Goal: Task Accomplishment & Management: Use online tool/utility

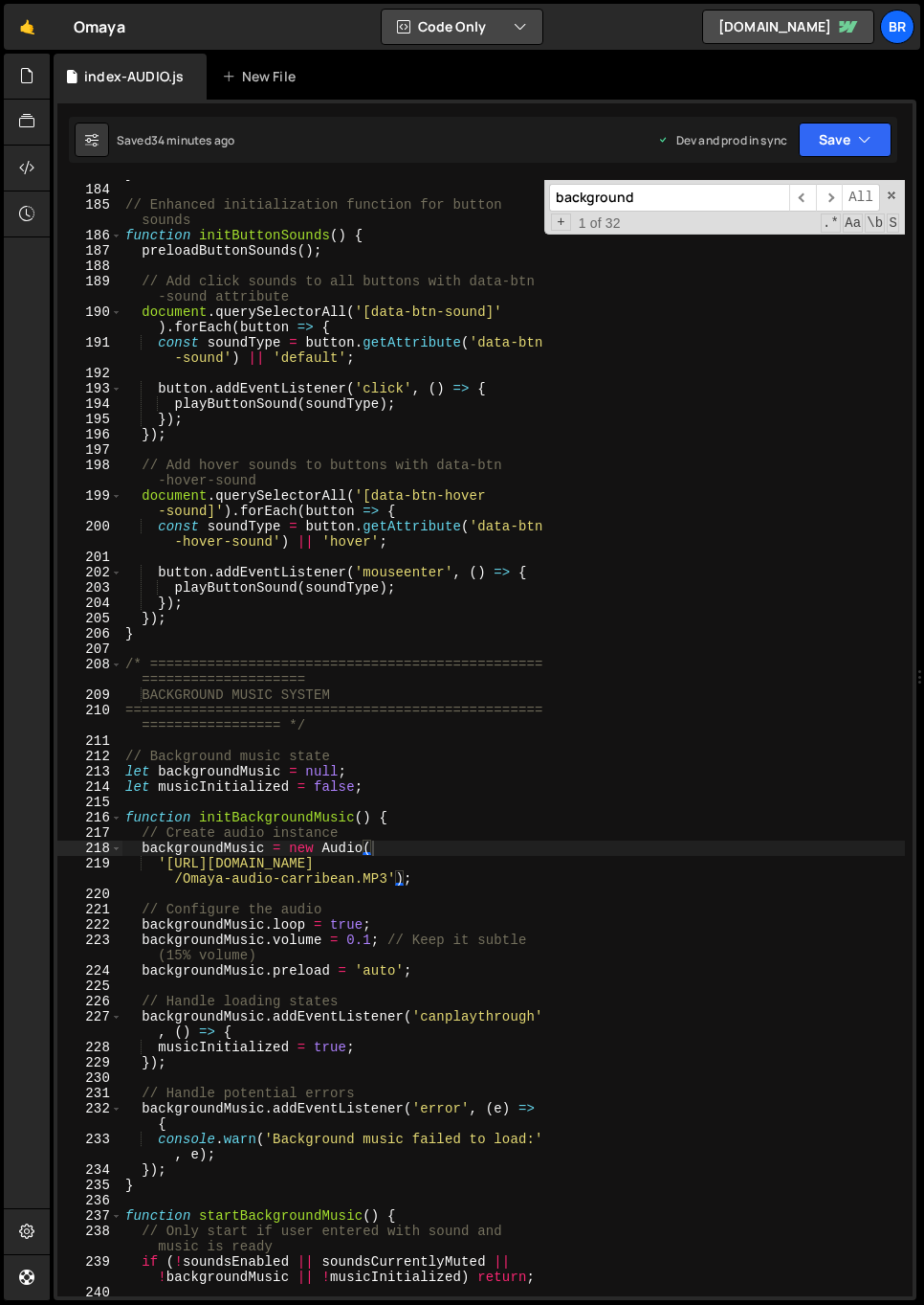
scroll to position [3414, 0]
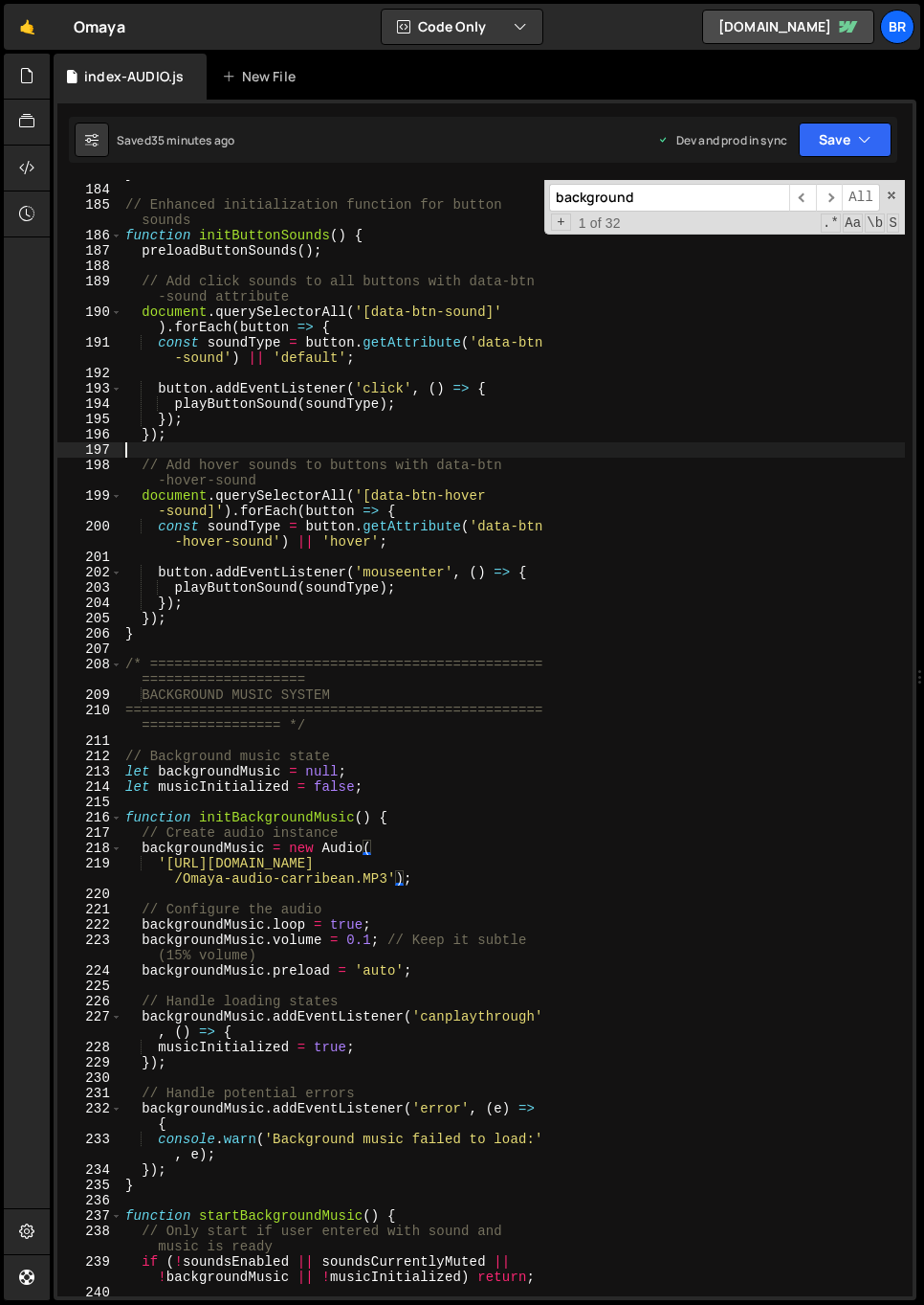
click at [465, 450] on div "} // Enhanced initialization function for button sounds function initButtonSoun…" at bounding box center [513, 739] width 783 height 1146
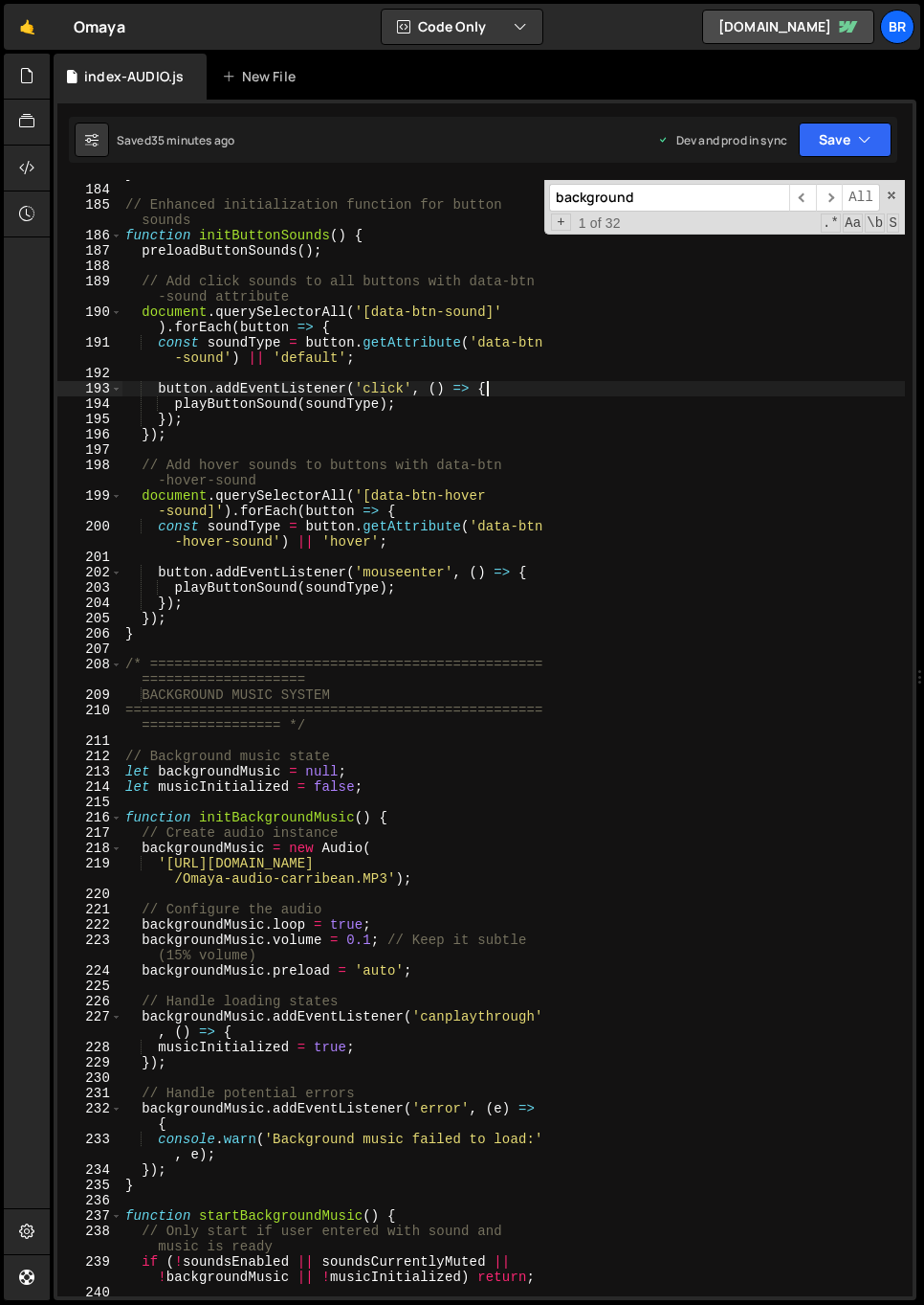
click at [515, 393] on div "} // Enhanced initialization function for button sounds function initButtonSoun…" at bounding box center [513, 739] width 783 height 1146
type textarea "});"
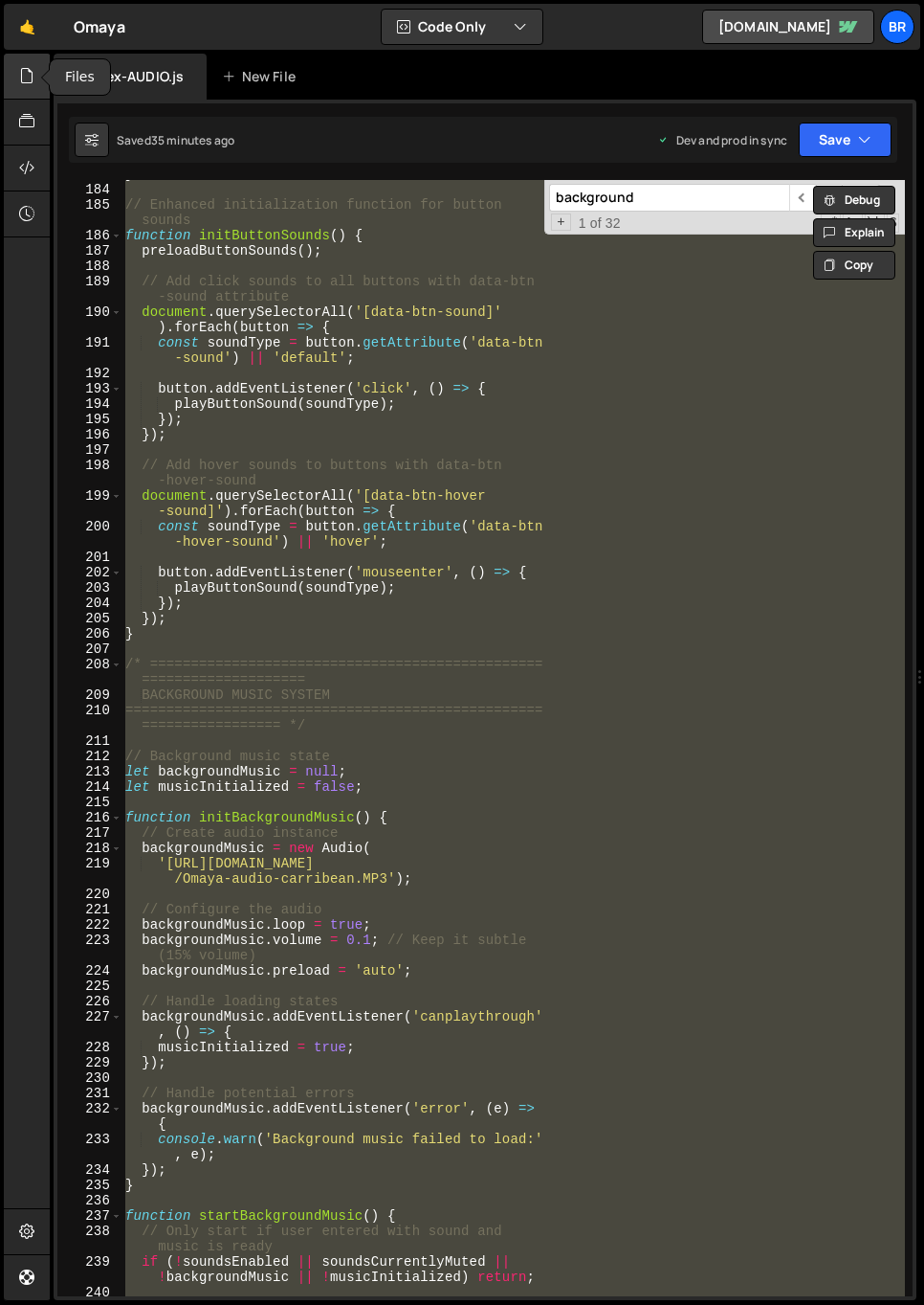
click at [25, 79] on icon at bounding box center [26, 75] width 15 height 21
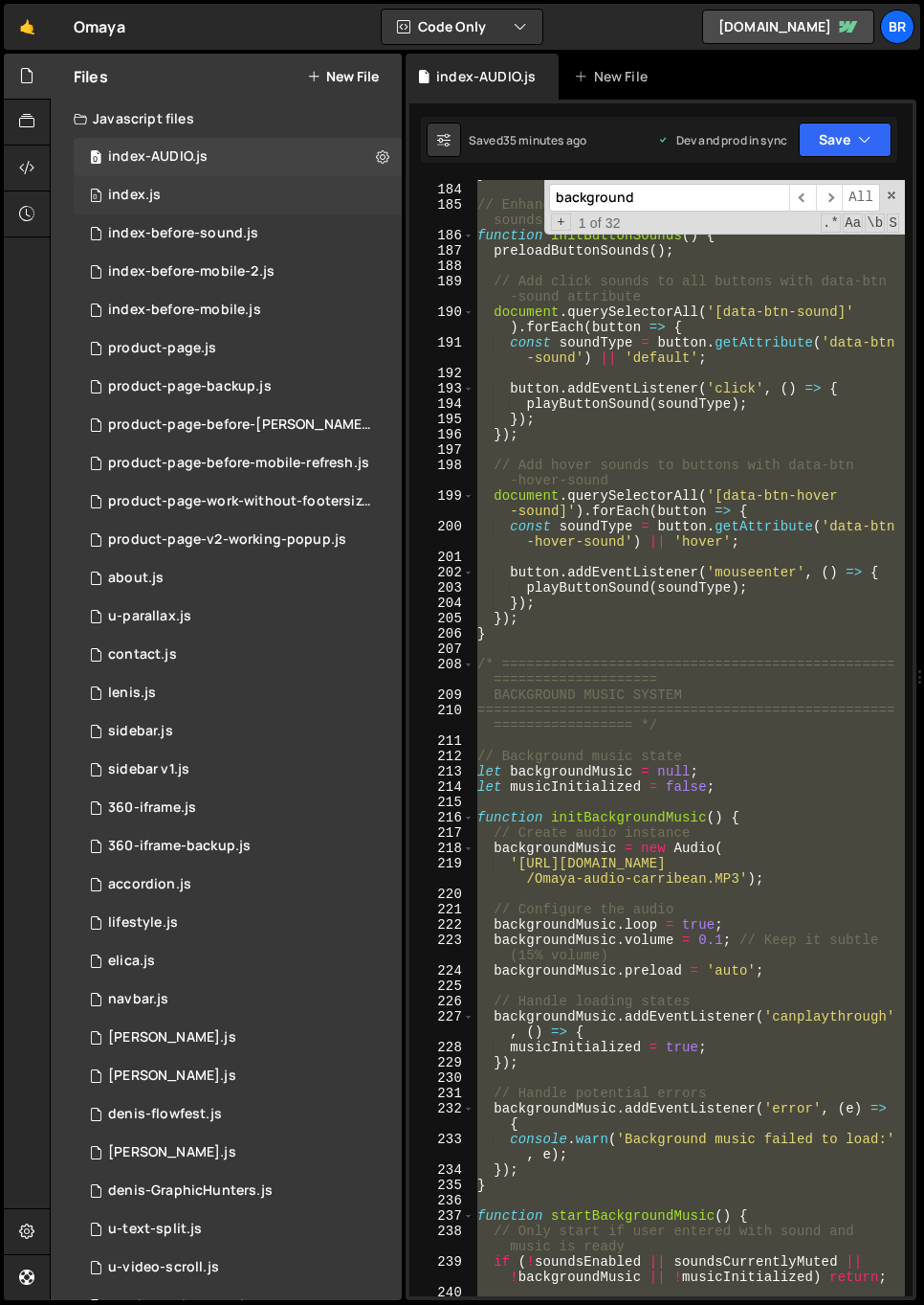
click at [221, 194] on div "0 index.js 0" at bounding box center [237, 195] width 328 height 39
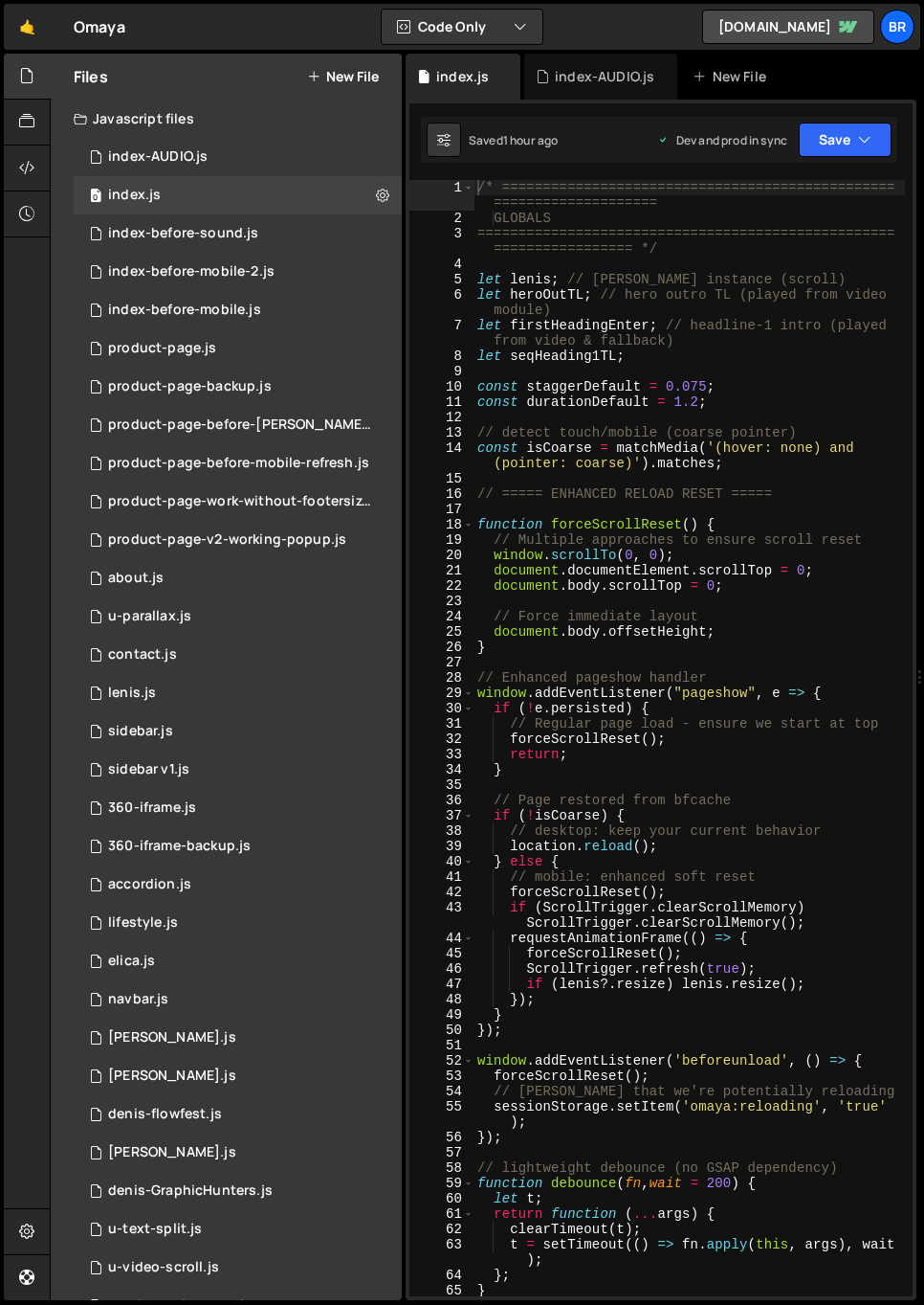
click at [623, 366] on div "/* ================================================ ==================== GLOBAL…" at bounding box center [689, 761] width 432 height 1162
type textarea "});"
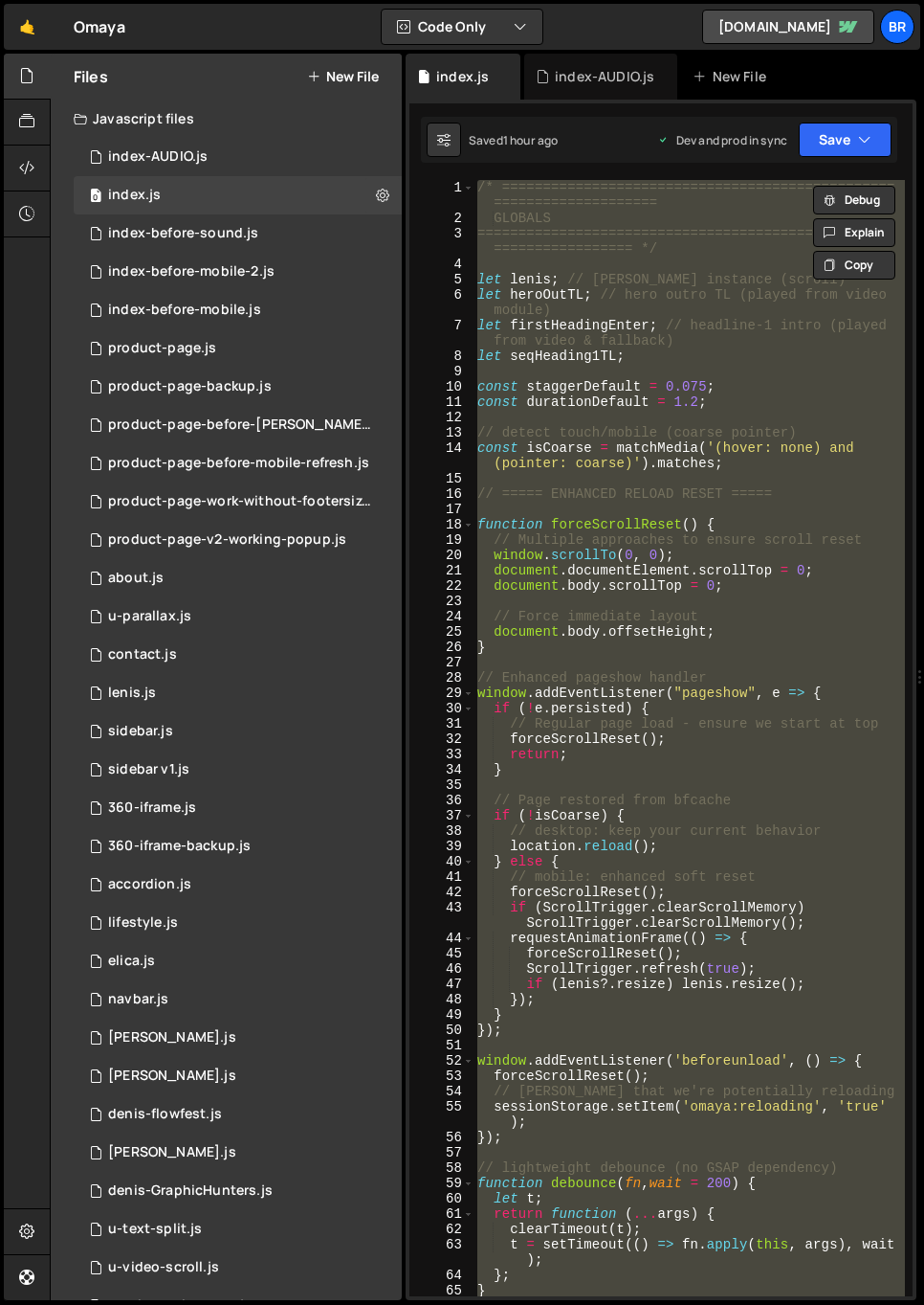
paste textarea
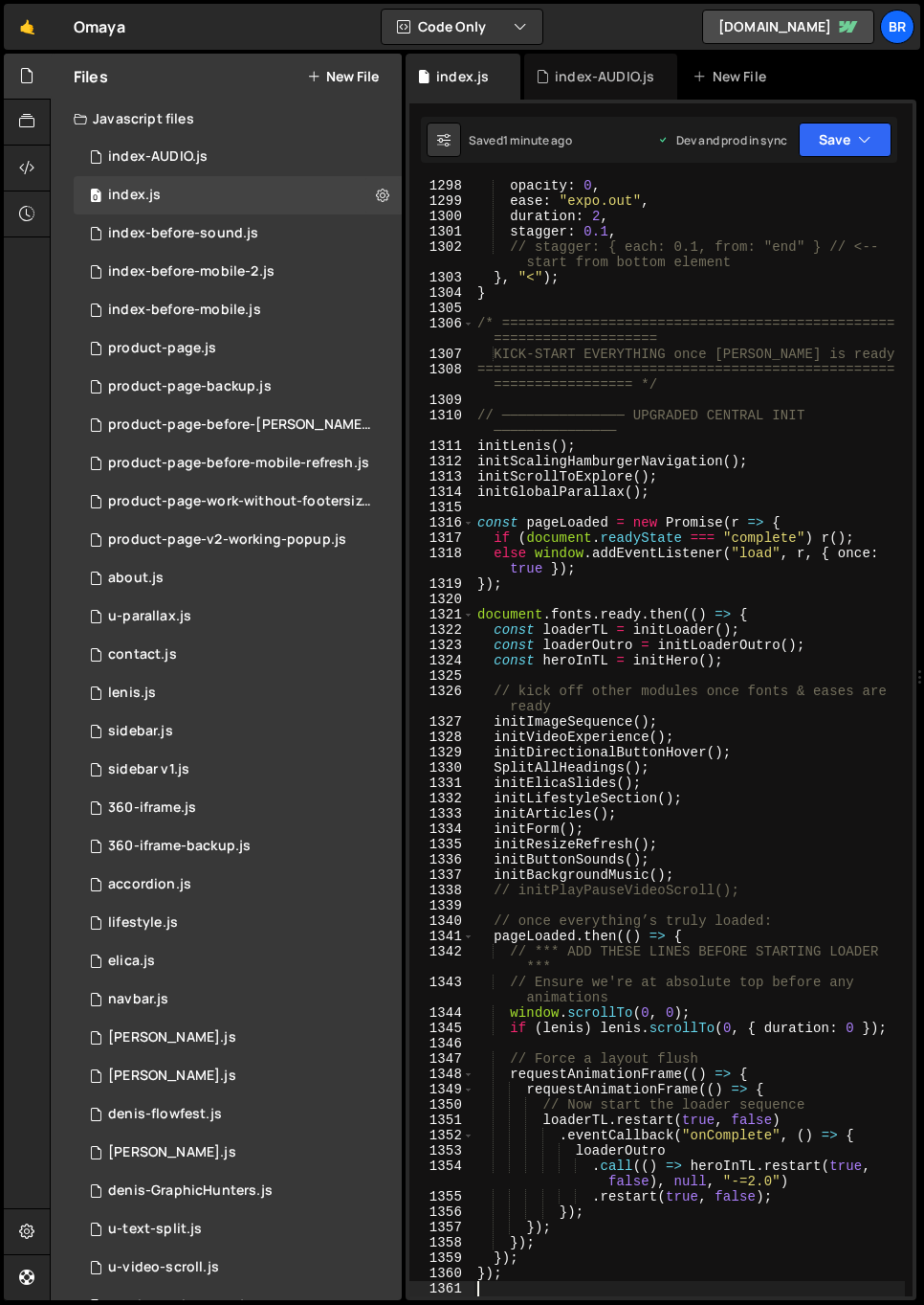
click at [846, 544] on div "opacity : 0 , ease : "expo.out" , duration : 2 , stagger : 0.1 , // stagger: { …" at bounding box center [689, 751] width 432 height 1146
type textarea "});"
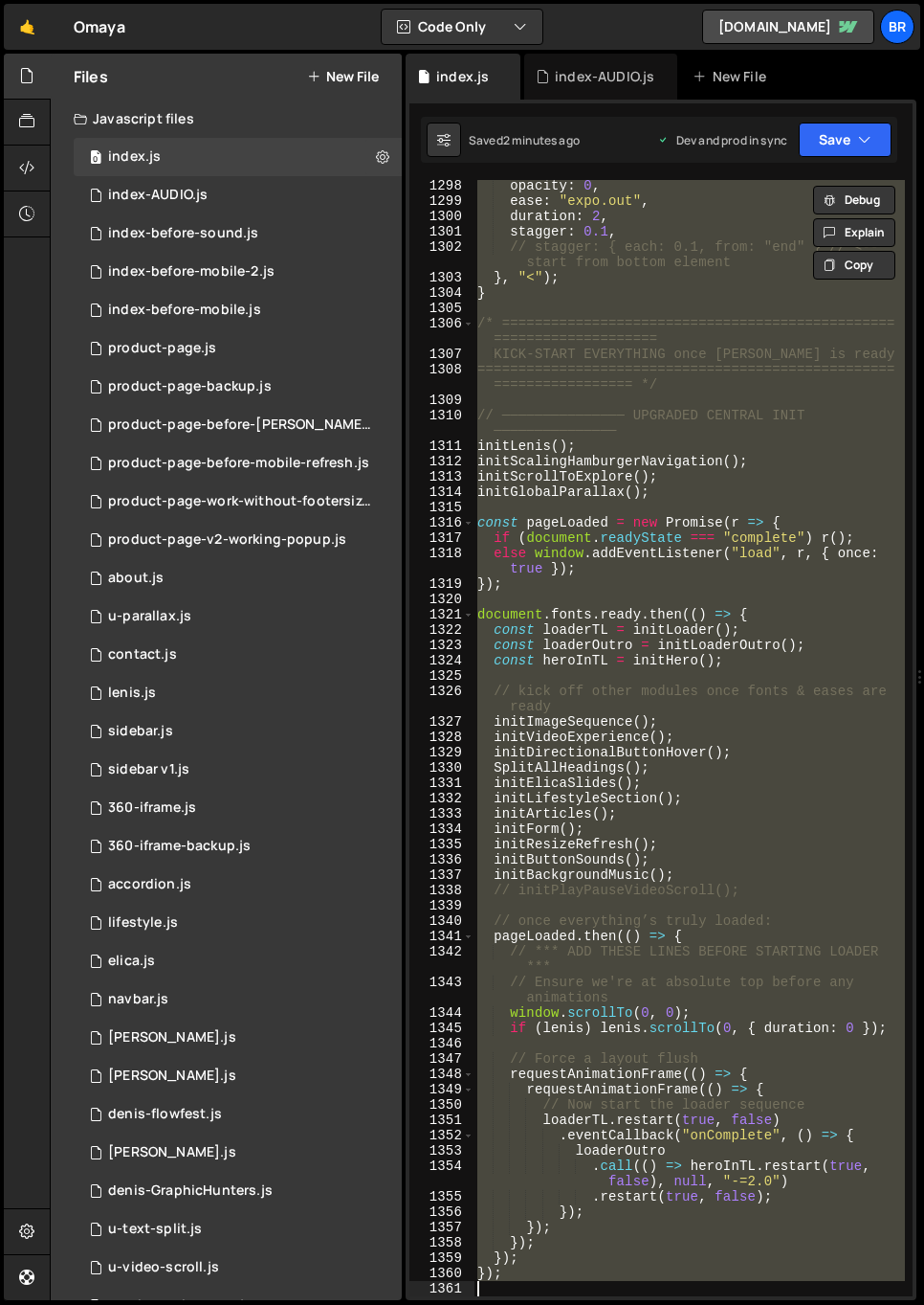
click at [664, 272] on div "opacity : 0 , ease : "expo.out" , duration : 2 , stagger : 0.1 , // stagger: { …" at bounding box center [689, 738] width 432 height 1116
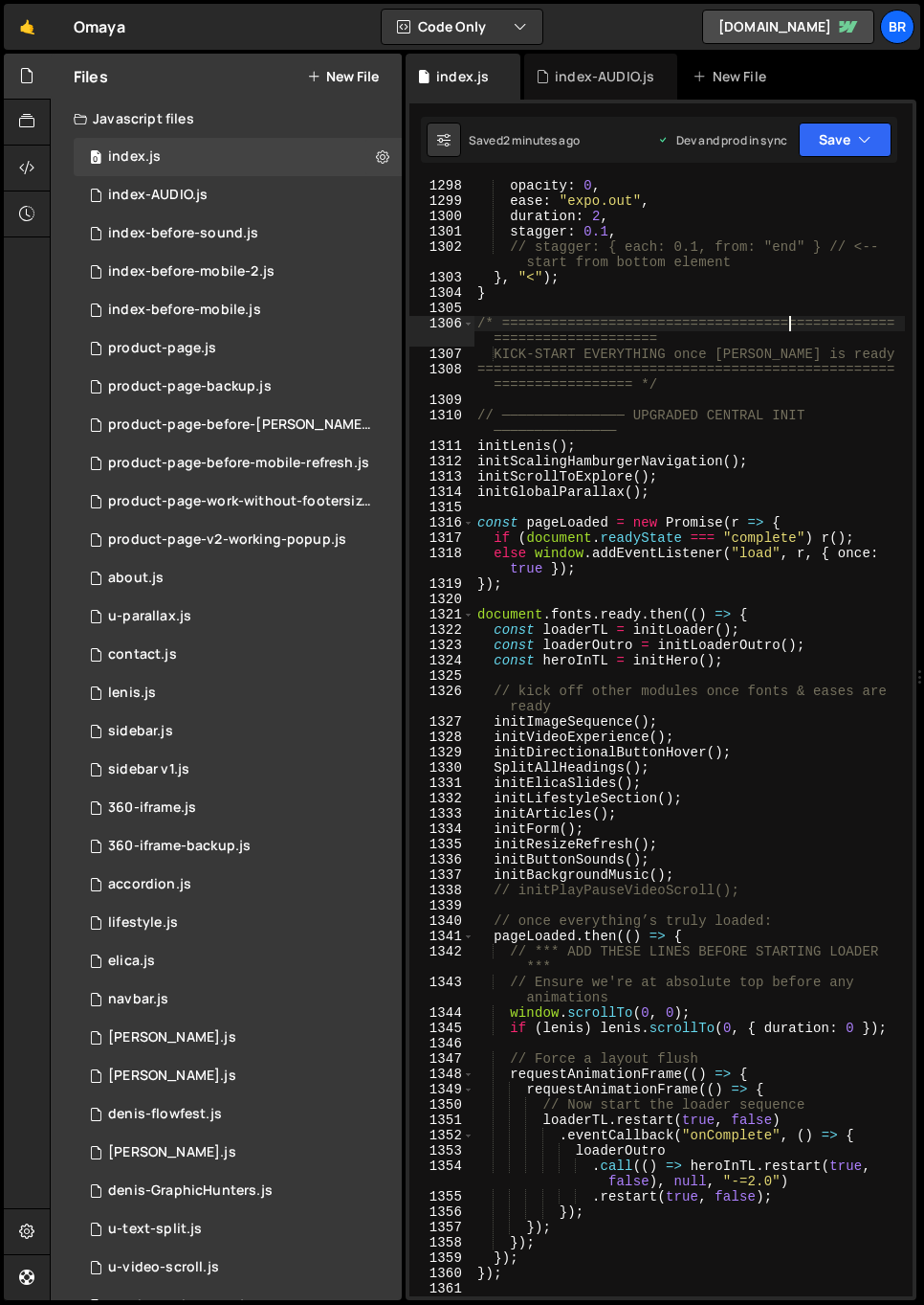
click at [791, 320] on div "opacity : 0 , ease : "expo.out" , duration : 2 , stagger : 0.1 , // stagger: { …" at bounding box center [689, 751] width 432 height 1146
click at [671, 285] on div "opacity : 0 , ease : "expo.out" , duration : 2 , stagger : 0.1 , // stagger: { …" at bounding box center [689, 751] width 432 height 1146
type textarea "}"
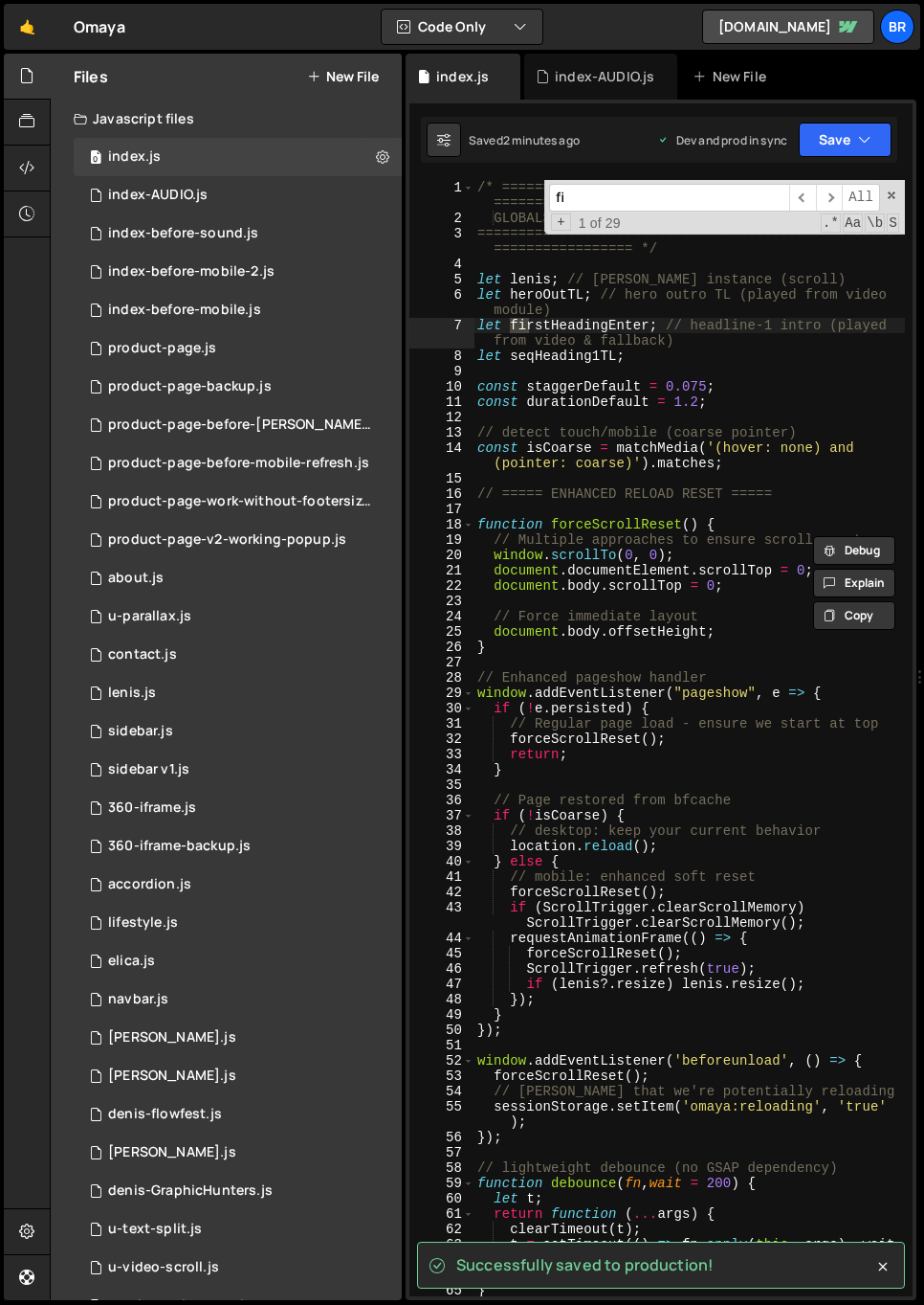
scroll to position [15585, 0]
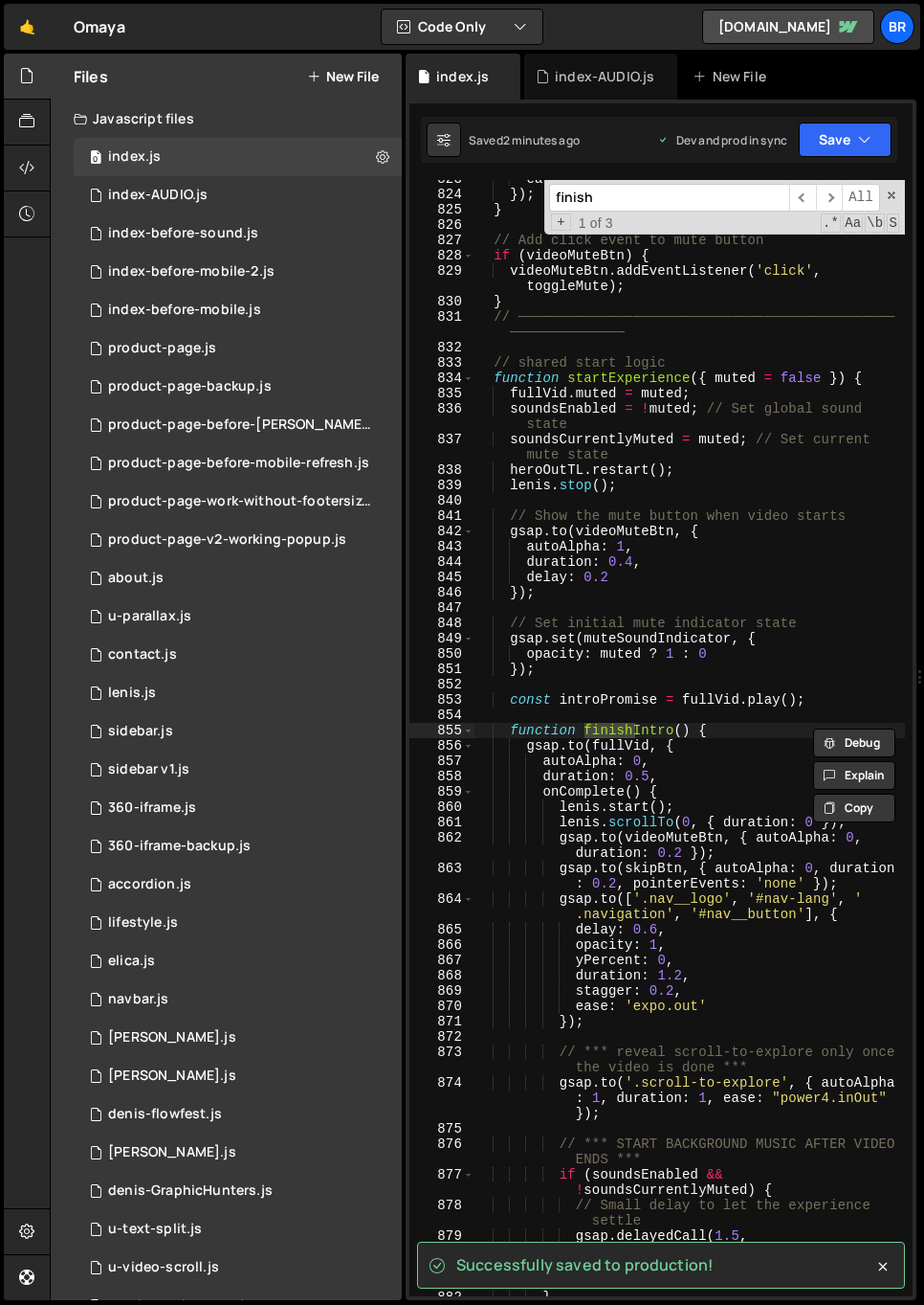
type input "finish"
click at [688, 781] on div "ease : "power2.out" }) ; } // Add click event to mute button if ( videoMuteBtn …" at bounding box center [689, 744] width 432 height 1146
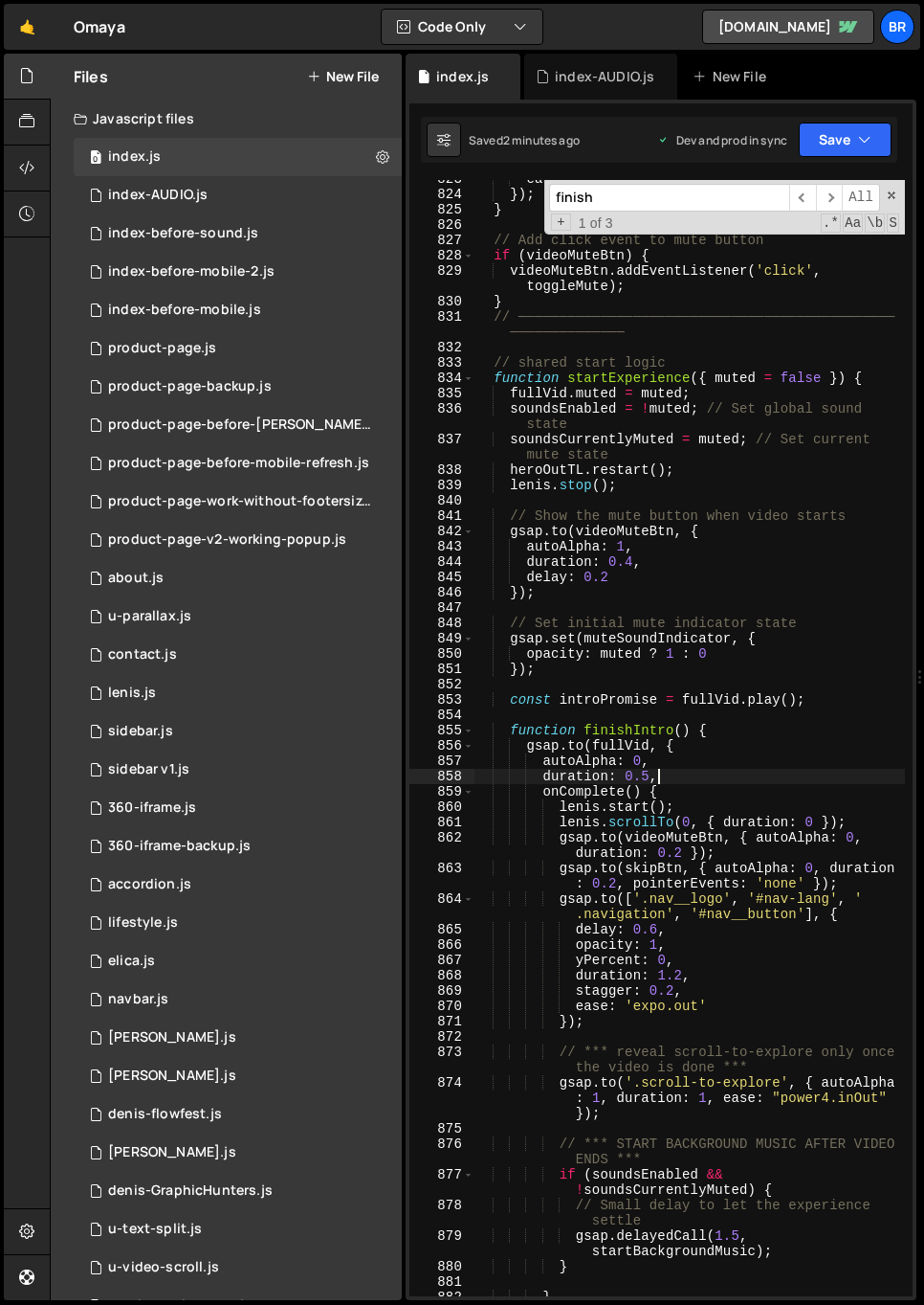
scroll to position [15606, 0]
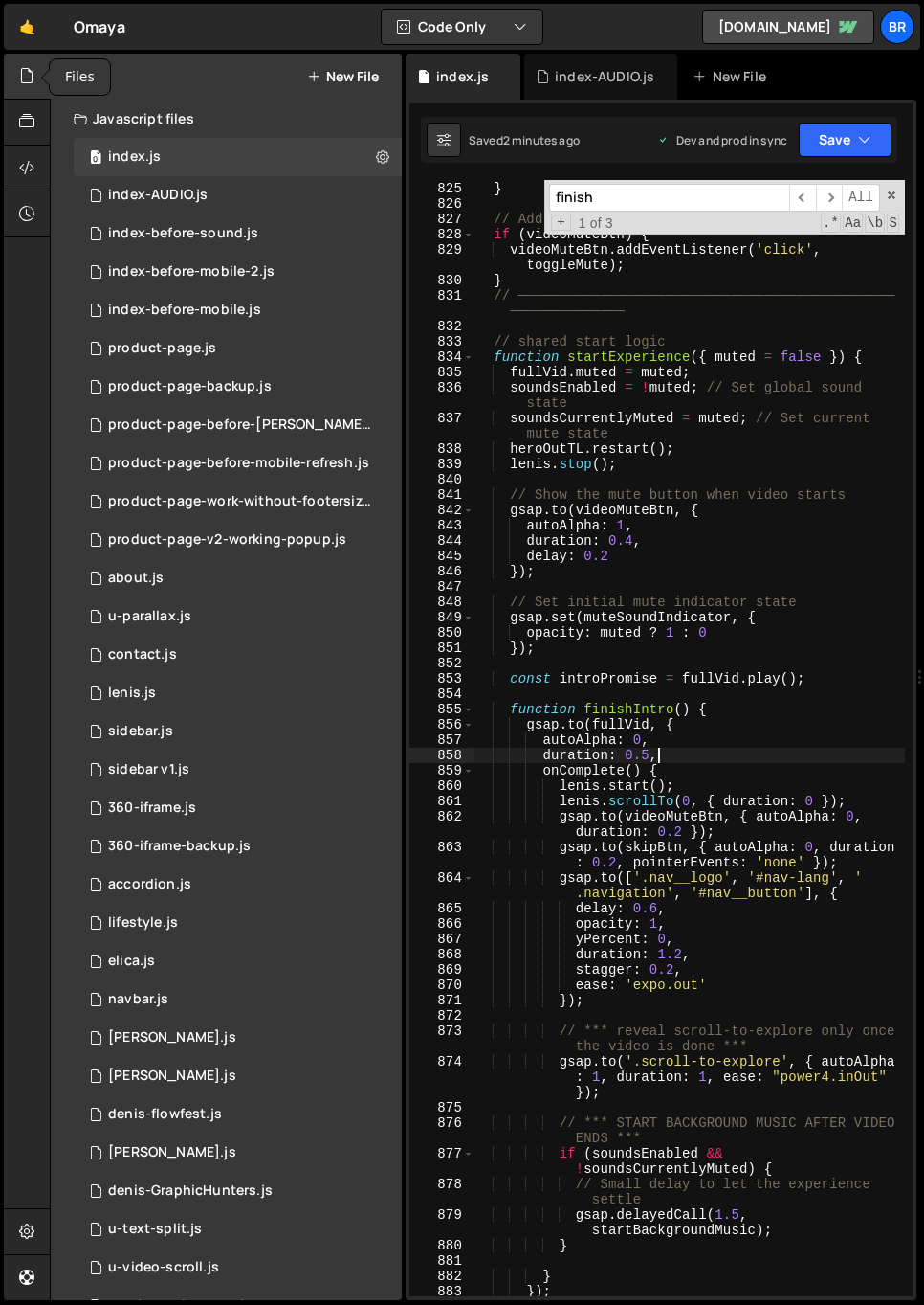
click at [29, 89] on div at bounding box center [27, 76] width 47 height 46
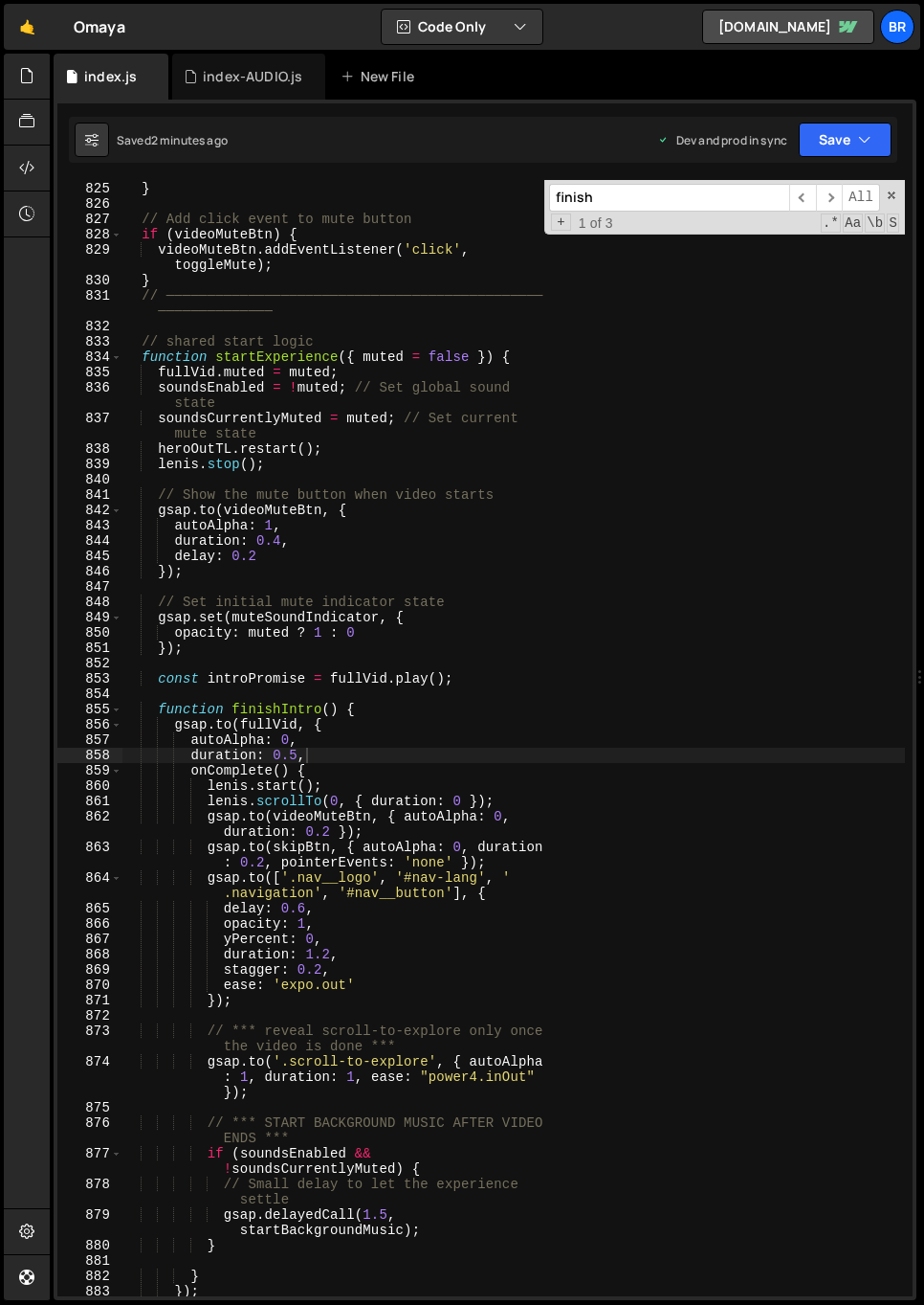
scroll to position [15693, 0]
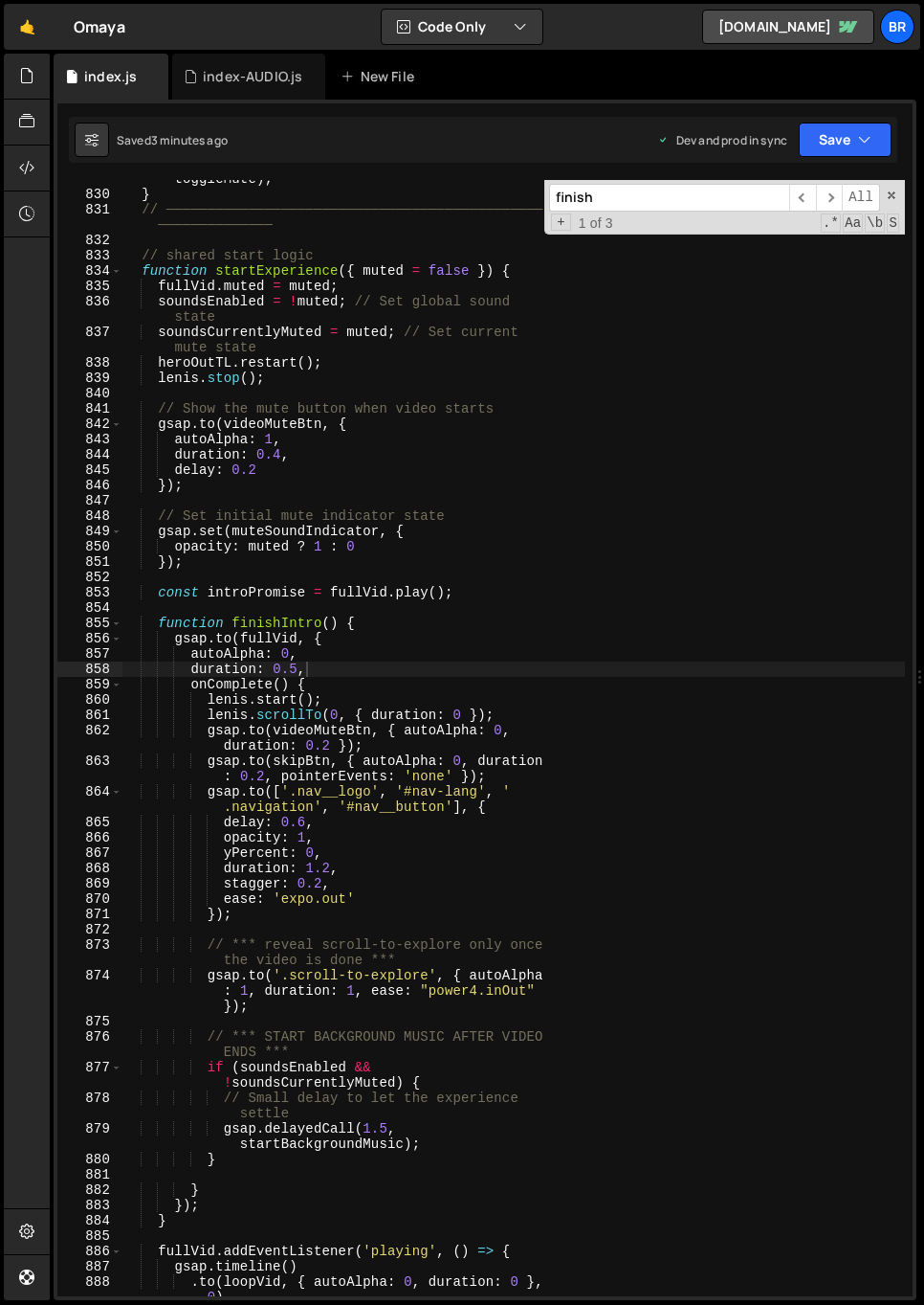
type textarea "lenis.stop();"
click at [324, 377] on div "videoMuteBtn . addEventListener ( 'click' , toggleMute ) ; } // ───────────────…" at bounding box center [513, 744] width 783 height 1177
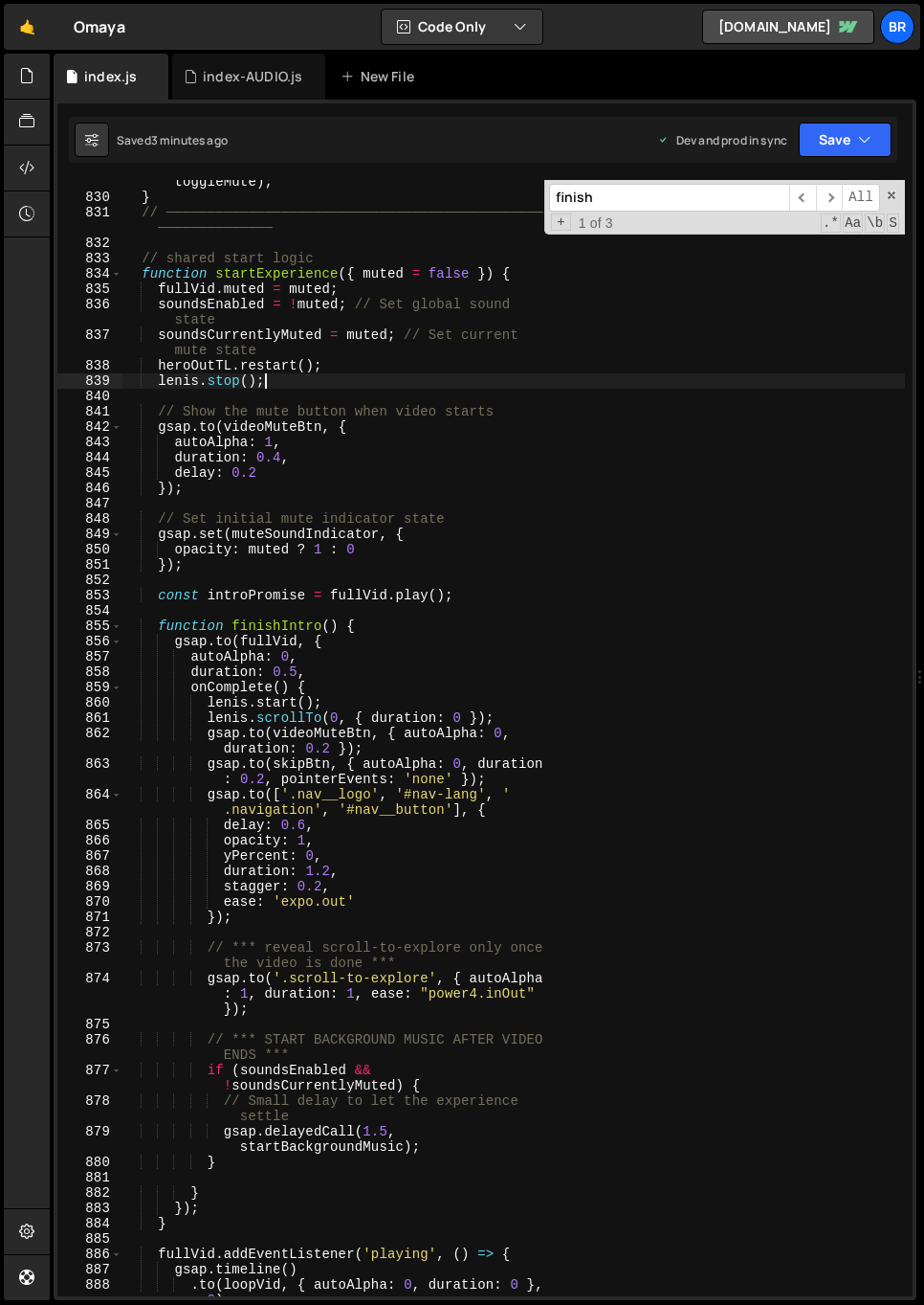
scroll to position [15688, 0]
click at [655, 199] on input "finish" at bounding box center [669, 197] width 240 height 28
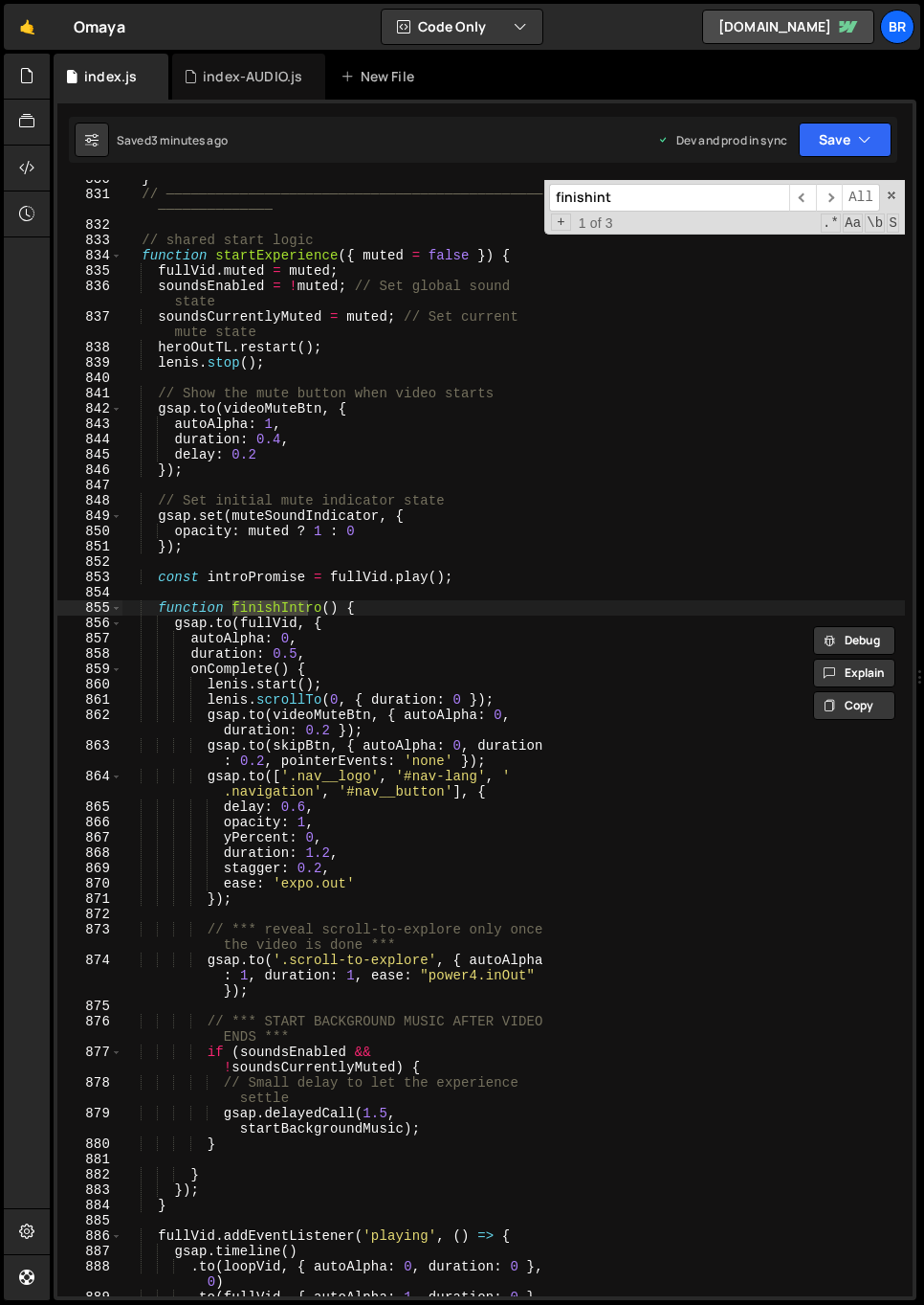
type input "finishint"
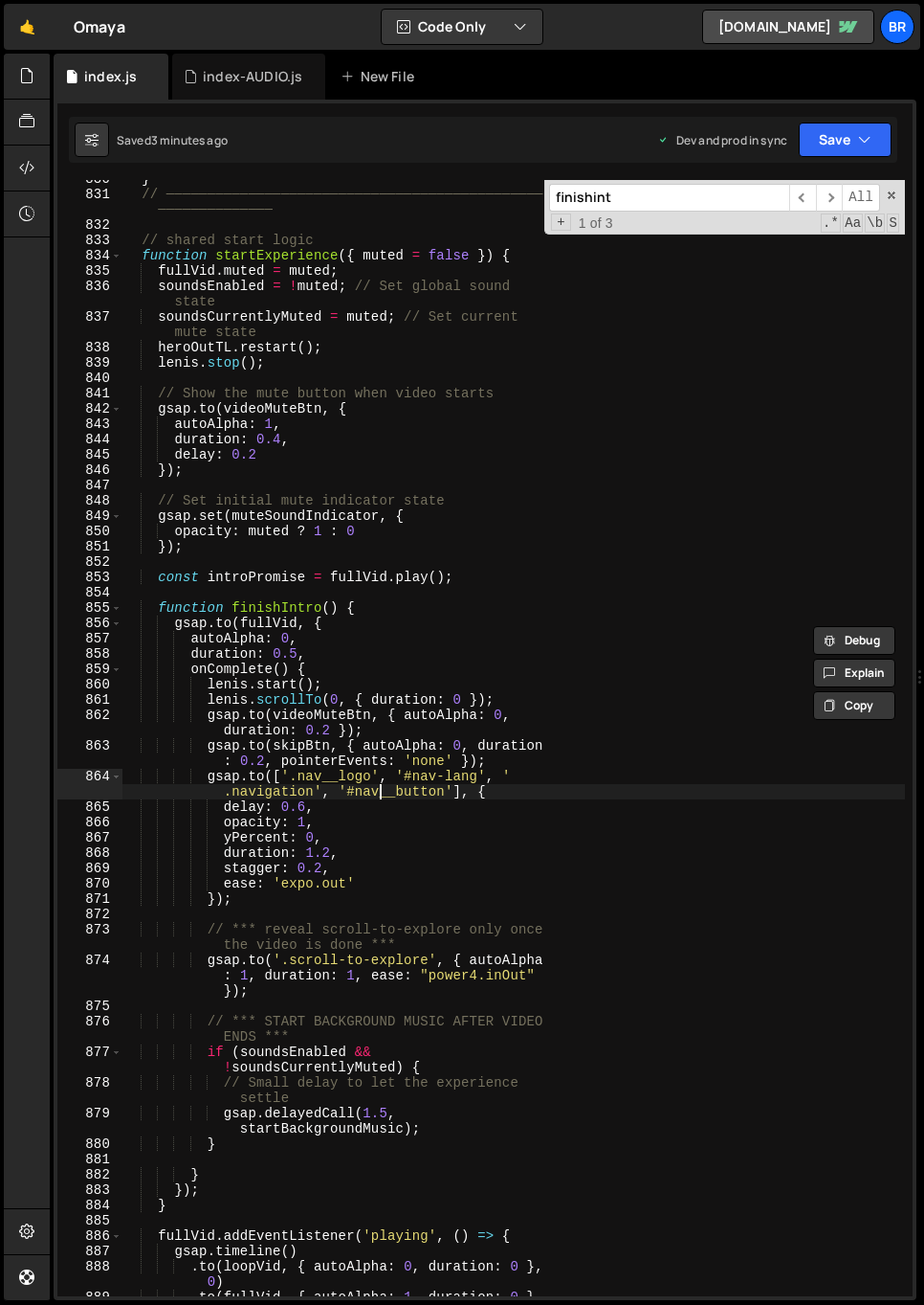
click at [383, 799] on div "} // ────────────────────────────────────────────── ────────────── // shared st…" at bounding box center [513, 752] width 783 height 1162
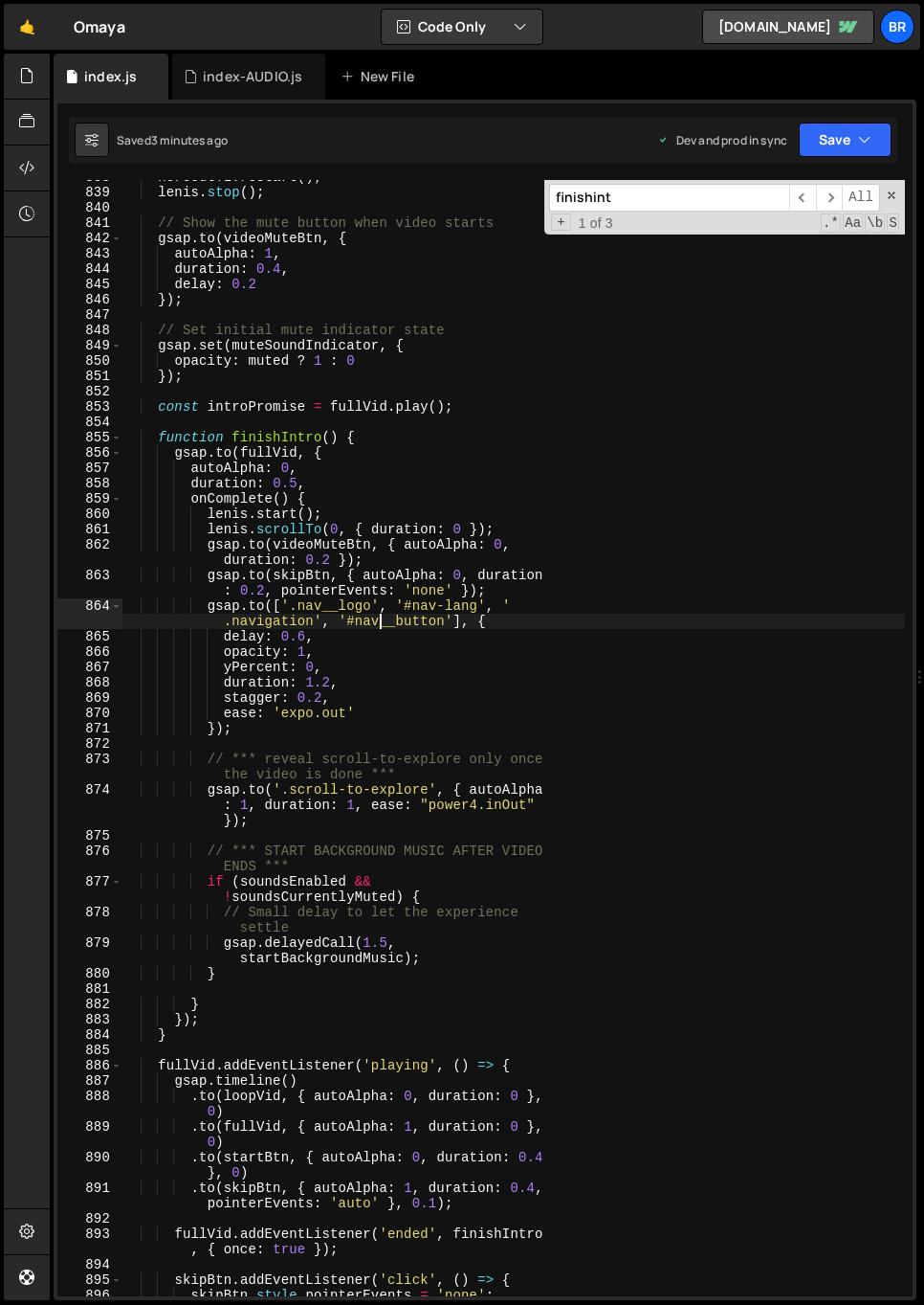
scroll to position [15878, 0]
click at [422, 527] on div "heroOutTL . restart ( ) ; [PERSON_NAME] . stop ( ) ; // Show the mute button wh…" at bounding box center [513, 742] width 783 height 1146
click at [402, 550] on div "heroOutTL . restart ( ) ; [PERSON_NAME] . stop ( ) ; // Show the mute button wh…" at bounding box center [513, 742] width 783 height 1146
click at [392, 553] on div "heroOutTL . restart ( ) ; [PERSON_NAME] . stop ( ) ; // Show the mute button wh…" at bounding box center [513, 742] width 783 height 1146
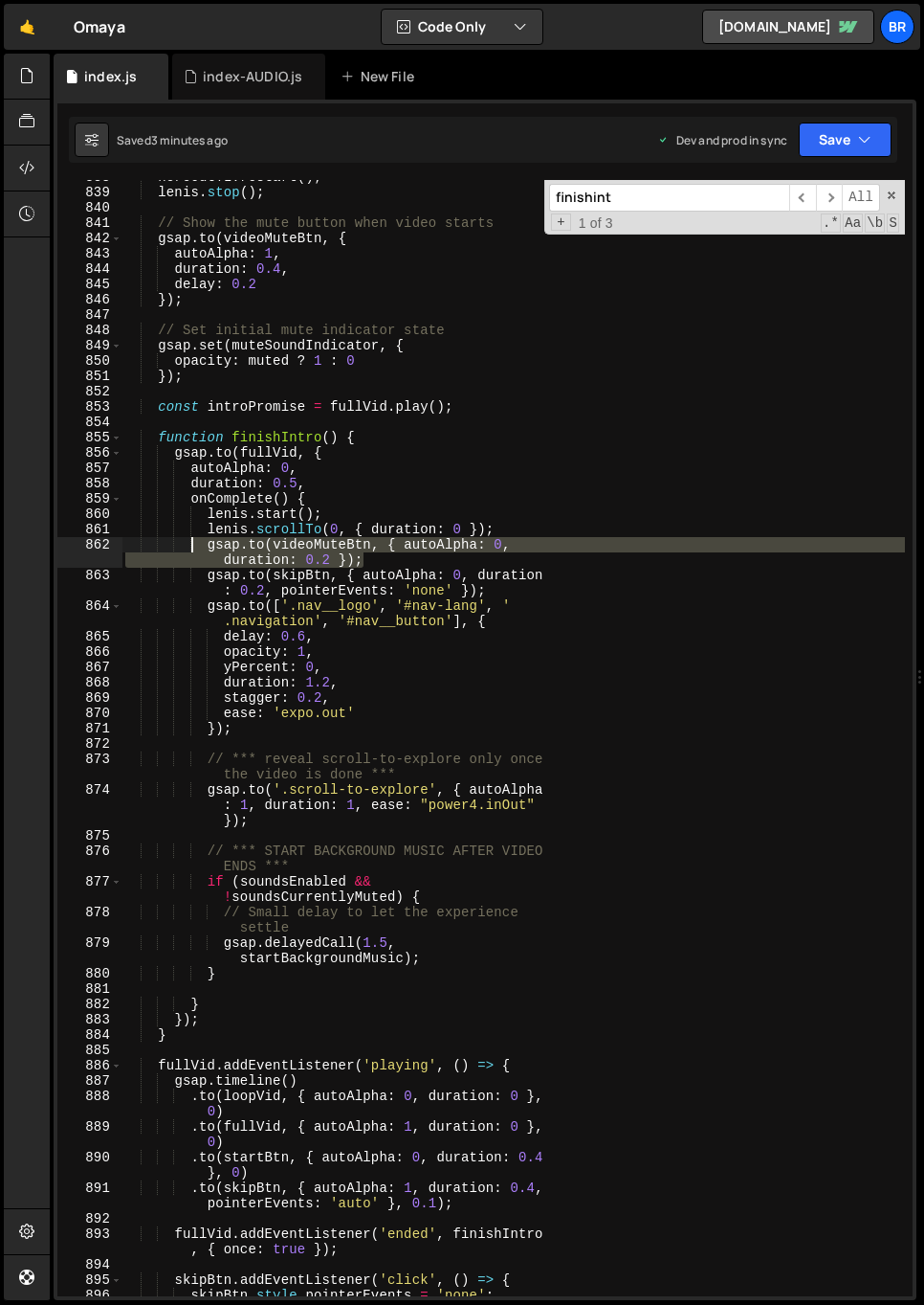
drag, startPoint x: 378, startPoint y: 560, endPoint x: 195, endPoint y: 550, distance: 183.3
click at [195, 550] on div "heroOutTL . restart ( ) ; [PERSON_NAME] . stop ( ) ; // Show the mute button wh…" at bounding box center [513, 742] width 783 height 1146
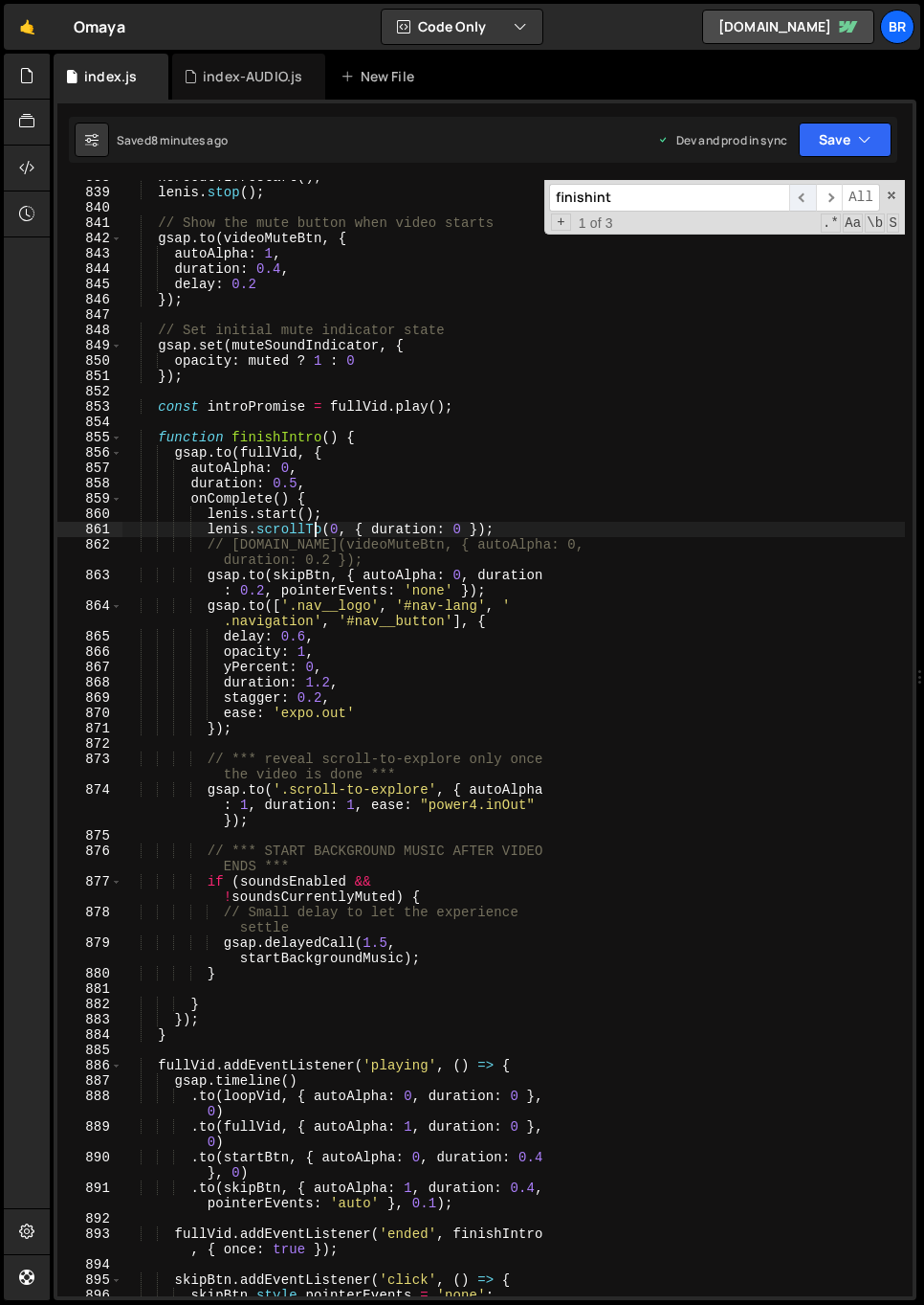
drag, startPoint x: 319, startPoint y: 525, endPoint x: 790, endPoint y: 188, distance: 579.1
click at [320, 525] on div "heroOutTL . restart ( ) ; [PERSON_NAME] . stop ( ) ; // Show the mute button wh…" at bounding box center [513, 742] width 783 height 1146
click at [891, 202] on div "finishint ​ ​ All Replace All + 1 of 3 .* Aa \b S" at bounding box center [725, 207] width 360 height 54
click at [892, 189] on span at bounding box center [892, 195] width 14 height 14
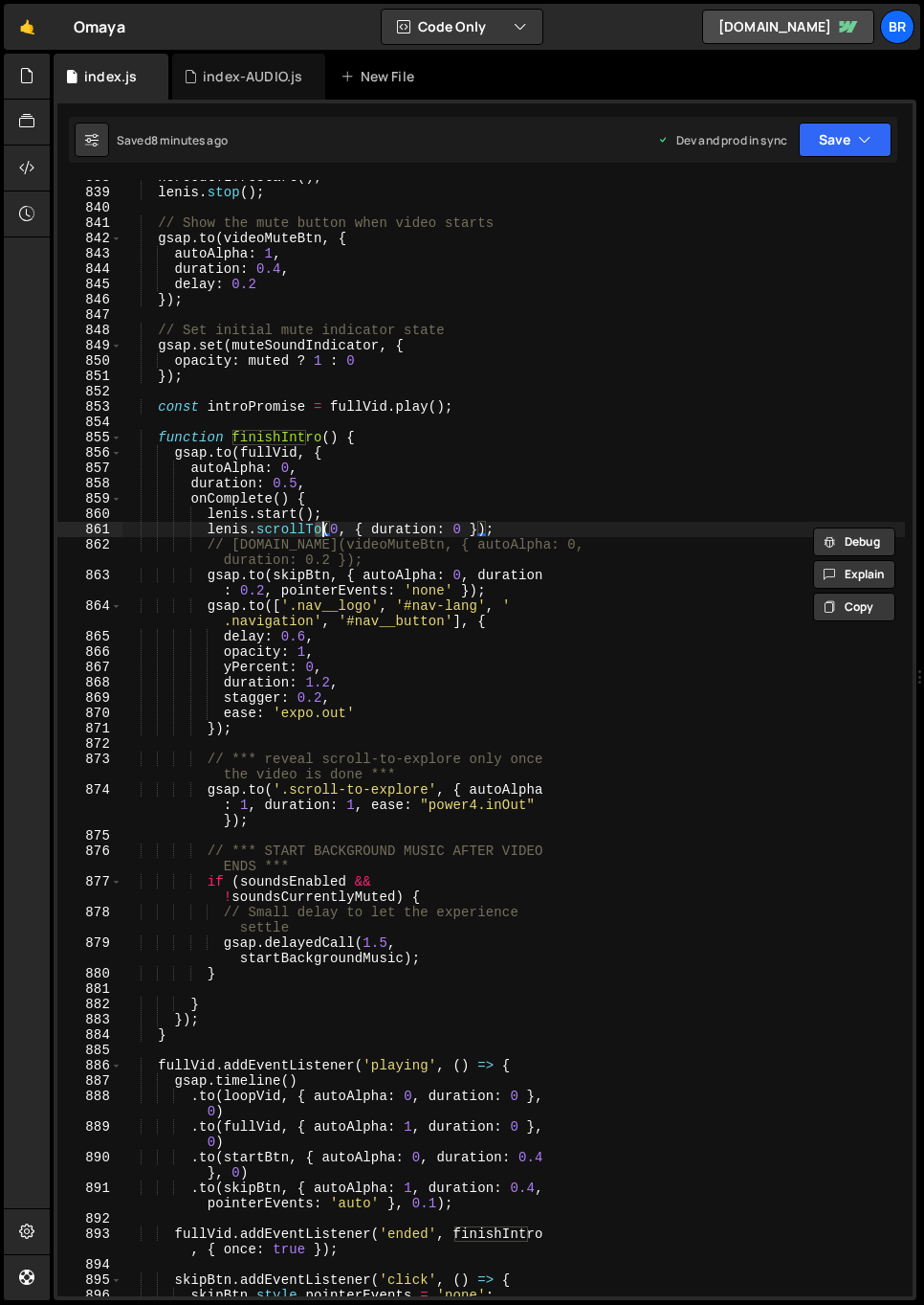
click at [663, 241] on div "heroOutTL . restart ( ) ; [PERSON_NAME] . stop ( ) ; // Show the mute button wh…" at bounding box center [513, 742] width 783 height 1146
type textarea "[DOMAIN_NAME](videoMuteBtn, {"
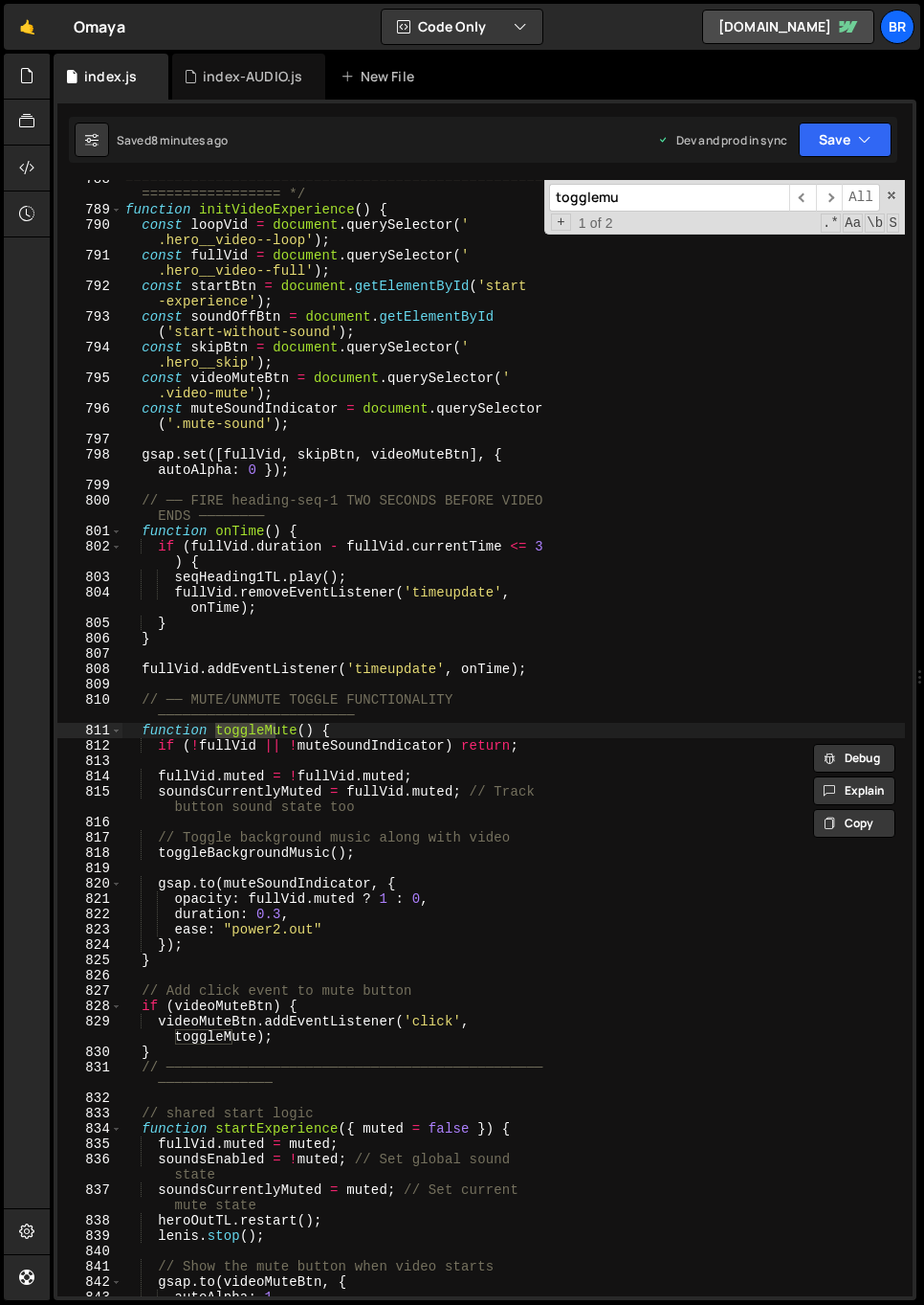
scroll to position [14835, 0]
type input "togglemute"
type textarea "soundsCurrentlyMuted = fullVid.muted; // Track button sound state too"
click at [606, 789] on div "=================================================== ================= */ functi…" at bounding box center [513, 752] width 783 height 1162
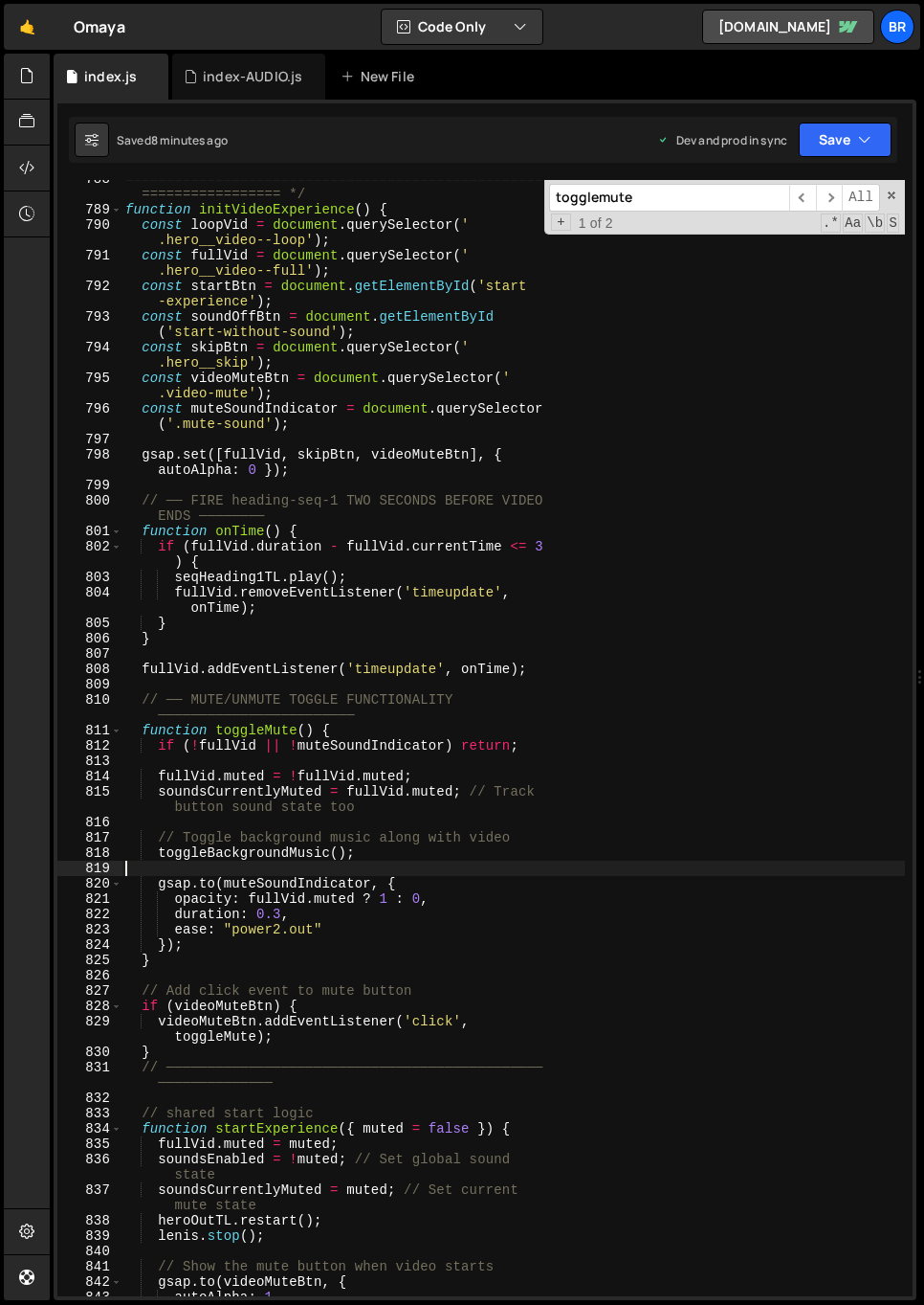
click at [406, 865] on div "=================================================== ================= */ functi…" at bounding box center [513, 752] width 783 height 1162
paste textarea "}"
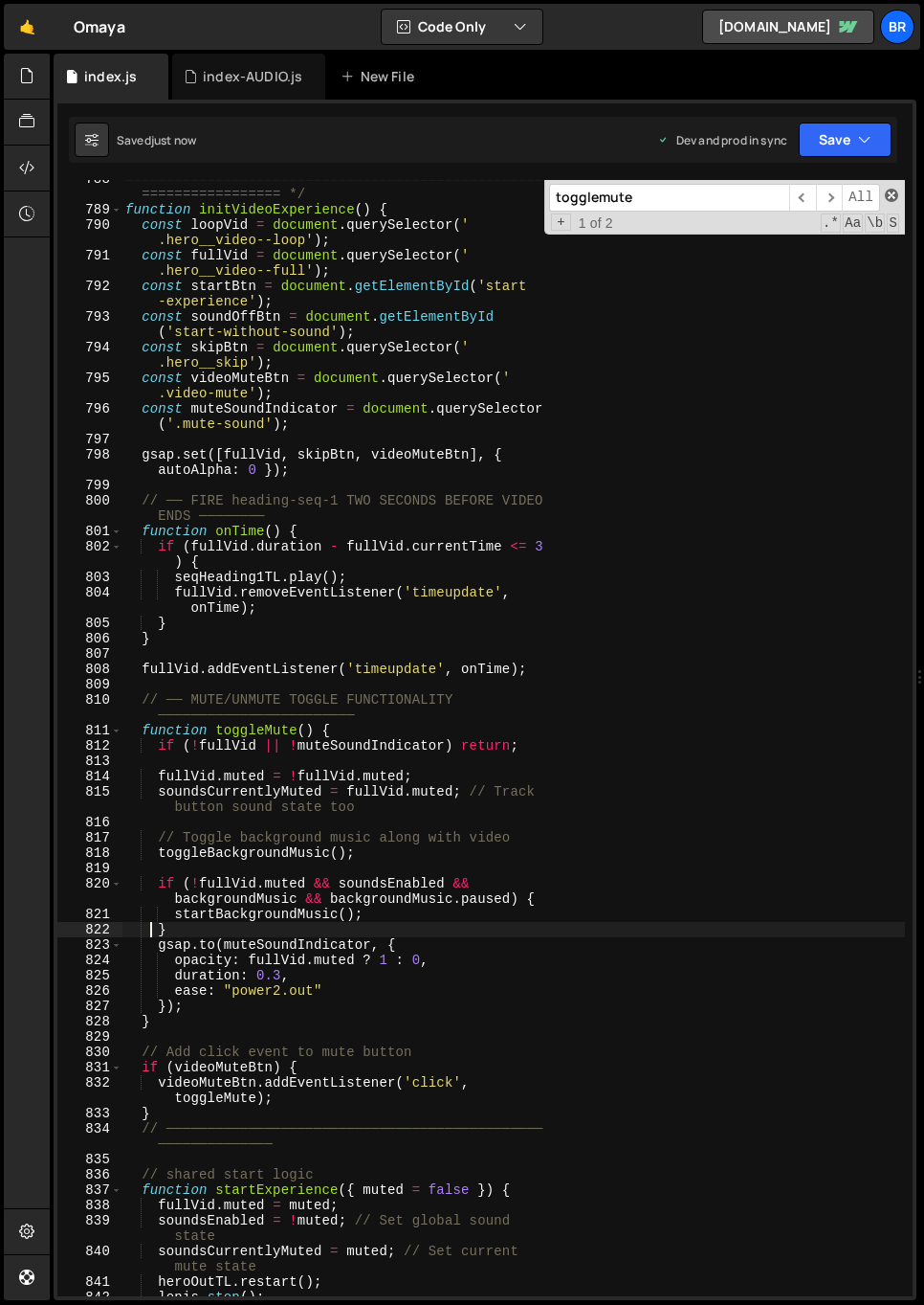
click at [891, 192] on span at bounding box center [892, 195] width 14 height 14
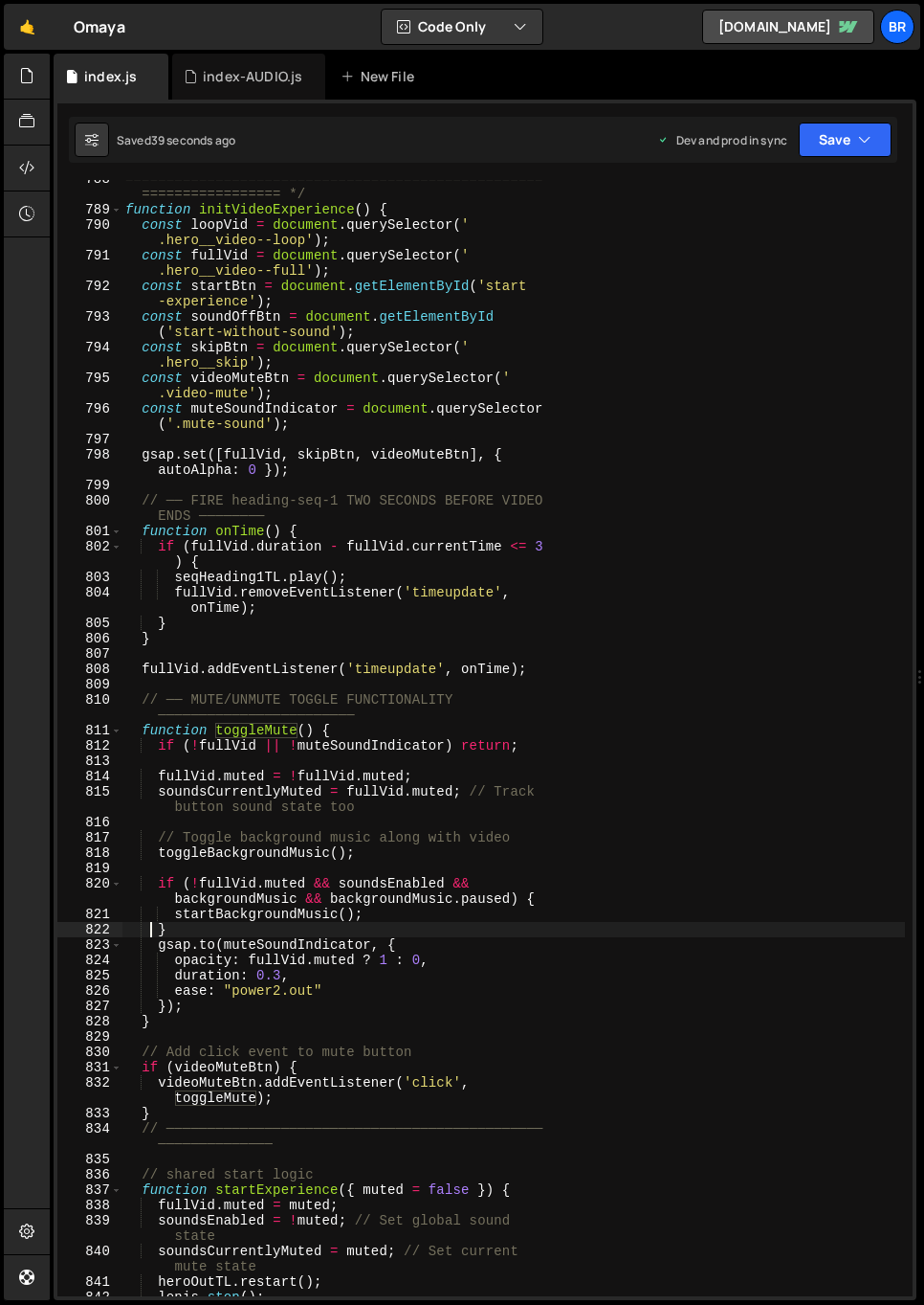
click at [373, 851] on div "=================================================== ================= */ functi…" at bounding box center [513, 752] width 783 height 1162
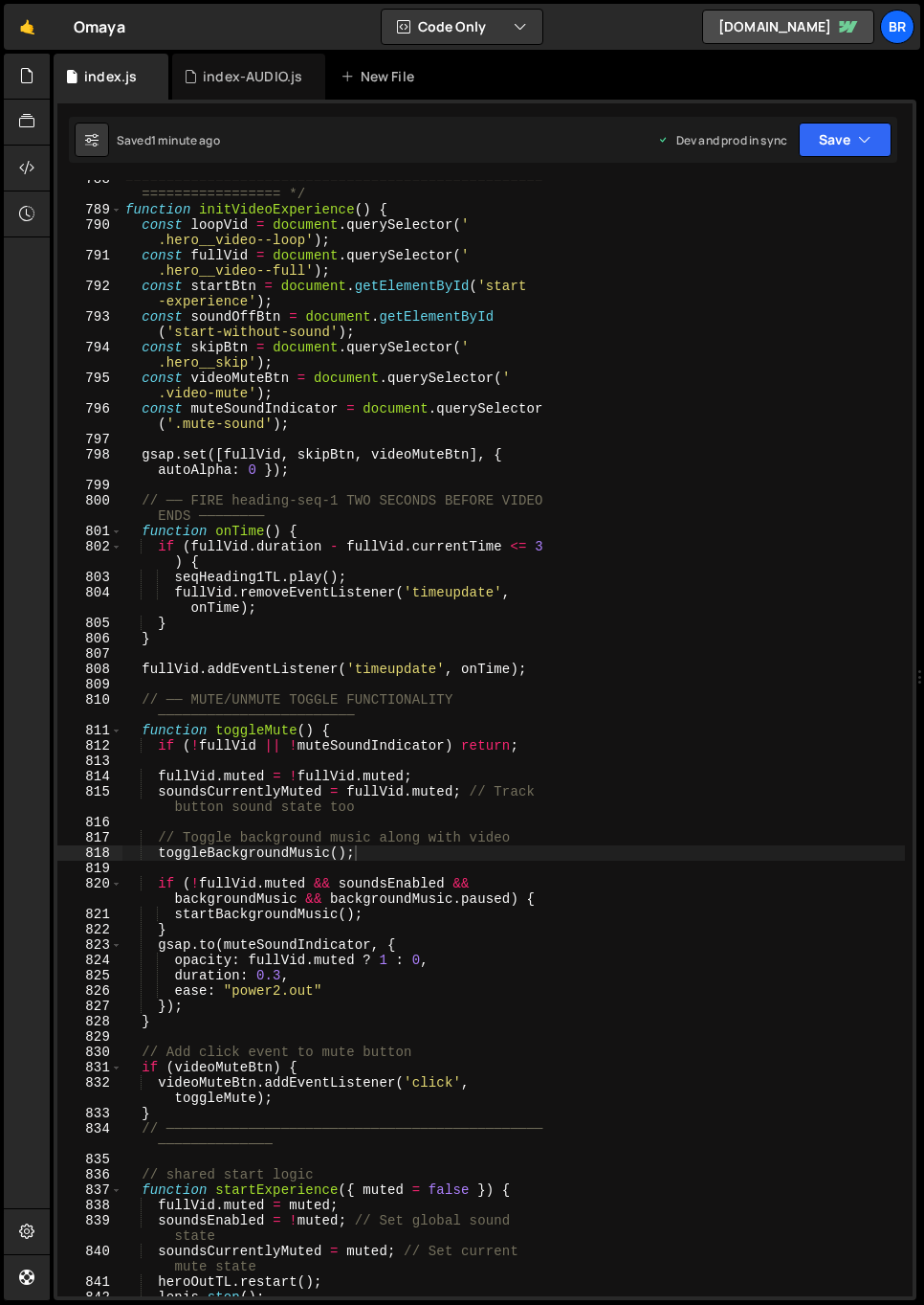
click at [305, 581] on div "=================================================== ================= */ functi…" at bounding box center [513, 752] width 783 height 1162
type textarea "[DOMAIN_NAME]();"
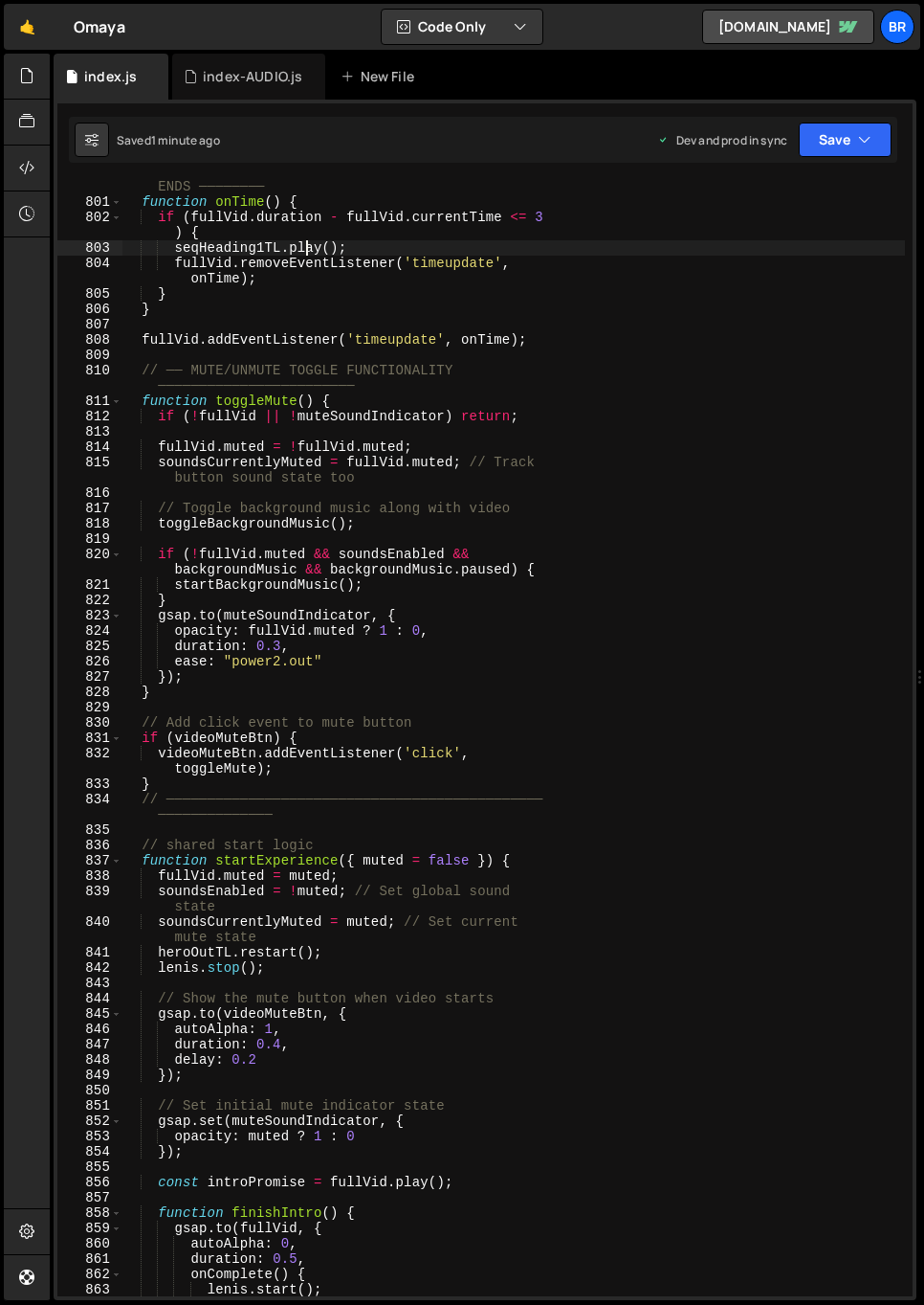
scroll to position [15378, 0]
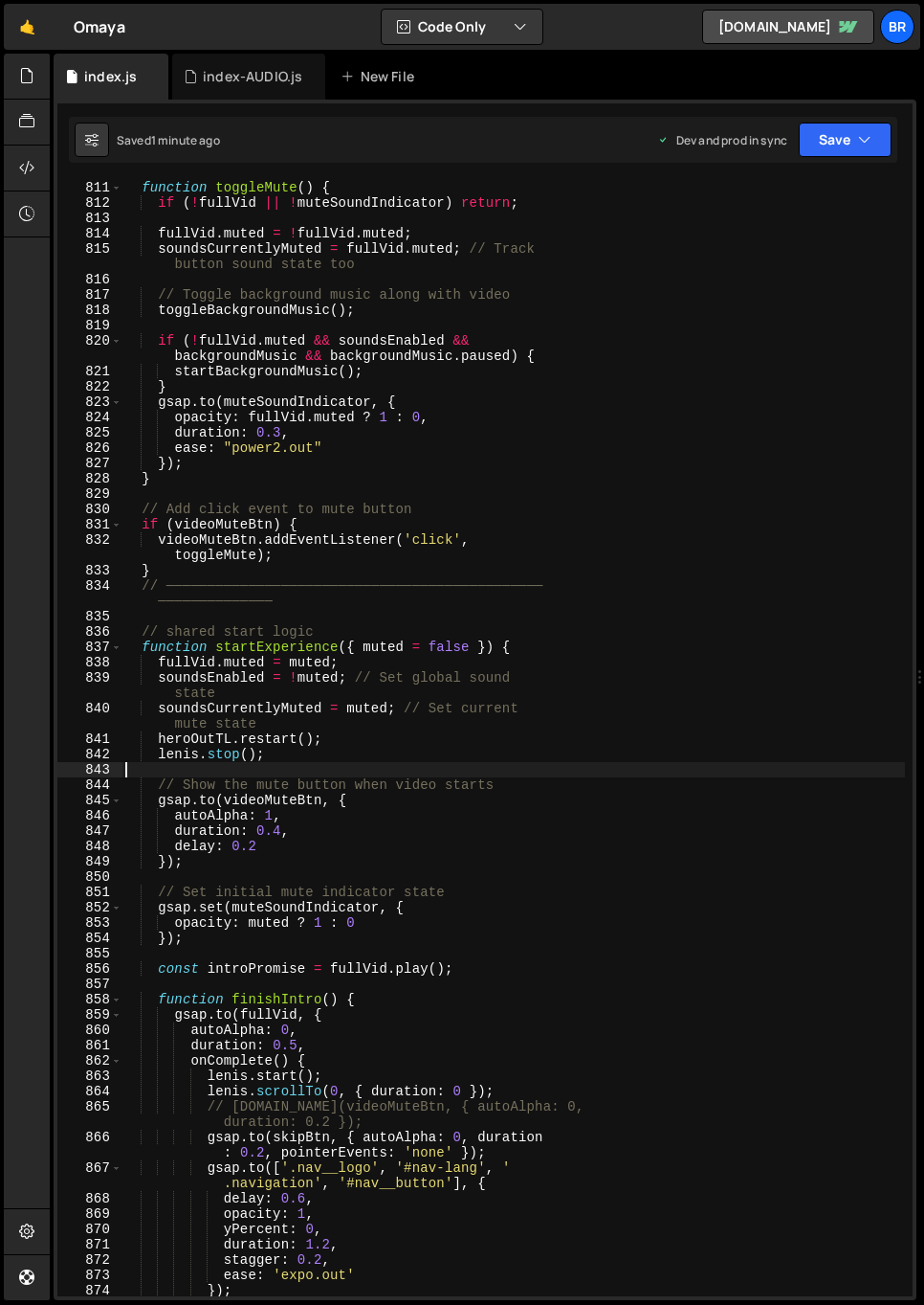
click at [338, 766] on div "function toggleMute ( ) { if ( ! fullVid || ! muteSoundIndicator ) return ; ful…" at bounding box center [513, 753] width 783 height 1146
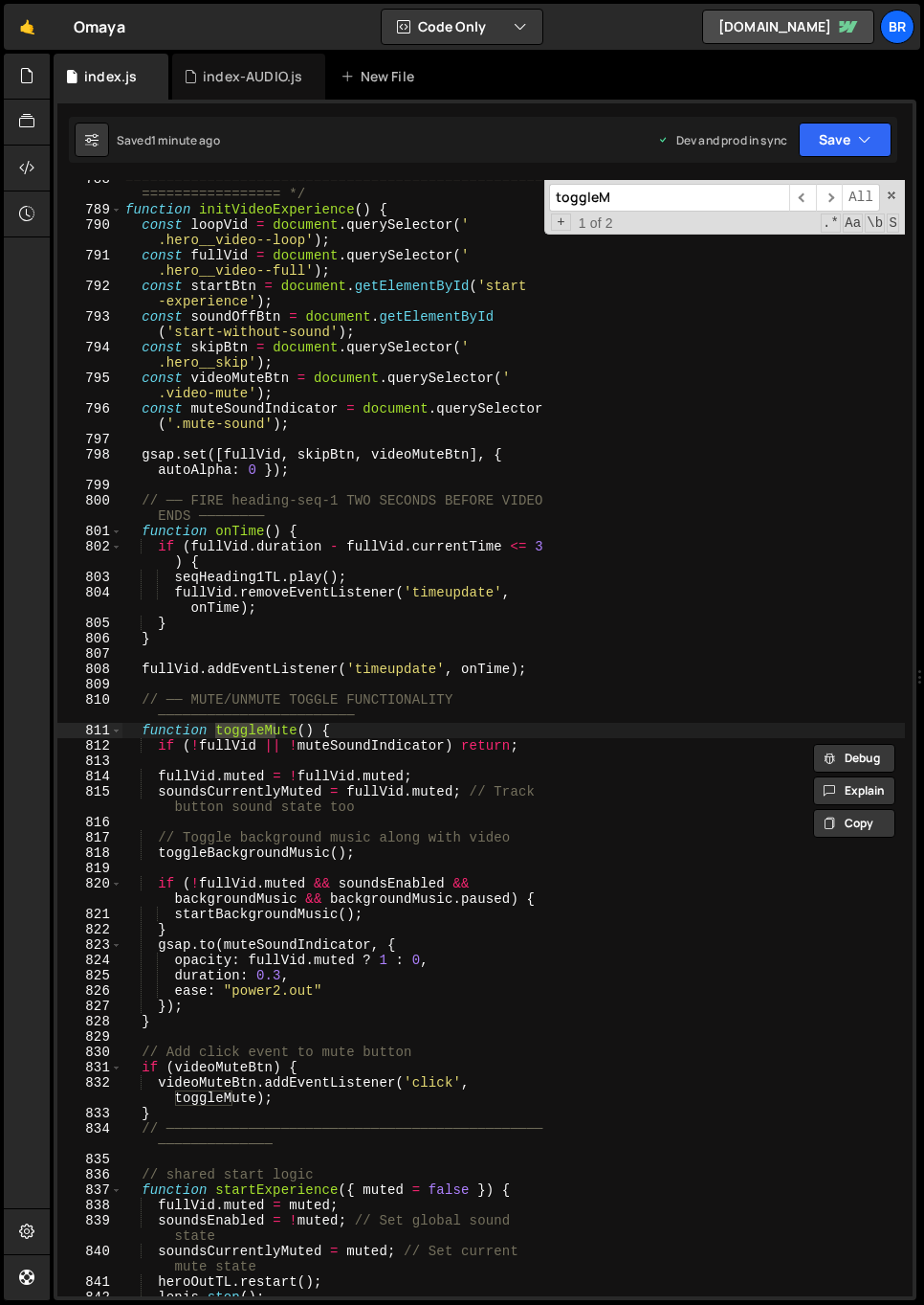
scroll to position [14835, 0]
type input "toggleMu"
click at [507, 987] on div "=================================================== ================= */ functi…" at bounding box center [513, 752] width 783 height 1162
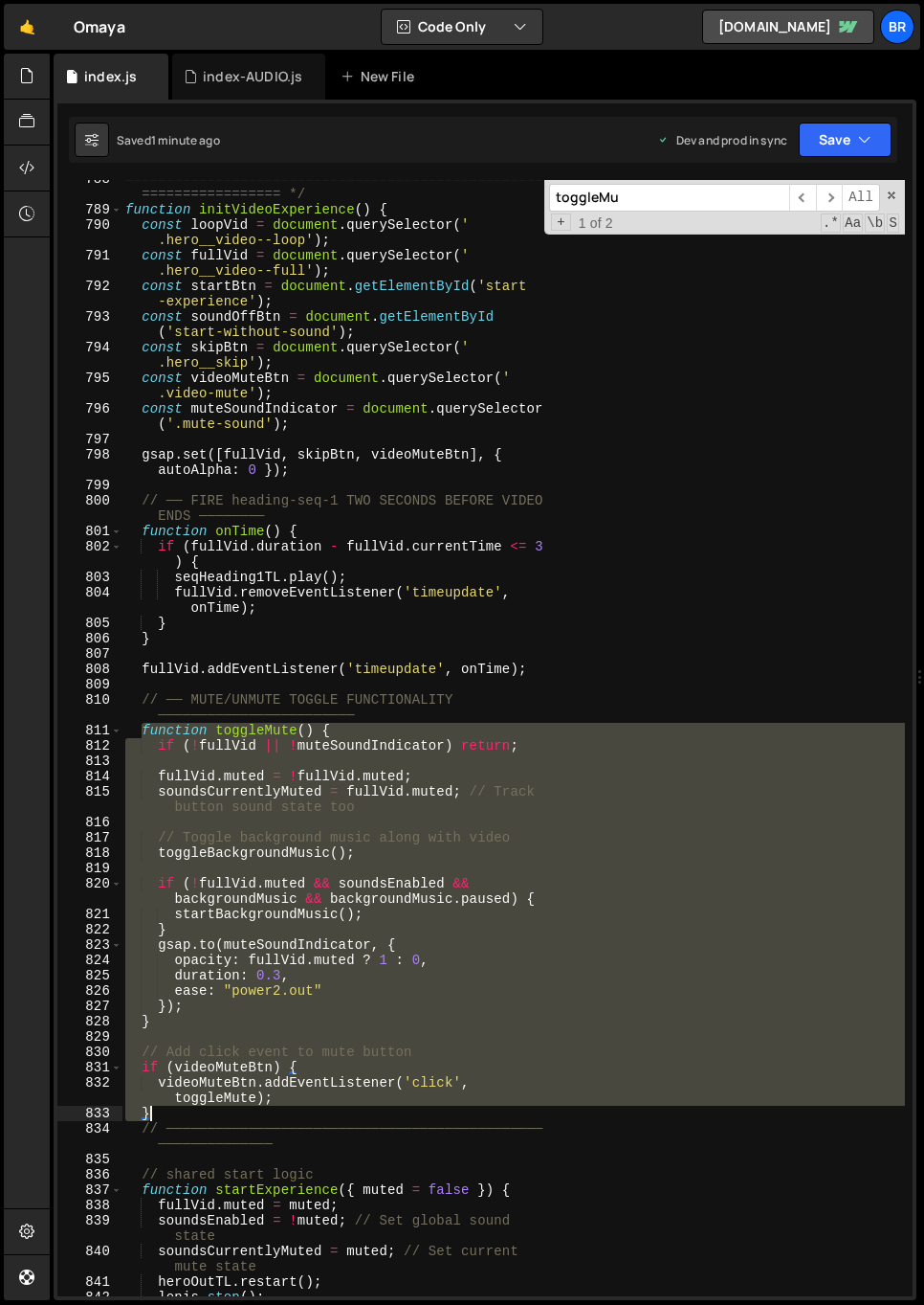
scroll to position [14848, 0]
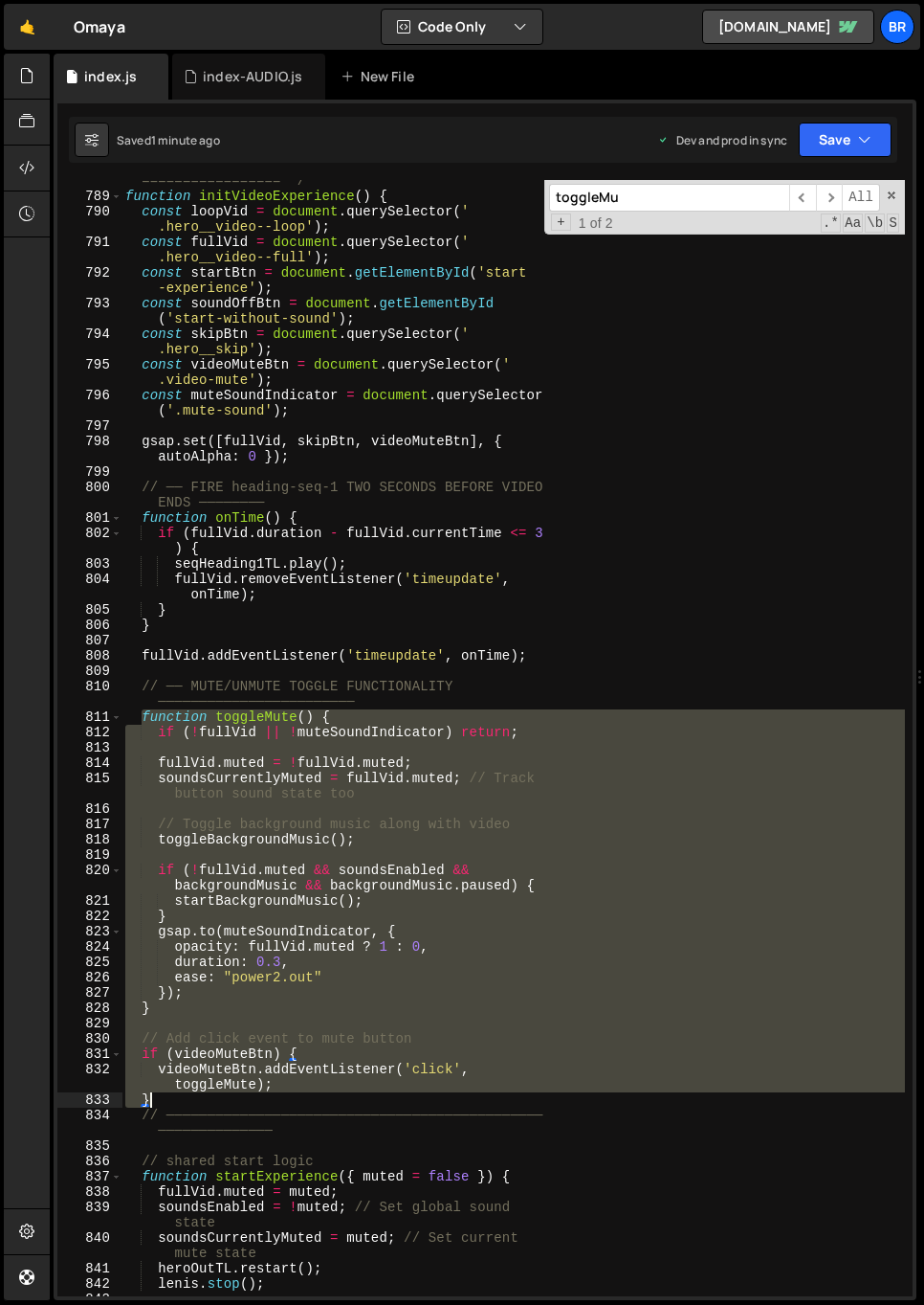
drag, startPoint x: 140, startPoint y: 724, endPoint x: 197, endPoint y: 1103, distance: 383.3
click at [195, 1103] on div "=================================================== ================= */ functi…" at bounding box center [513, 738] width 783 height 1162
paste textarea
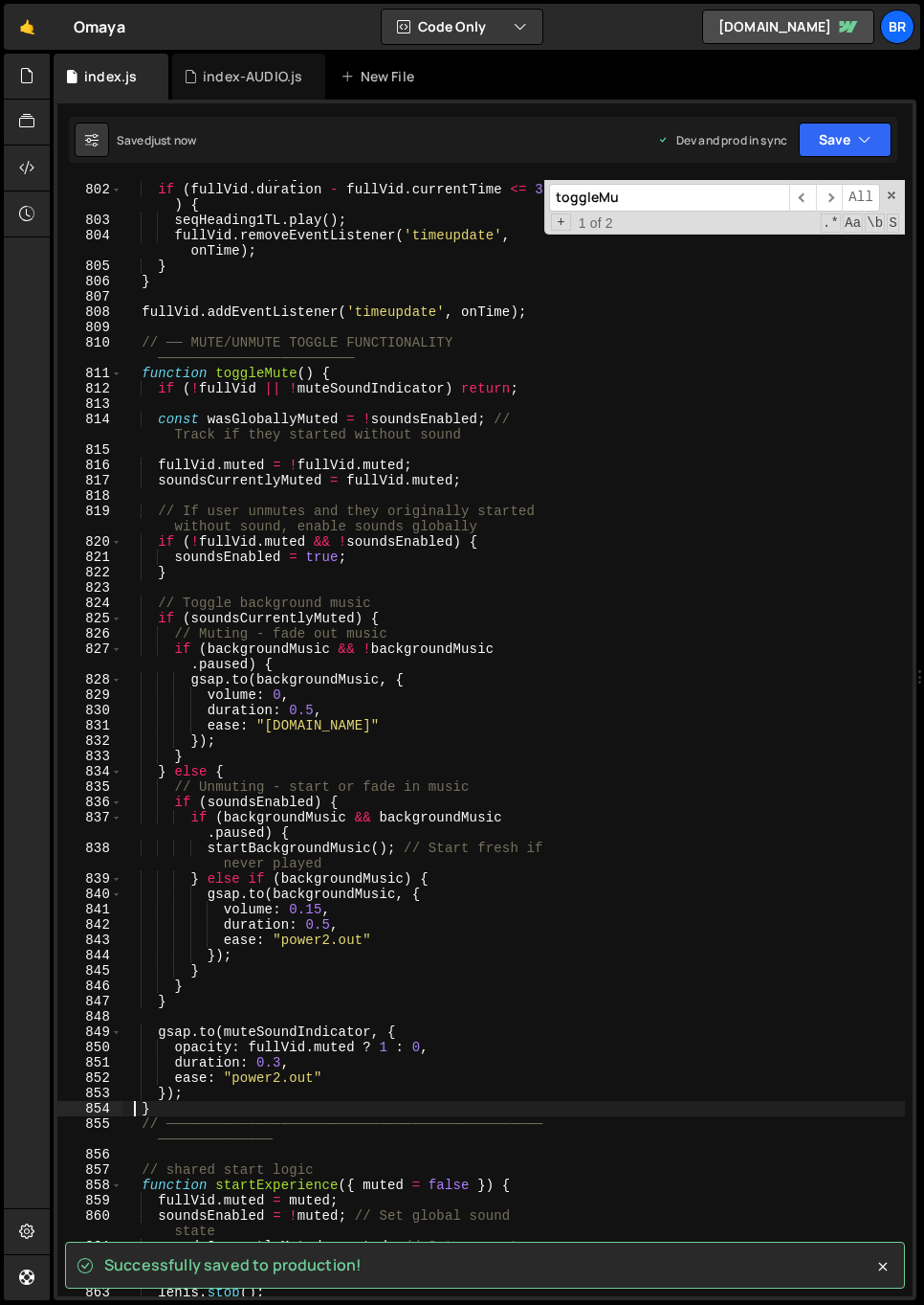
scroll to position [15191, 0]
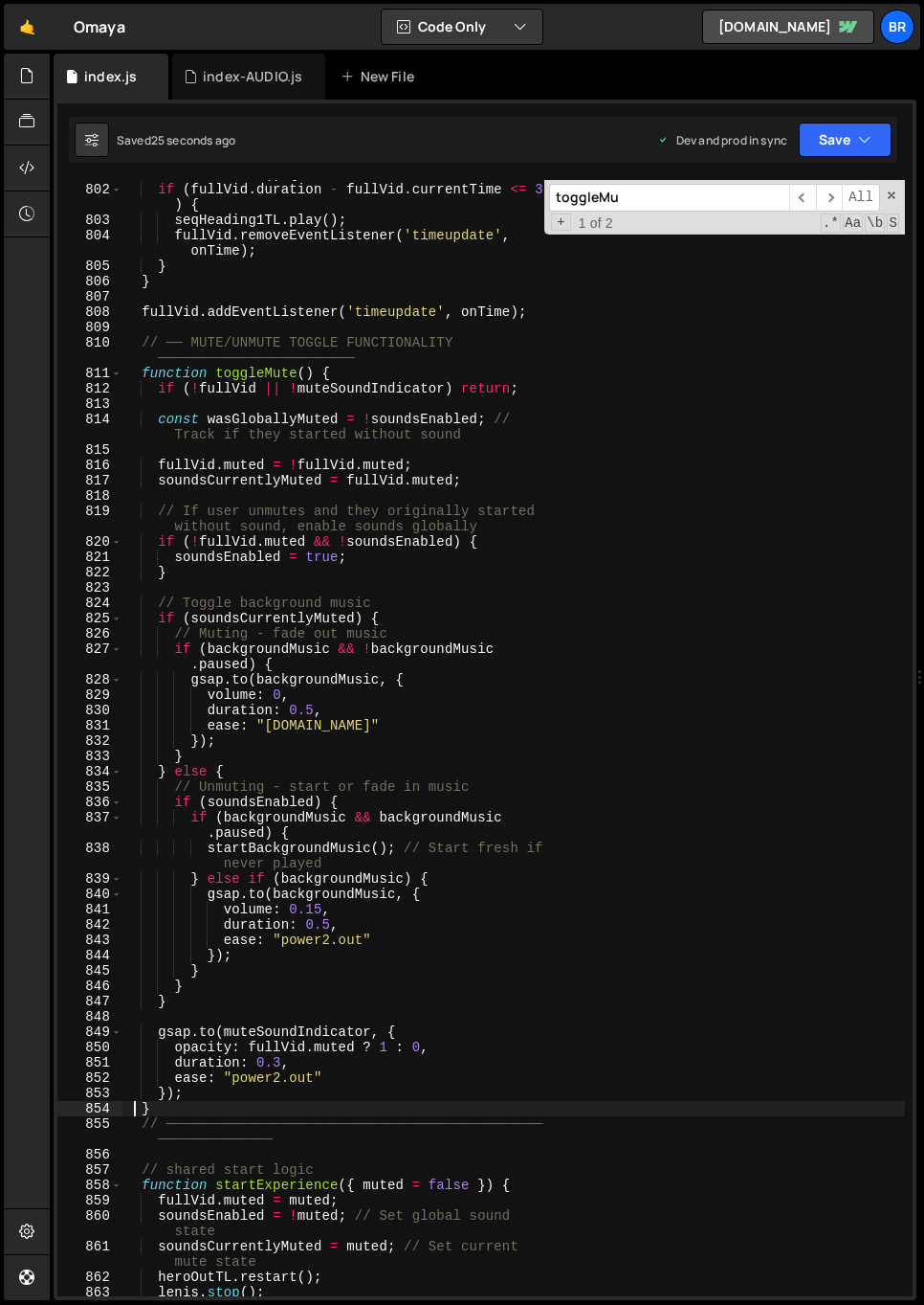
click at [408, 817] on div "function onTime ( ) { if ( fullVid . duration - fullVid . currentTime <= 3 ) { …" at bounding box center [513, 739] width 783 height 1146
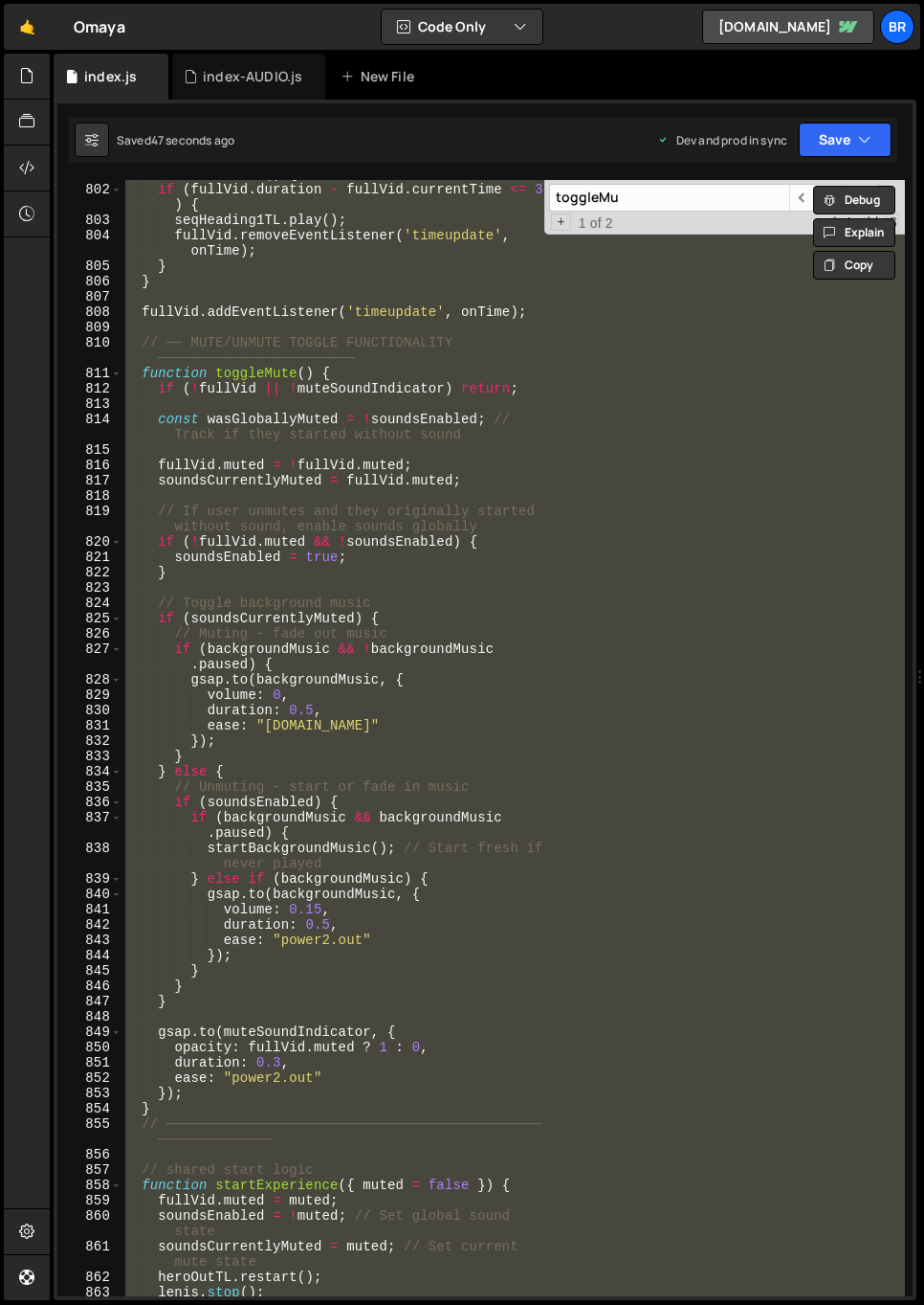
click at [518, 738] on div "function onTime ( ) { if ( fullVid . duration - fullVid . currentTime <= 3 ) { …" at bounding box center [513, 738] width 783 height 1116
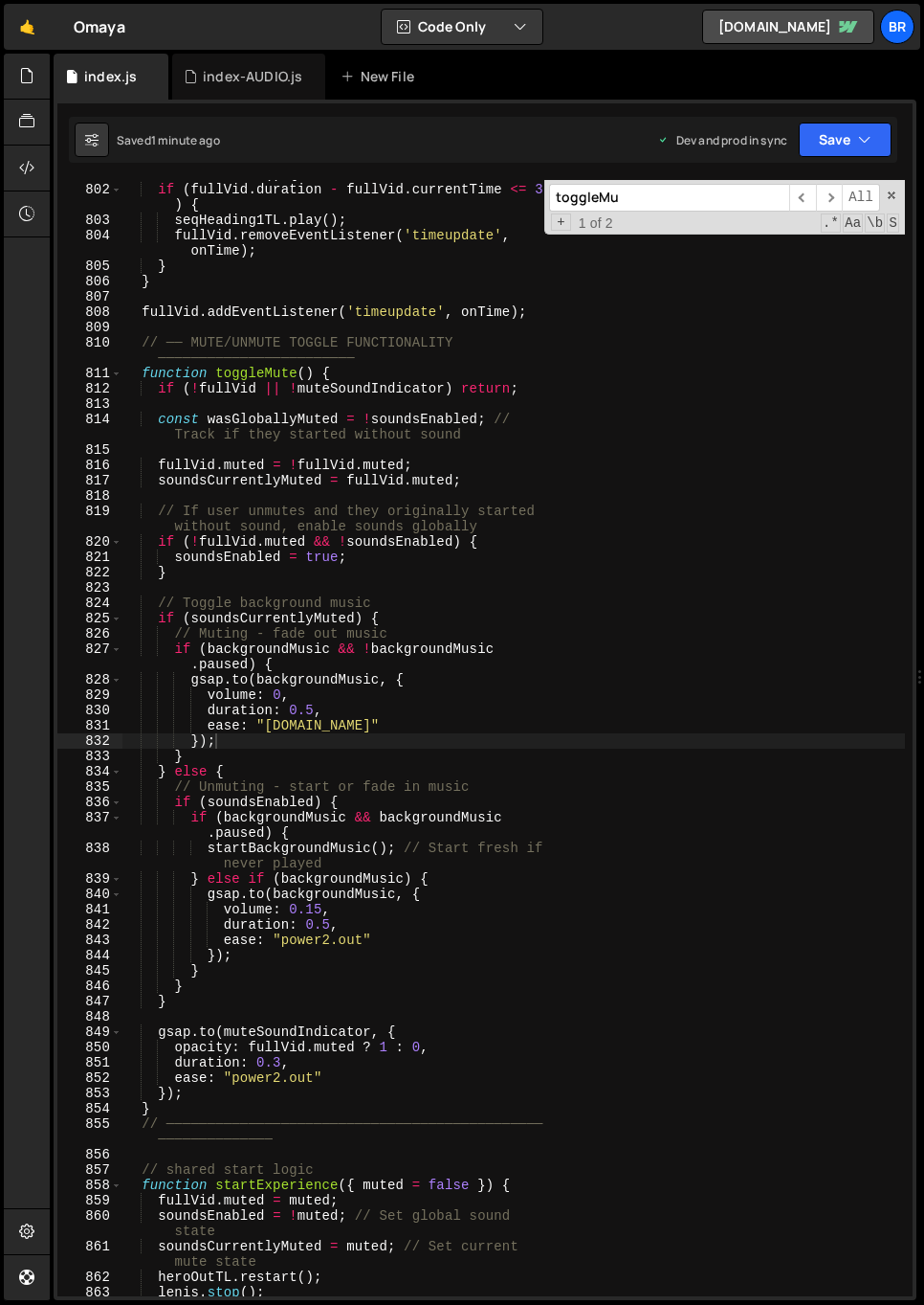
click at [544, 993] on div "function onTime ( ) { if ( fullVid . duration - fullVid . currentTime <= 3 ) { …" at bounding box center [513, 739] width 783 height 1146
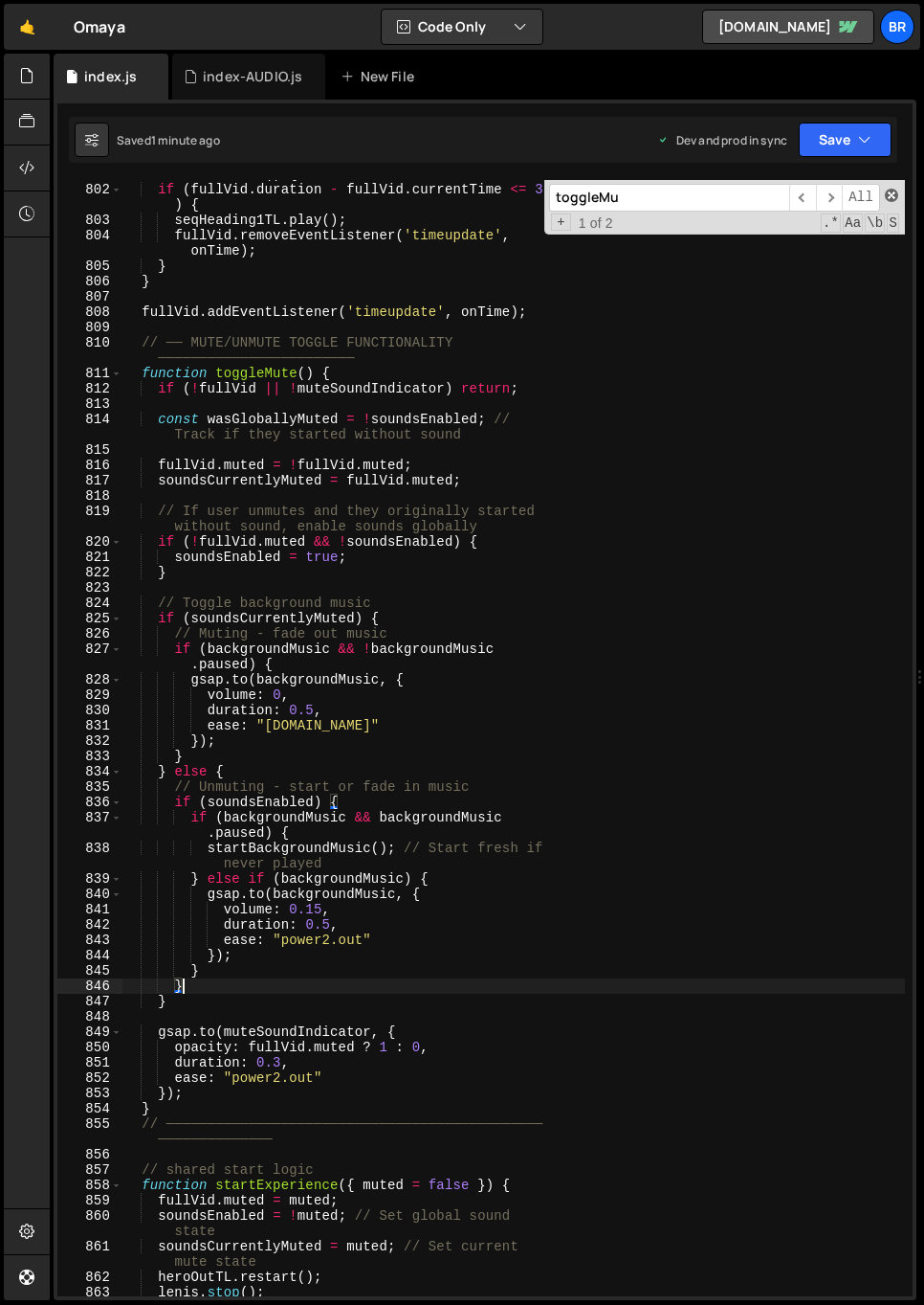
click at [888, 195] on span at bounding box center [892, 195] width 14 height 14
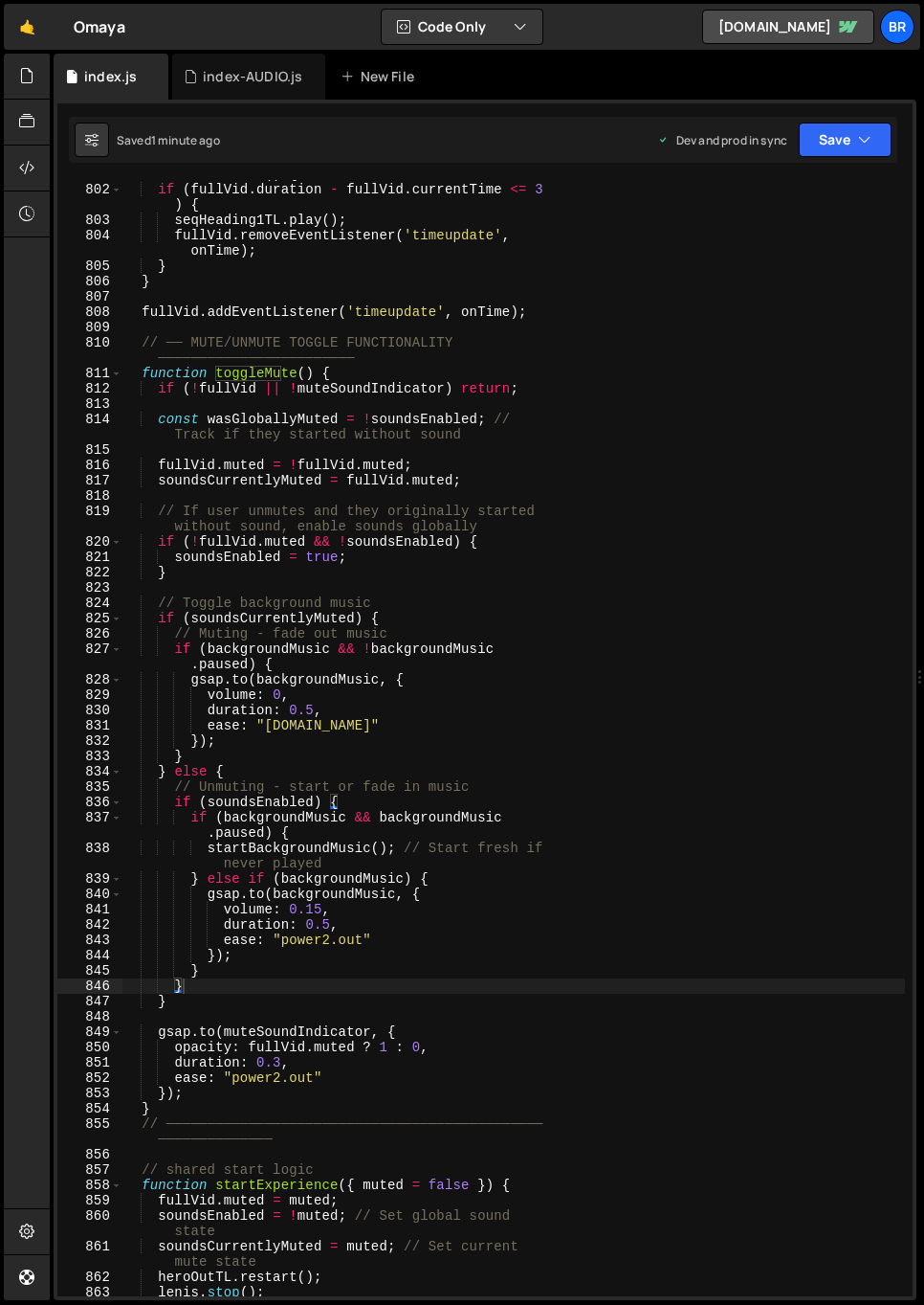
click at [374, 633] on div "function onTime ( ) { if ( fullVid . duration - fullVid . currentTime <= 3 ) { …" at bounding box center [513, 739] width 783 height 1146
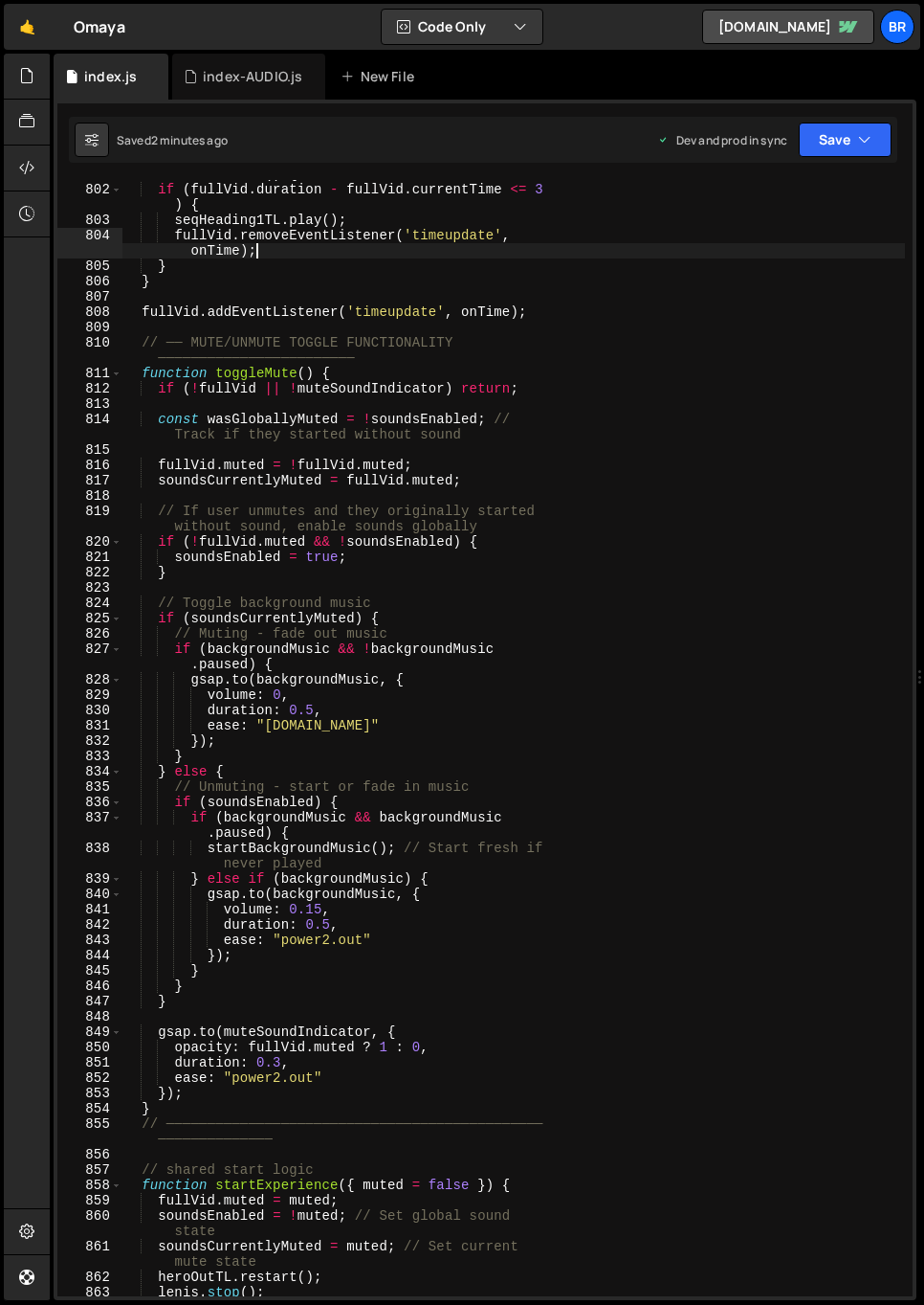
click at [639, 259] on div "function onTime ( ) { if ( fullVid . duration - fullVid . currentTime <= 3 ) { …" at bounding box center [513, 739] width 783 height 1146
type textarea "fullVid.removeEventListener('timeupdate', onTime);"
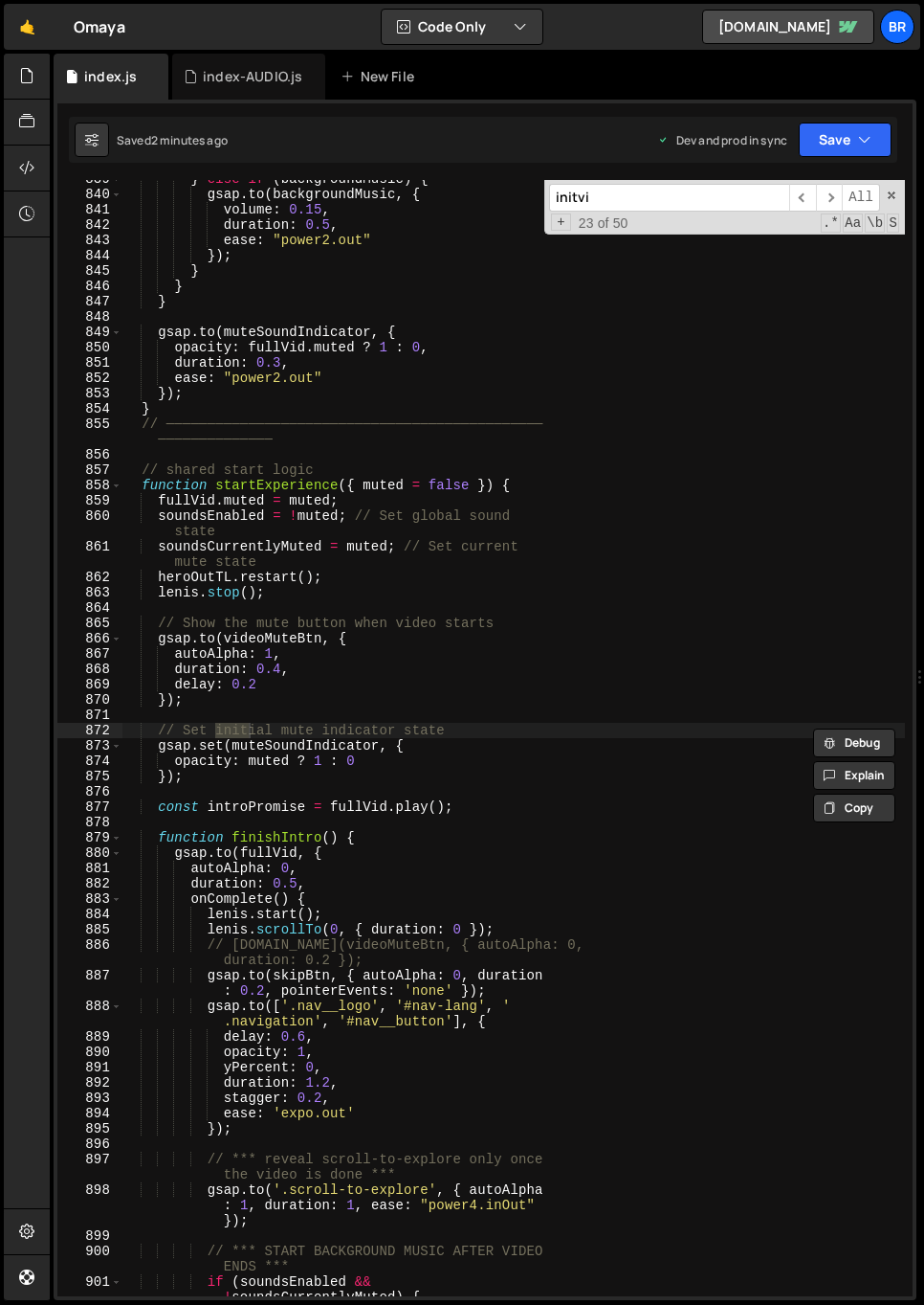
scroll to position [25096, 0]
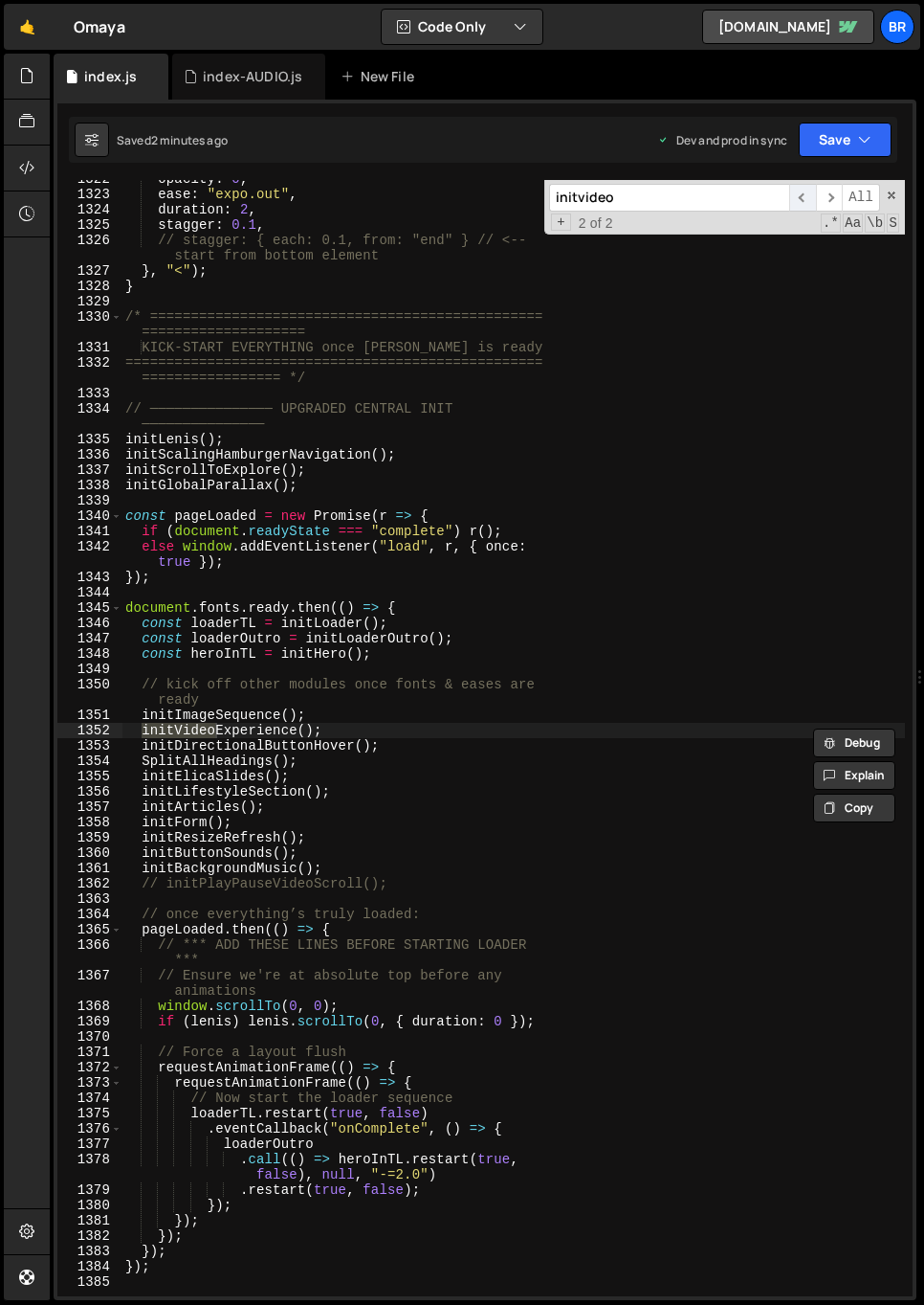
type input "initvideo"
click at [795, 200] on span "​" at bounding box center [802, 197] width 27 height 28
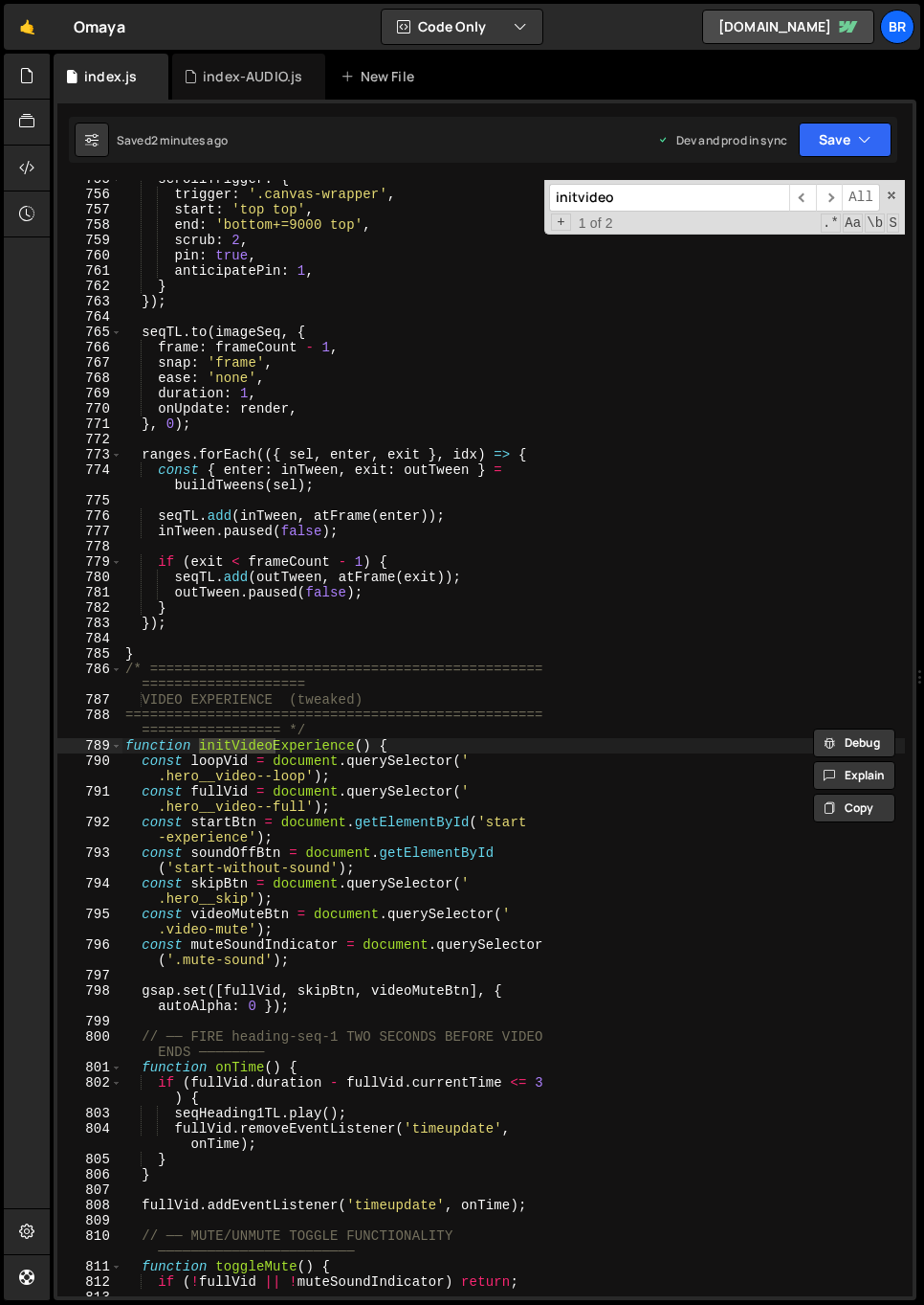
click at [594, 746] on div "scrollTrigger : { trigger : '.canvas-wrapper' , start : 'top top' , end : 'bott…" at bounding box center [513, 744] width 783 height 1146
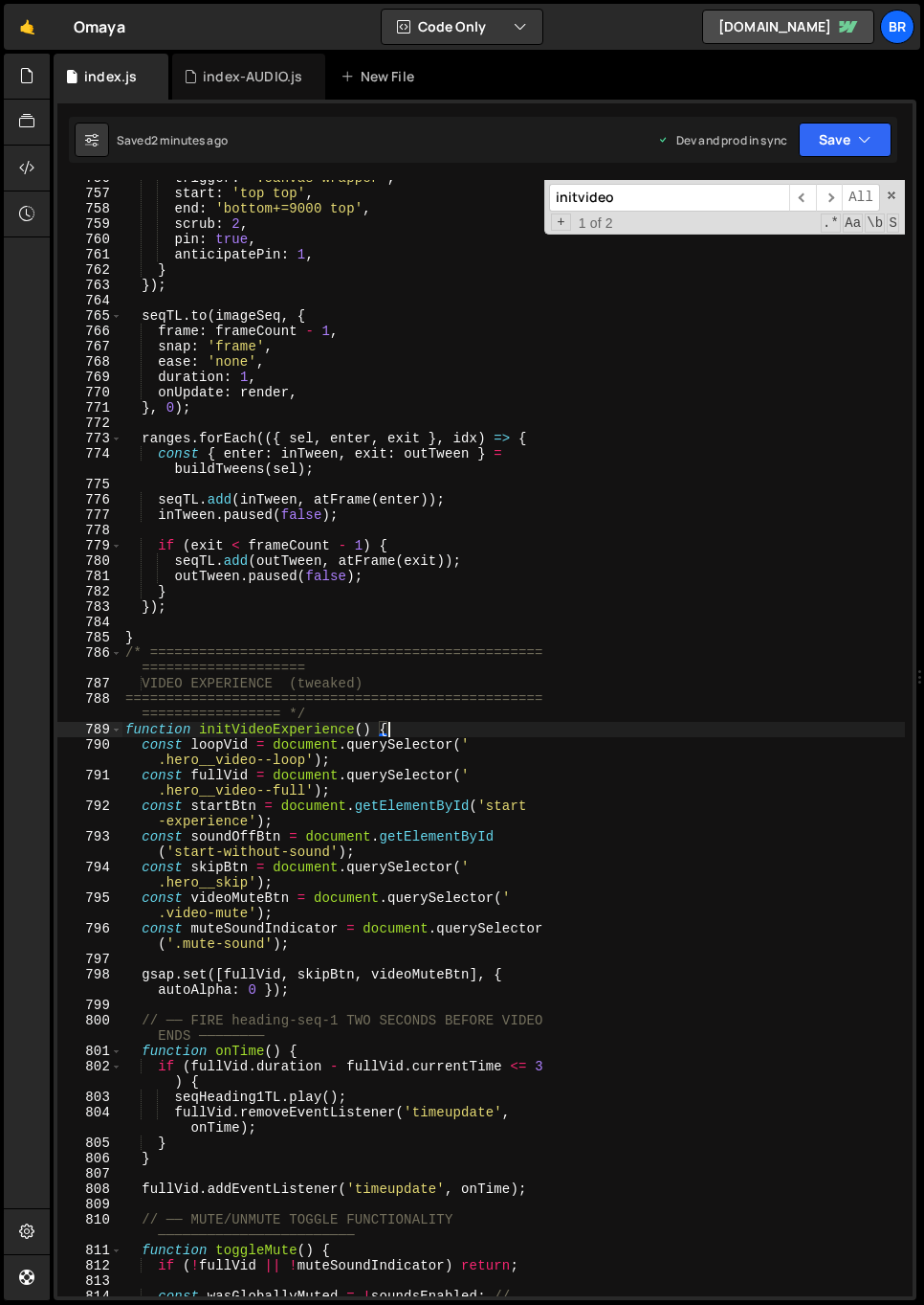
scroll to position [14424, 0]
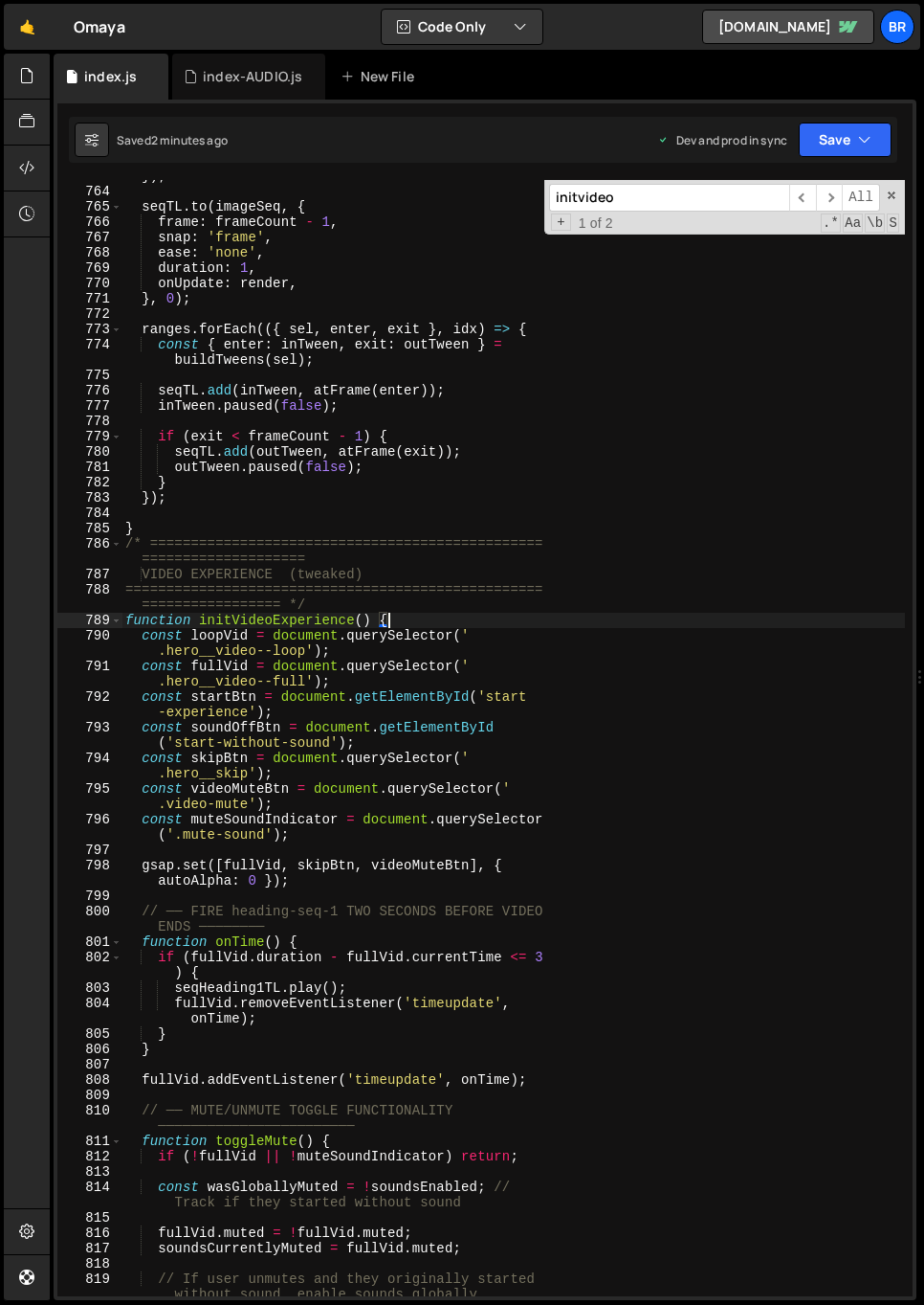
click at [438, 877] on div "}) ; seqTL . to ( imageSeq , { frame : frameCount - 1 , snap : 'frame' , ease :…" at bounding box center [513, 749] width 783 height 1162
type textarea "gsap.set([fullVid, skipBtn, videoMuteBtn], { autoAlpha: 0 });"
click at [305, 890] on div "}) ; seqTL . to ( imageSeq , { frame : frameCount - 1 , snap : 'frame' , ease :…" at bounding box center [513, 749] width 783 height 1162
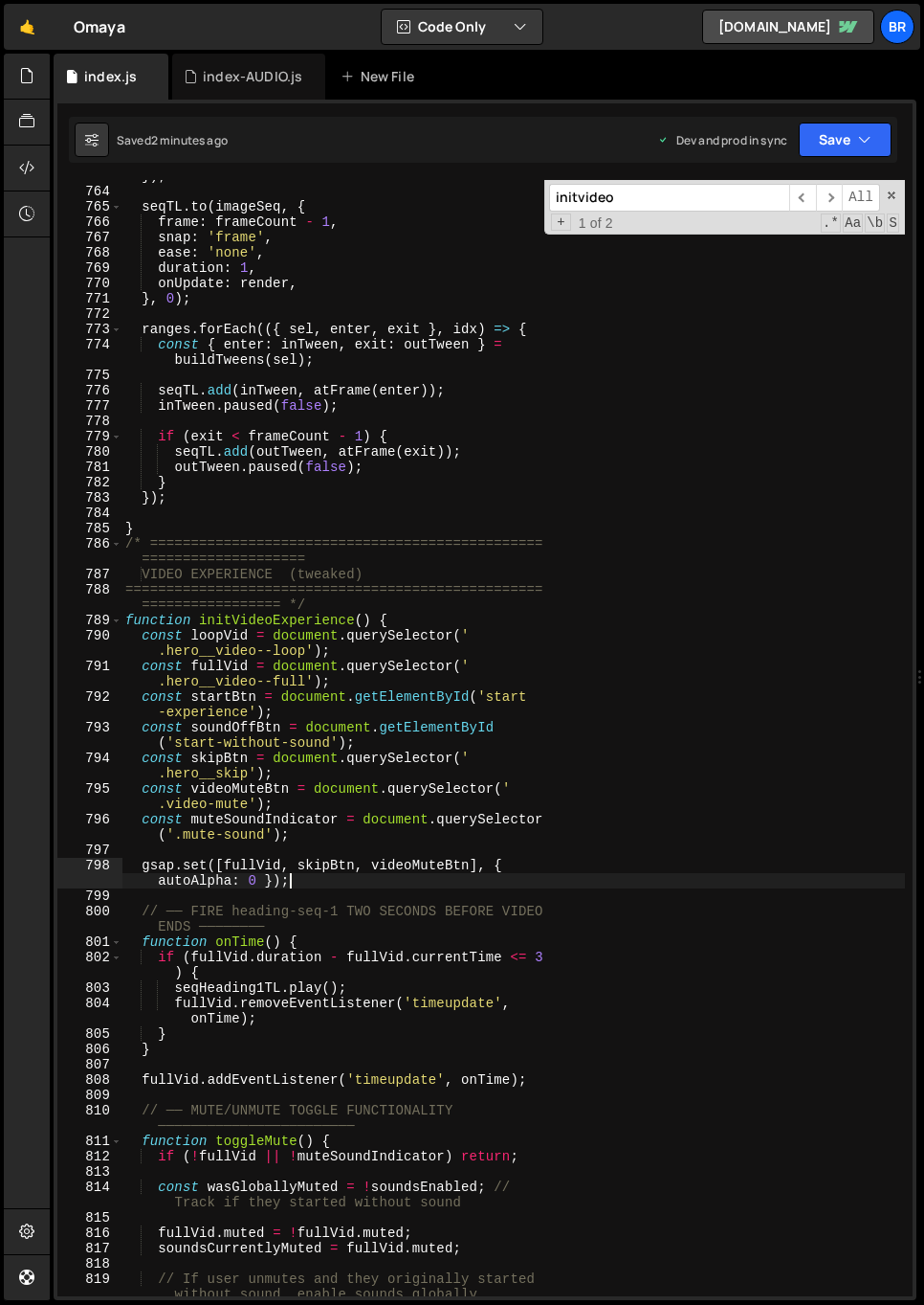
click at [311, 885] on div "}) ; seqTL . to ( imageSeq , { frame : frameCount - 1 , snap : 'frame' , ease :…" at bounding box center [513, 749] width 783 height 1162
type textarea "gsap.set([fullVid, skipBtn, videoMuteBtn], { autoAlpha: 0 });"
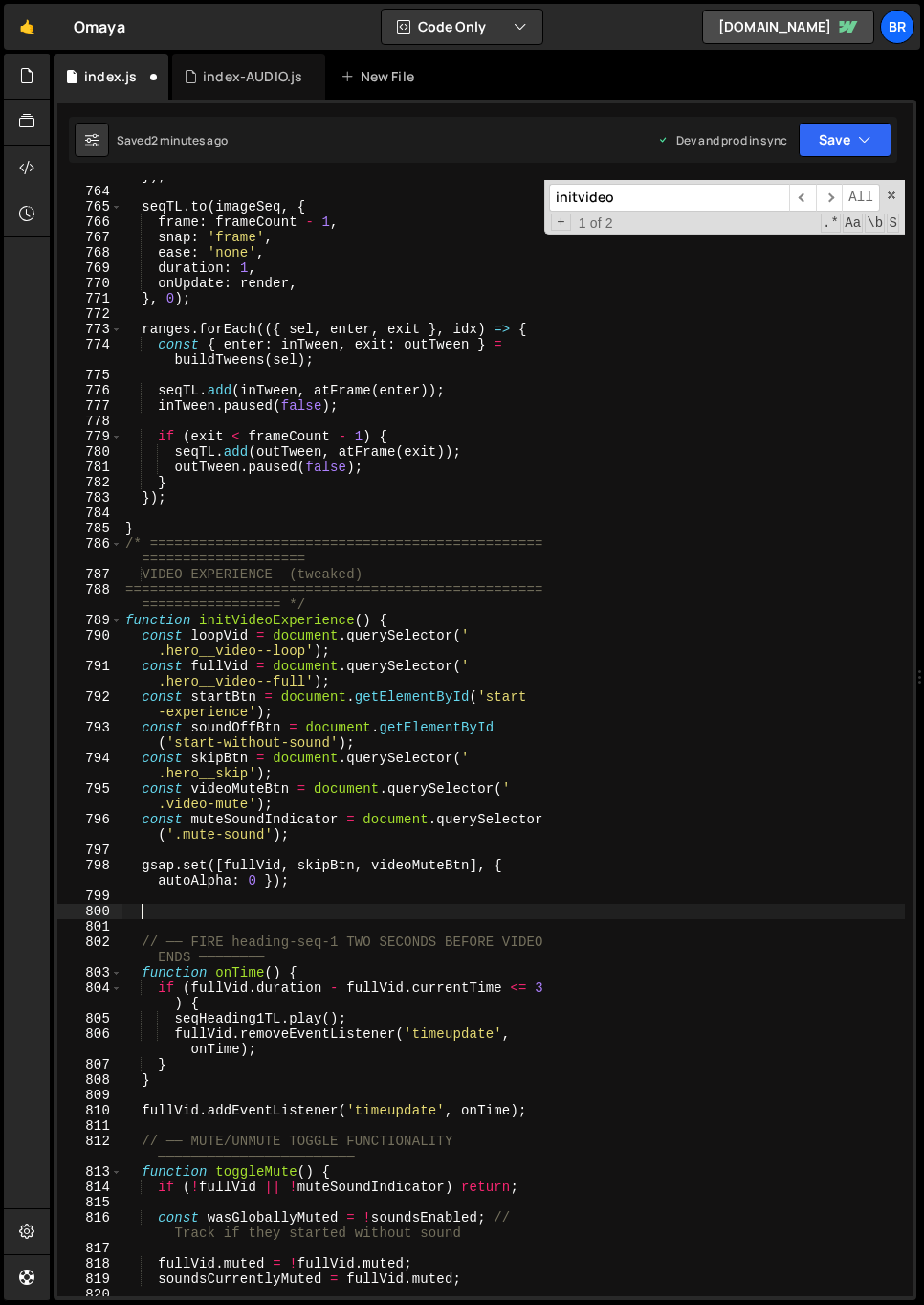
paste textarea "}"
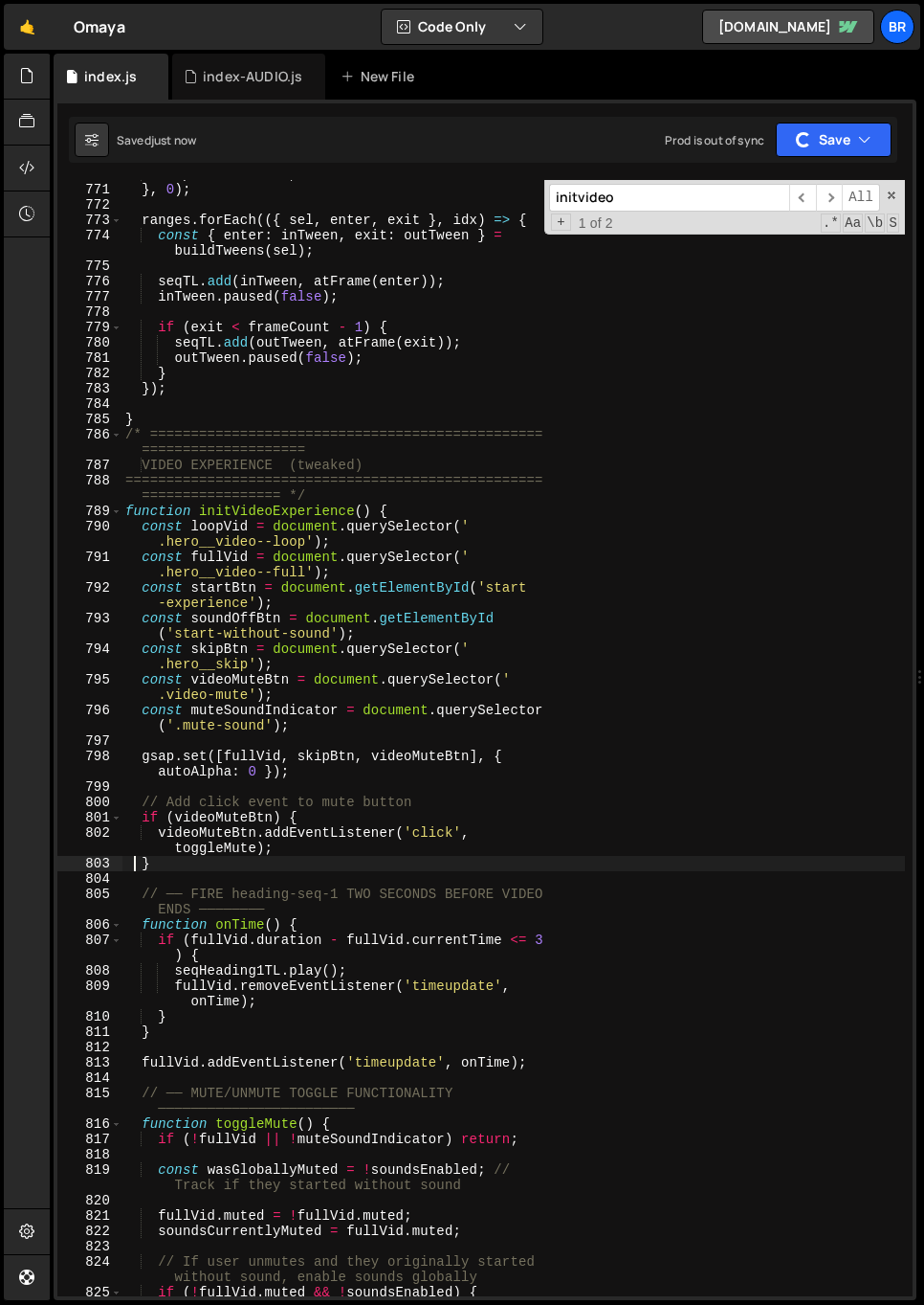
scroll to position [14533, 0]
click at [434, 908] on div "onUpdate : render , } , 0 ) ; ranges . forEach (({ sel , enter , exit } , idx )…" at bounding box center [513, 739] width 783 height 1146
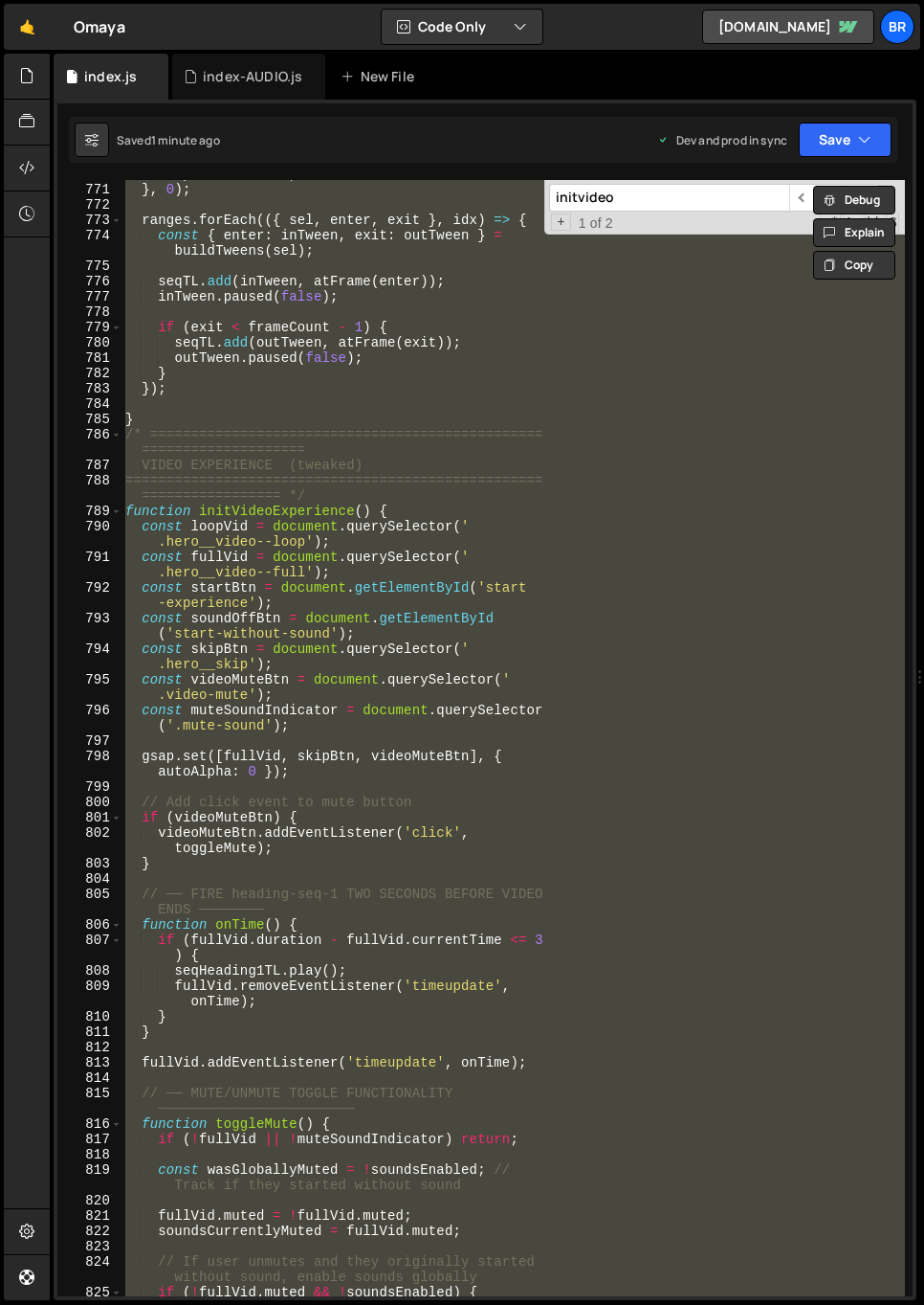
click at [385, 771] on div "onUpdate : render , } , 0 ) ; ranges . forEach (({ sel , enter , exit } , idx )…" at bounding box center [513, 738] width 783 height 1116
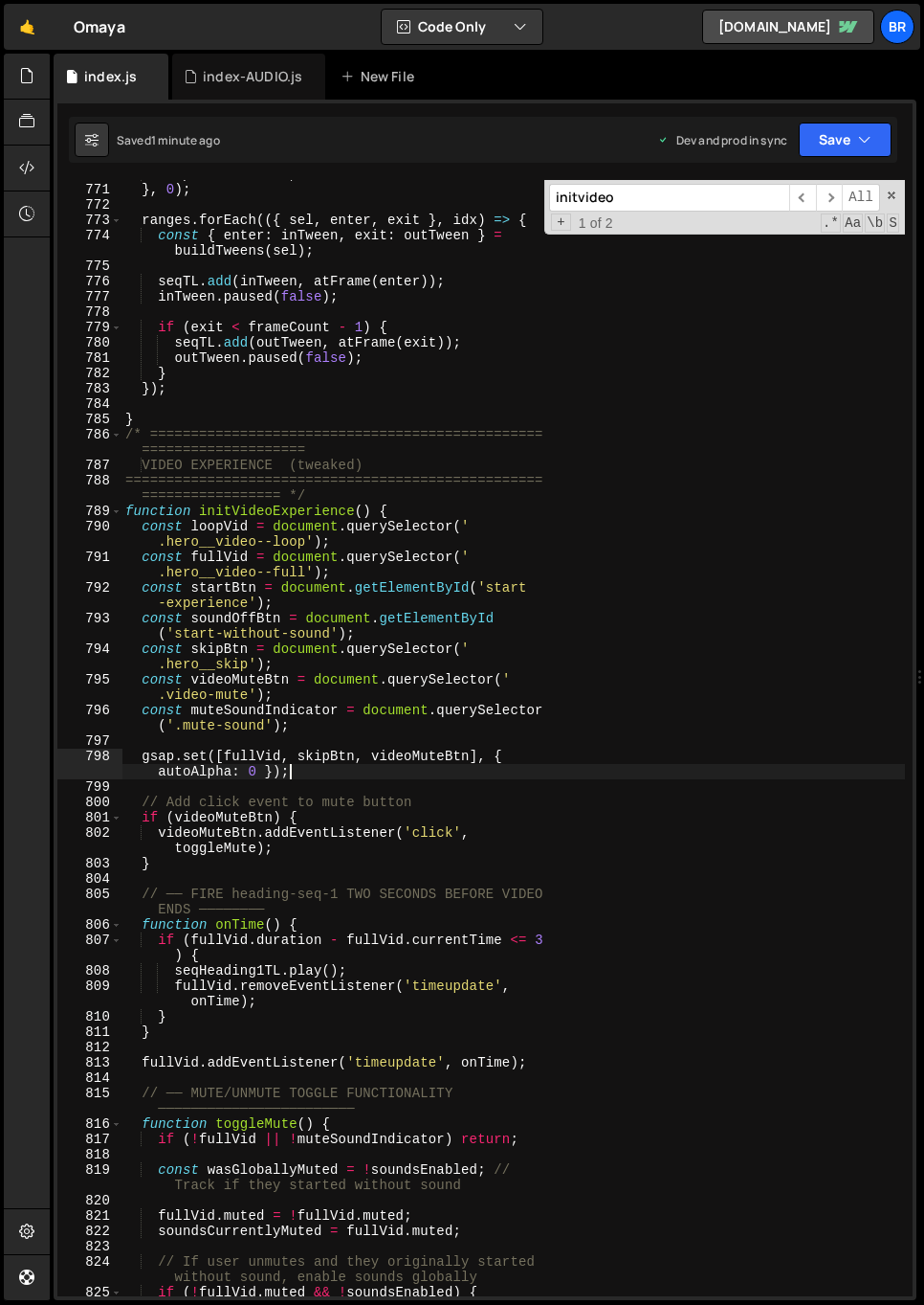
click at [467, 645] on div "onUpdate : render , } , 0 ) ; ranges . forEach (({ sel , enter , exit } , idx )…" at bounding box center [513, 739] width 783 height 1146
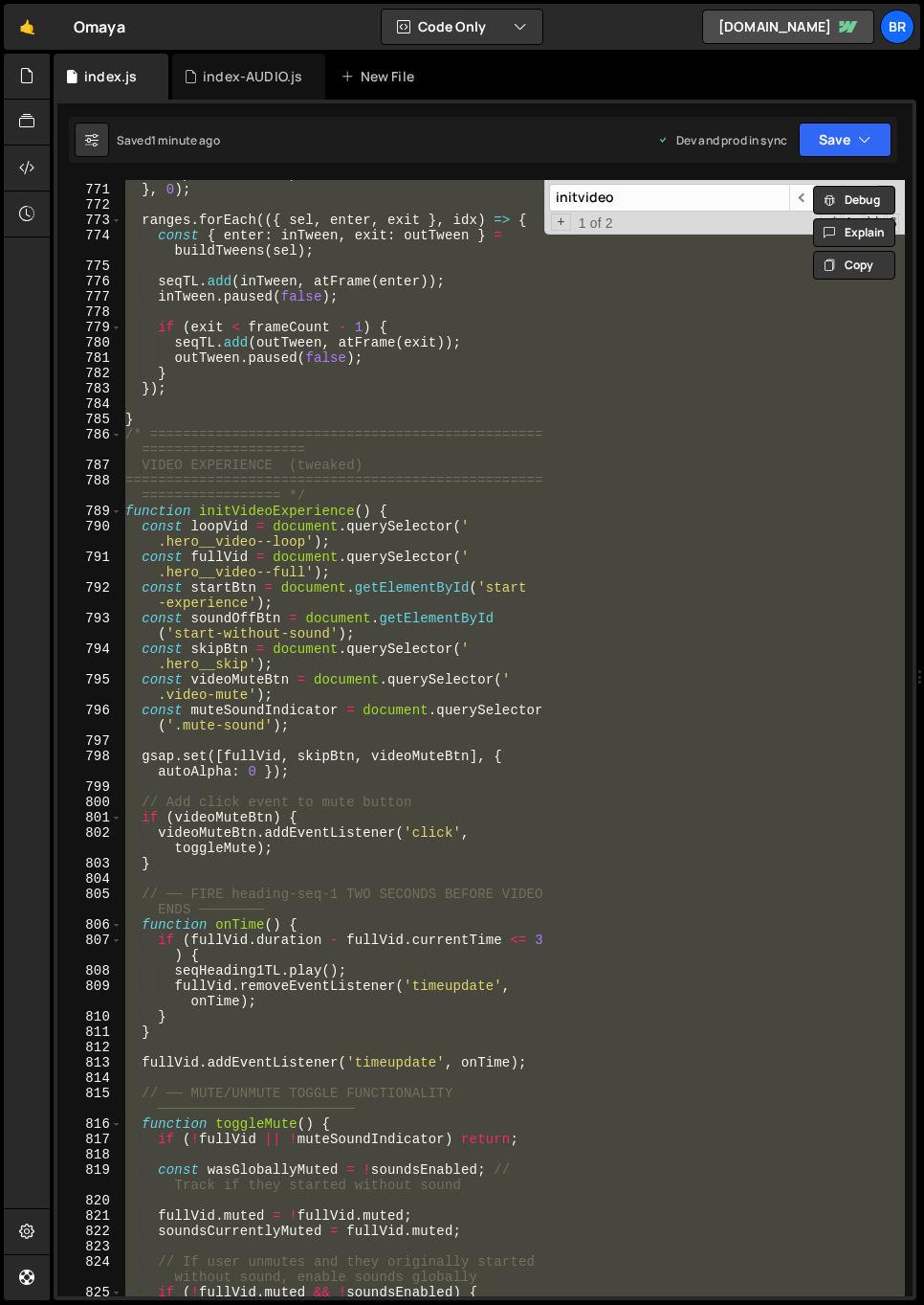
click at [528, 612] on div "onUpdate : render , } , 0 ) ; ranges . forEach (({ sel , enter , exit } , idx )…" at bounding box center [513, 738] width 783 height 1116
type textarea "const soundOffBtn = document.getElementById('start-without-sound');"
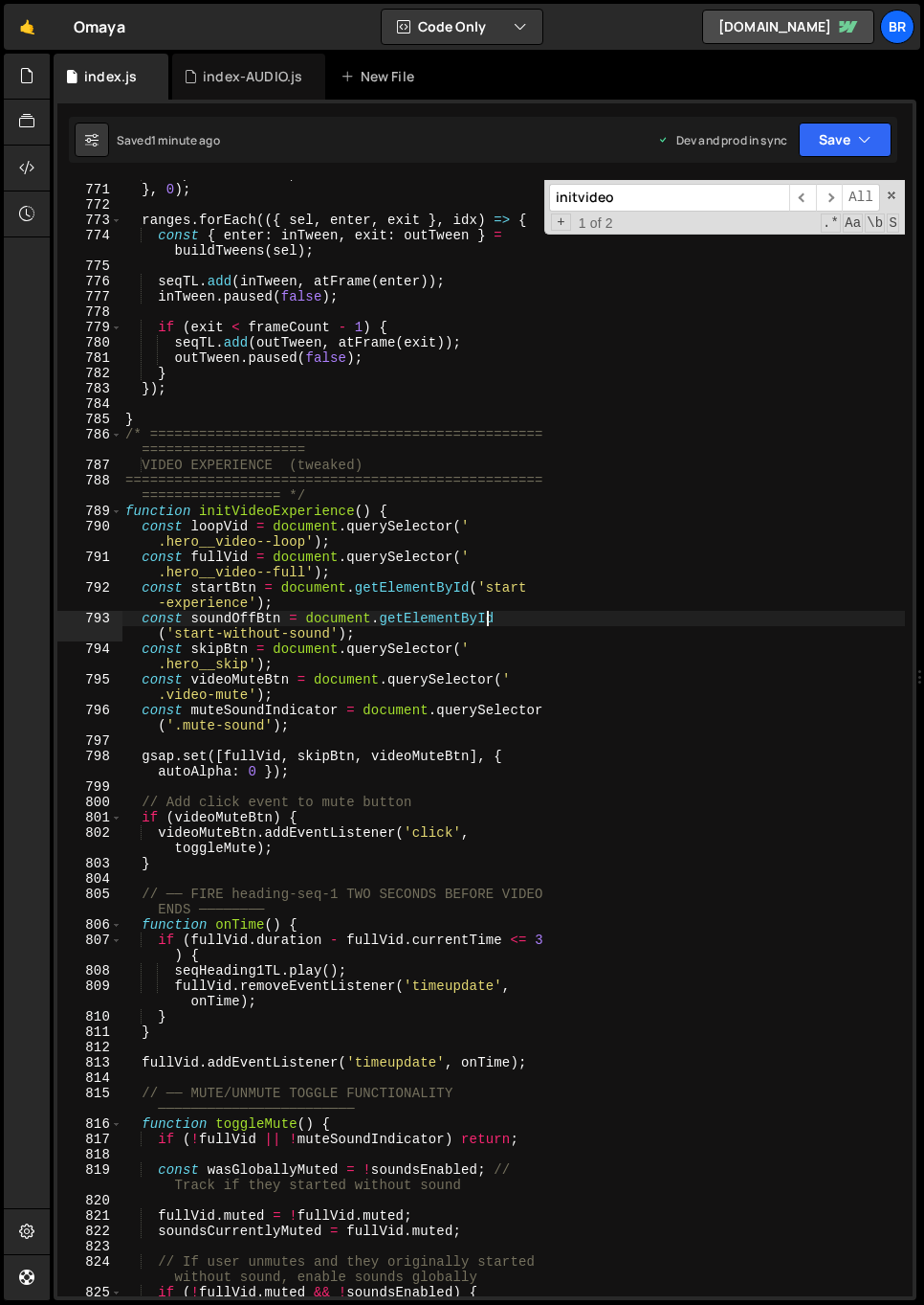
click at [651, 200] on input "initvideo" at bounding box center [669, 197] width 240 height 28
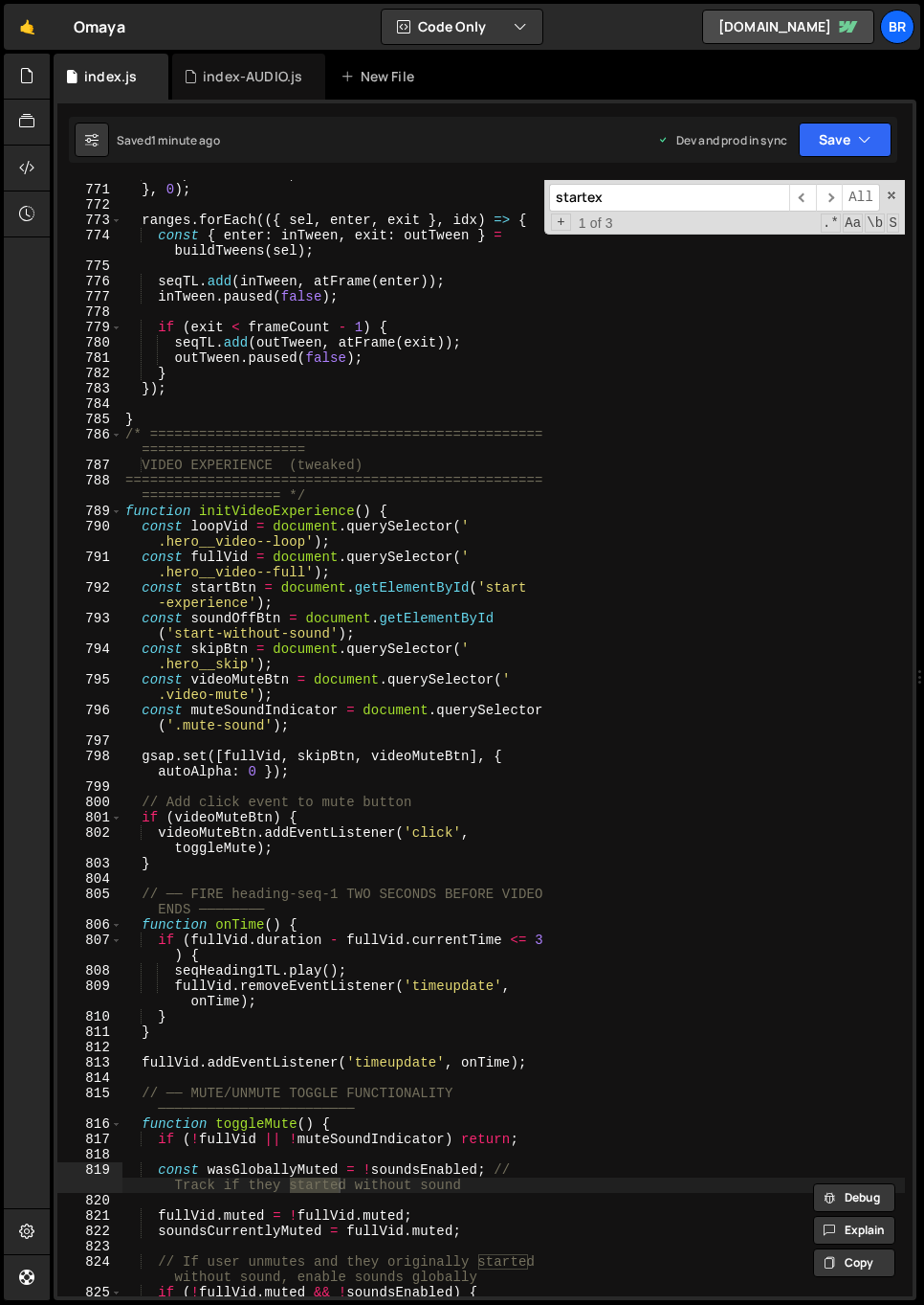
scroll to position [15738, 0]
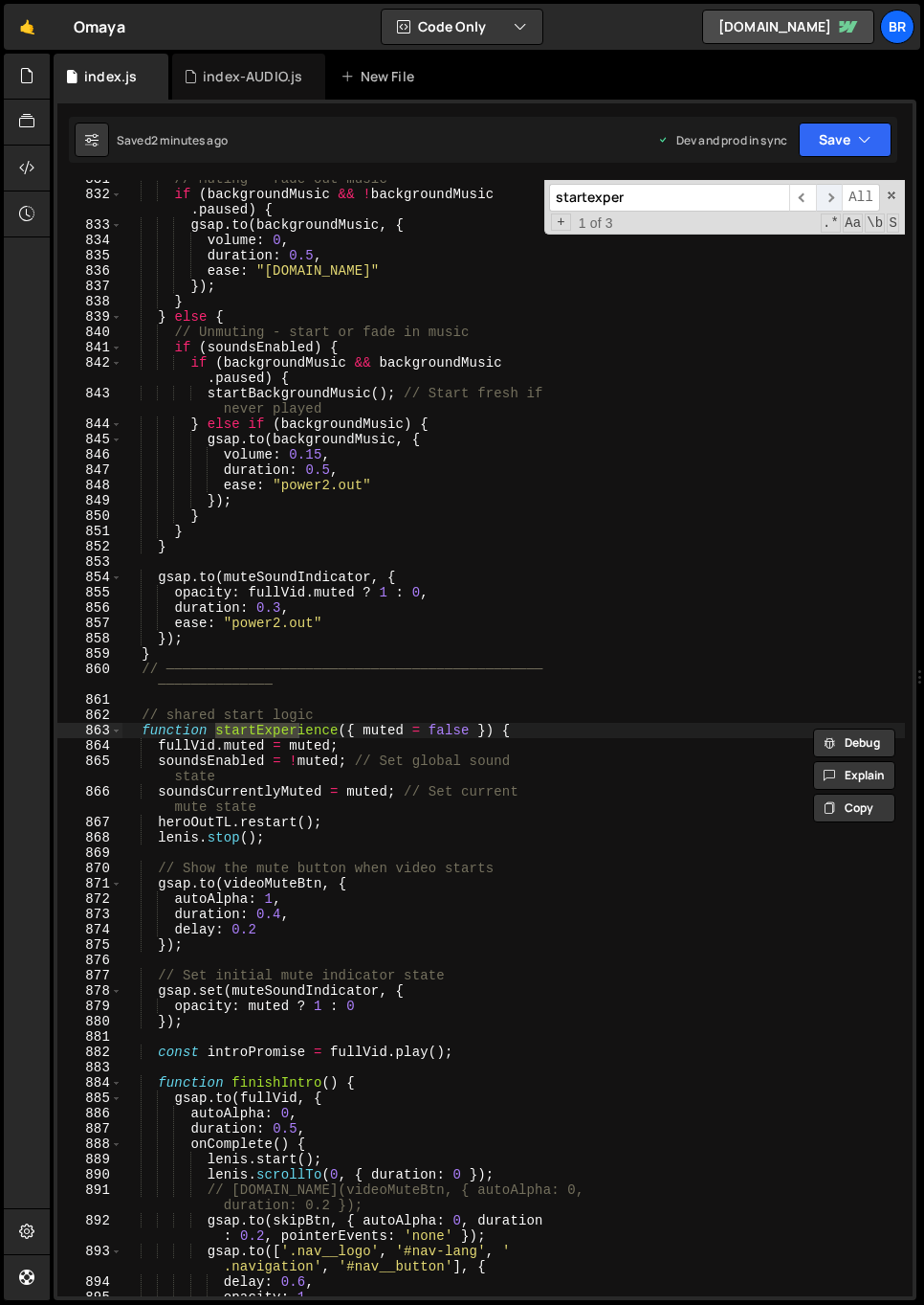
type input "startexper"
click at [831, 195] on span "​" at bounding box center [829, 197] width 27 height 28
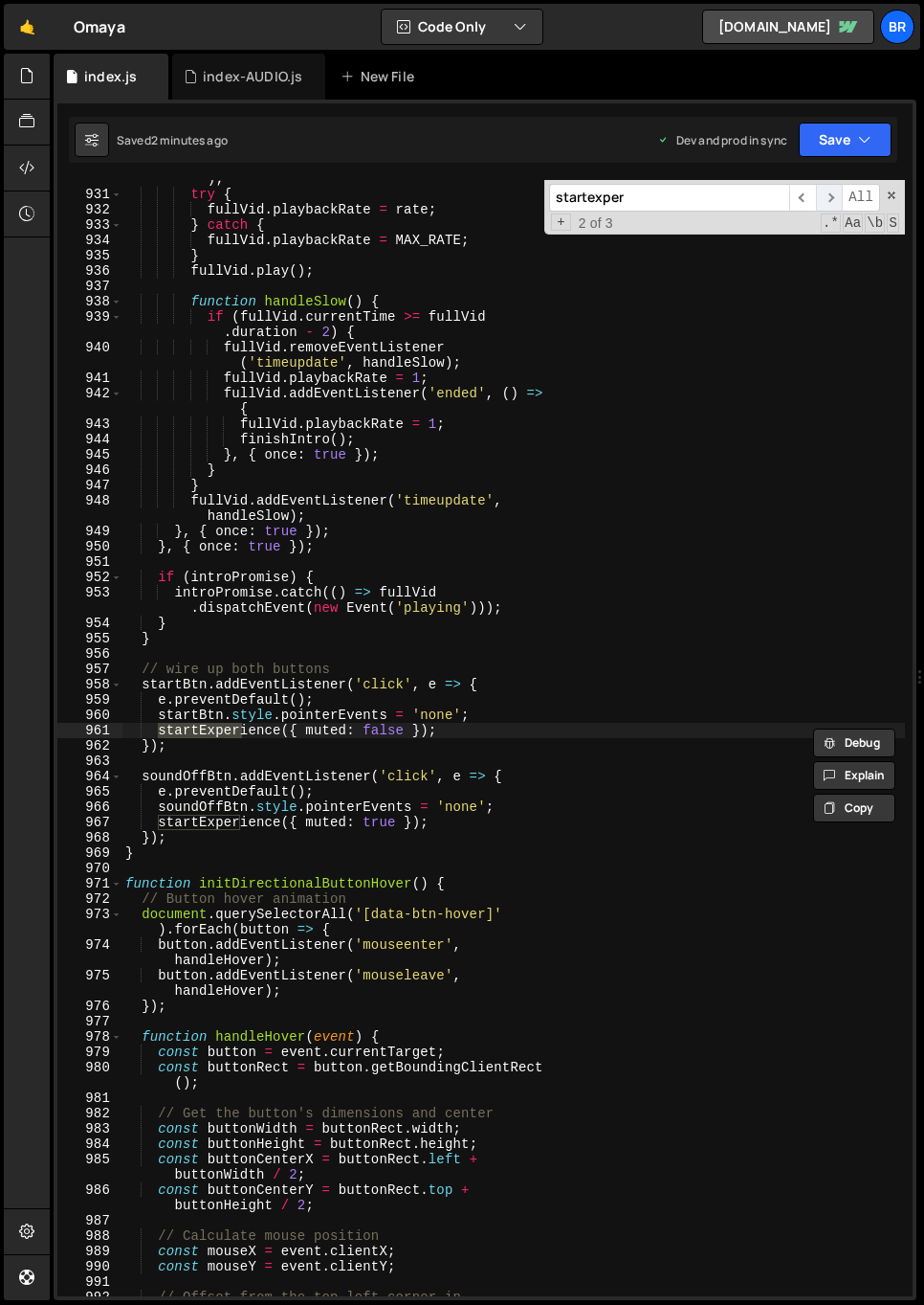
scroll to position [17622, 0]
click at [445, 725] on div "const rate = Math . min ( desiredRate , MAX_RATE ) ; try { fullVid . playbackRa…" at bounding box center [513, 744] width 783 height 1177
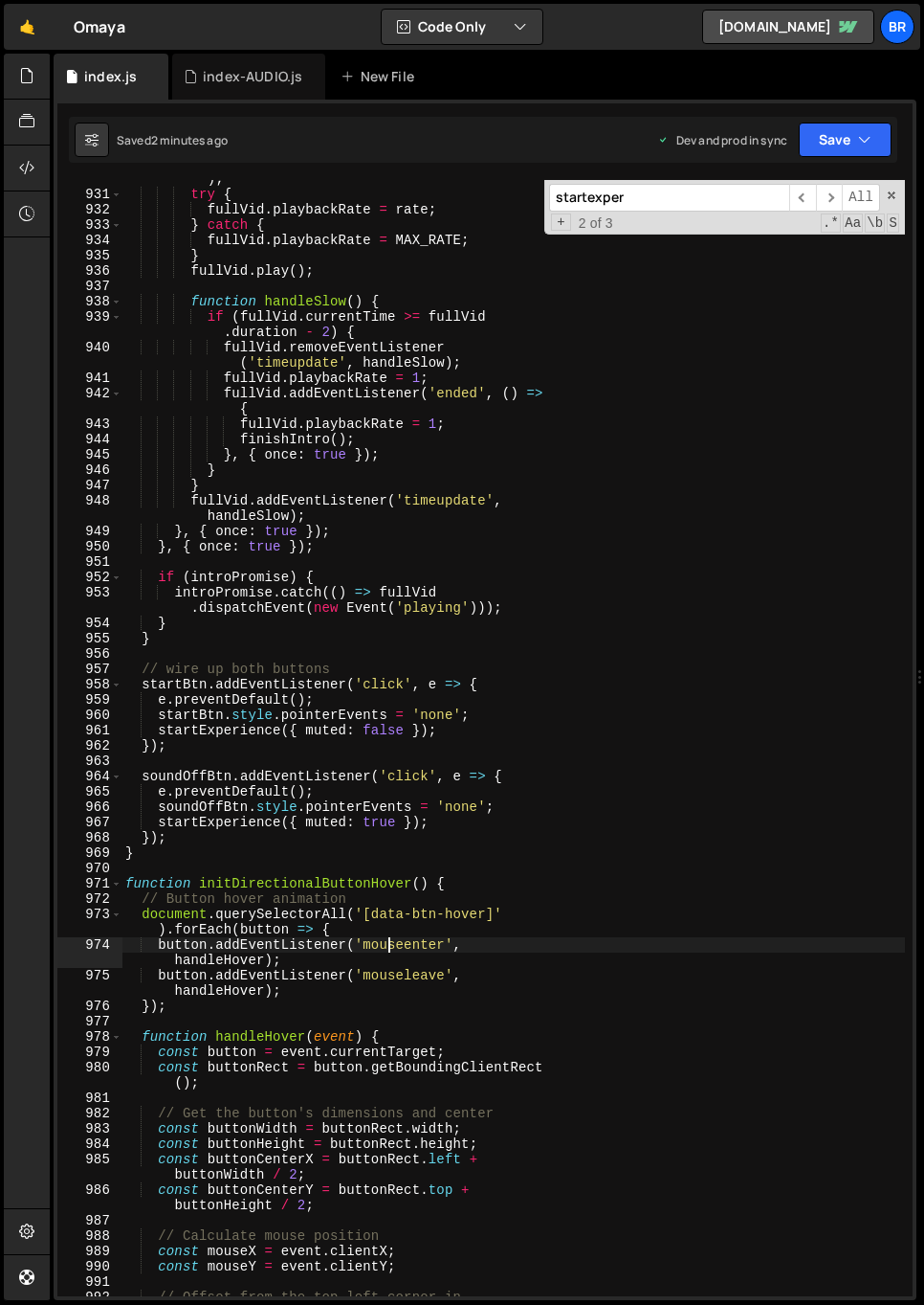
click at [388, 938] on div "const rate = Math . min ( desiredRate , MAX_RATE ) ; try { fullVid . playbackRa…" at bounding box center [513, 744] width 783 height 1177
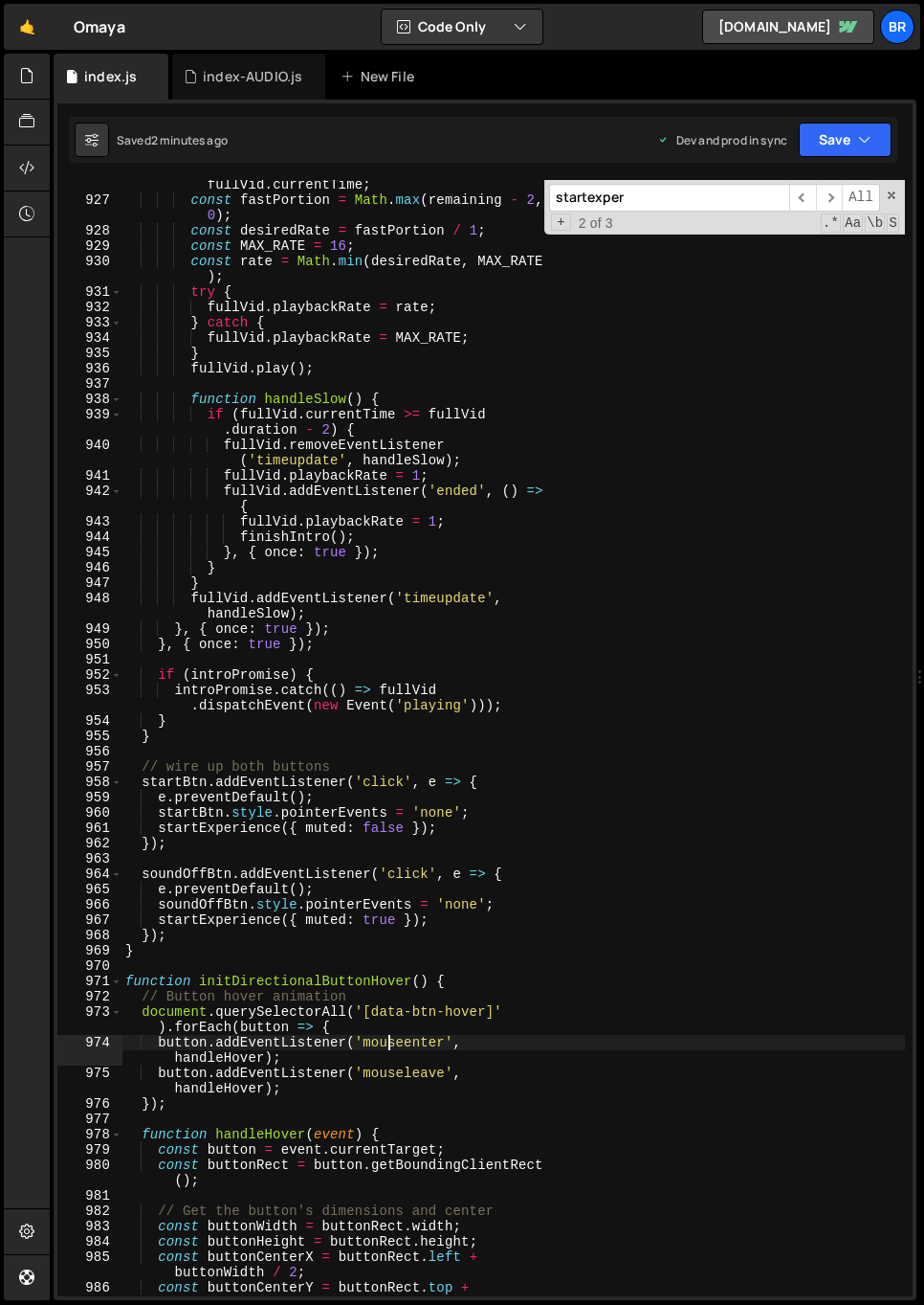
scroll to position [17525, 0]
click at [830, 199] on span "​" at bounding box center [829, 197] width 27 height 28
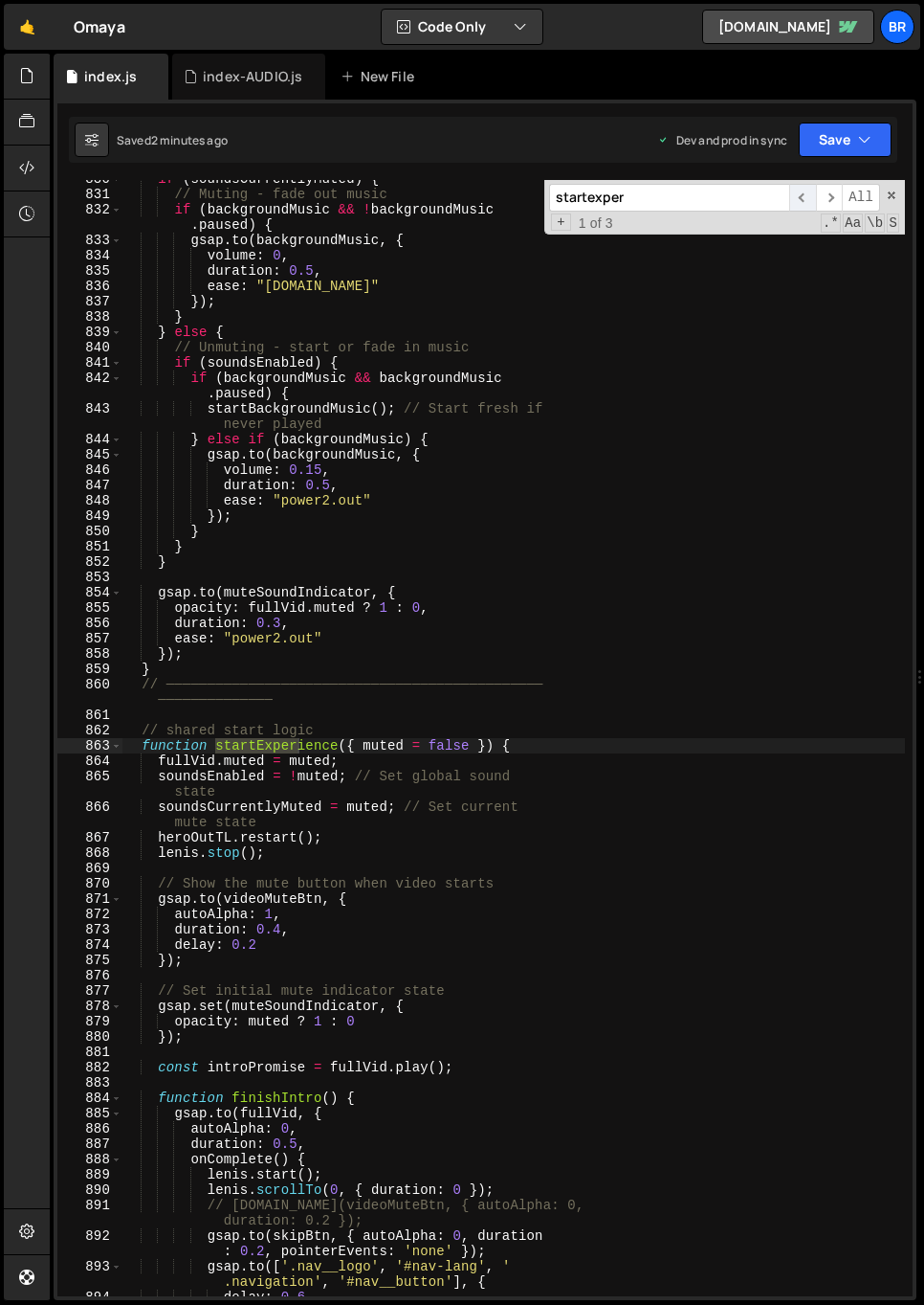
click at [802, 198] on span "​" at bounding box center [802, 197] width 27 height 28
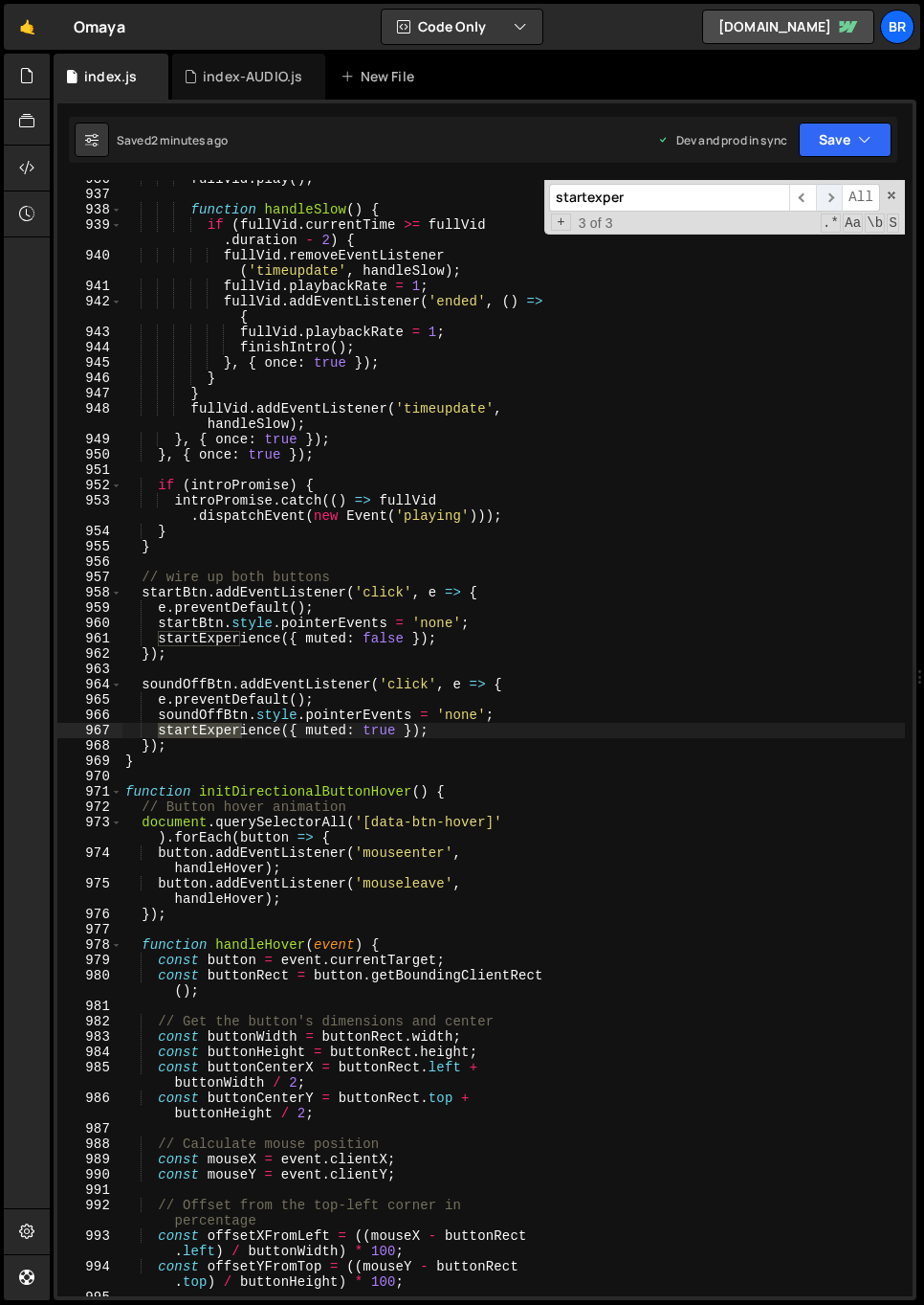
click at [822, 197] on span "​" at bounding box center [829, 197] width 27 height 28
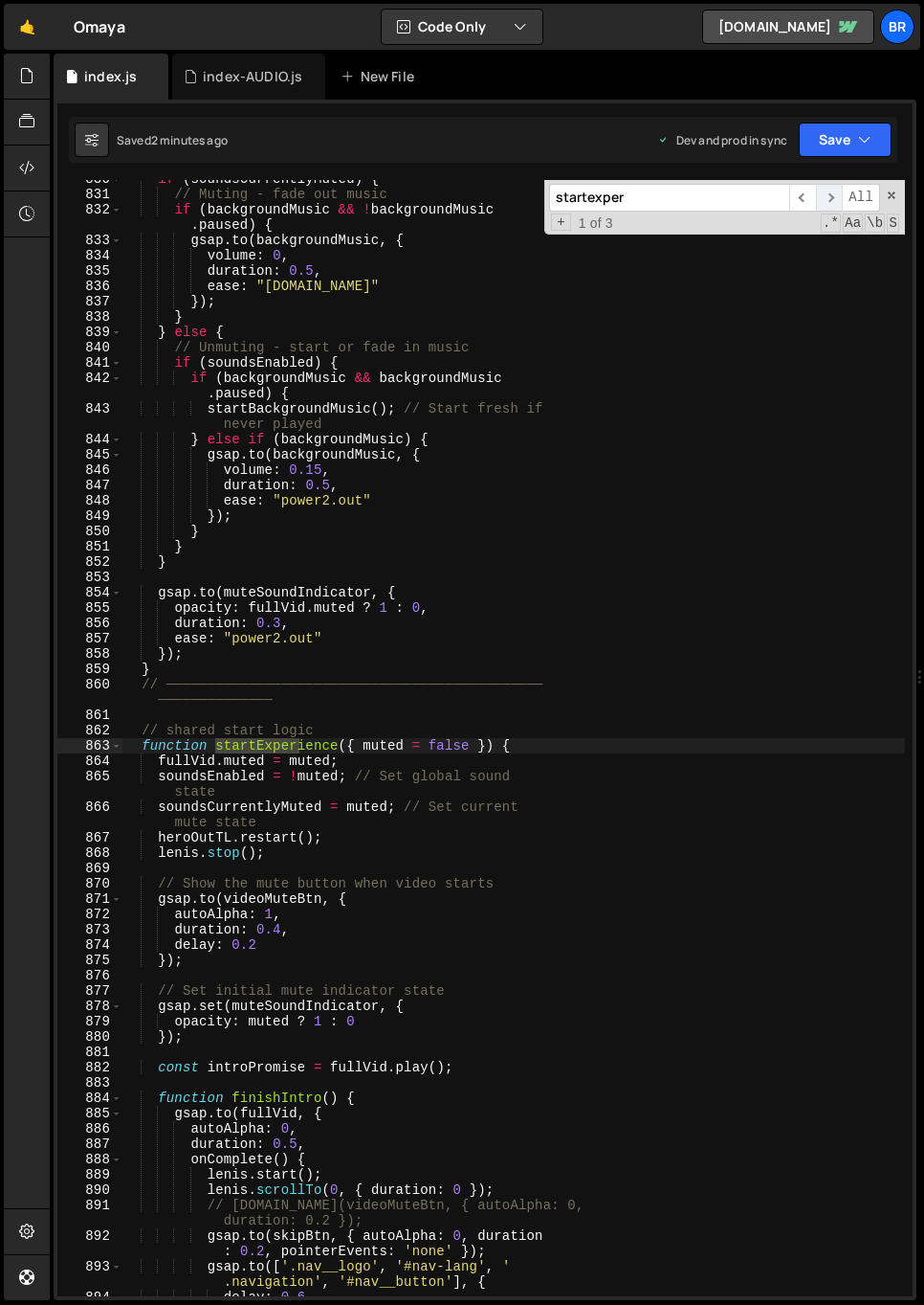
scroll to position [15723, 0]
click at [397, 815] on div "if ( soundsCurrentlyMuted ) { // Muting - fade out music if ( backgroundMusic &…" at bounding box center [513, 744] width 783 height 1146
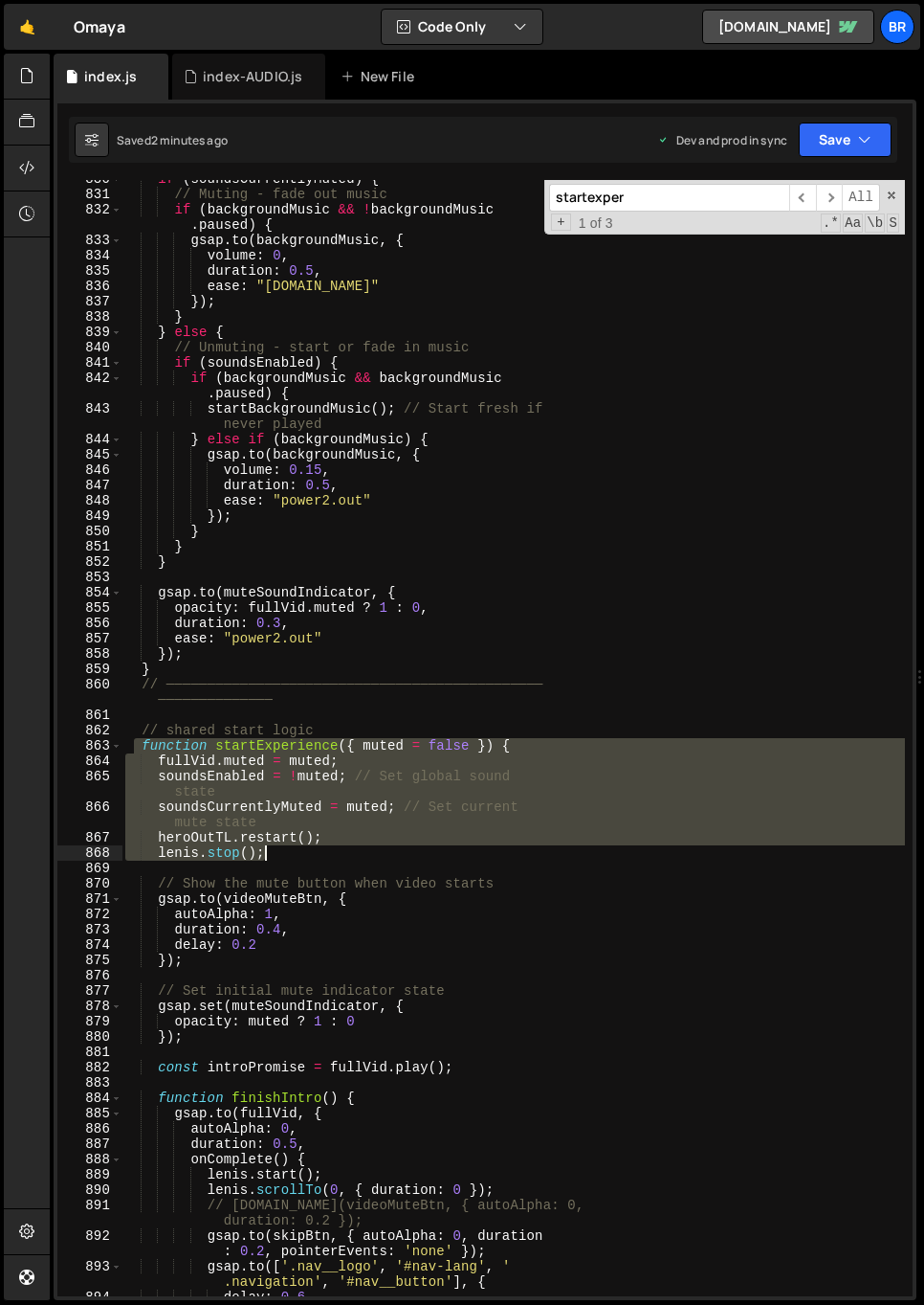
drag, startPoint x: 137, startPoint y: 747, endPoint x: 313, endPoint y: 857, distance: 207.5
click at [313, 857] on div "if ( soundsCurrentlyMuted ) { // Muting - fade out music if ( backgroundMusic &…" at bounding box center [513, 744] width 783 height 1146
paste textarea
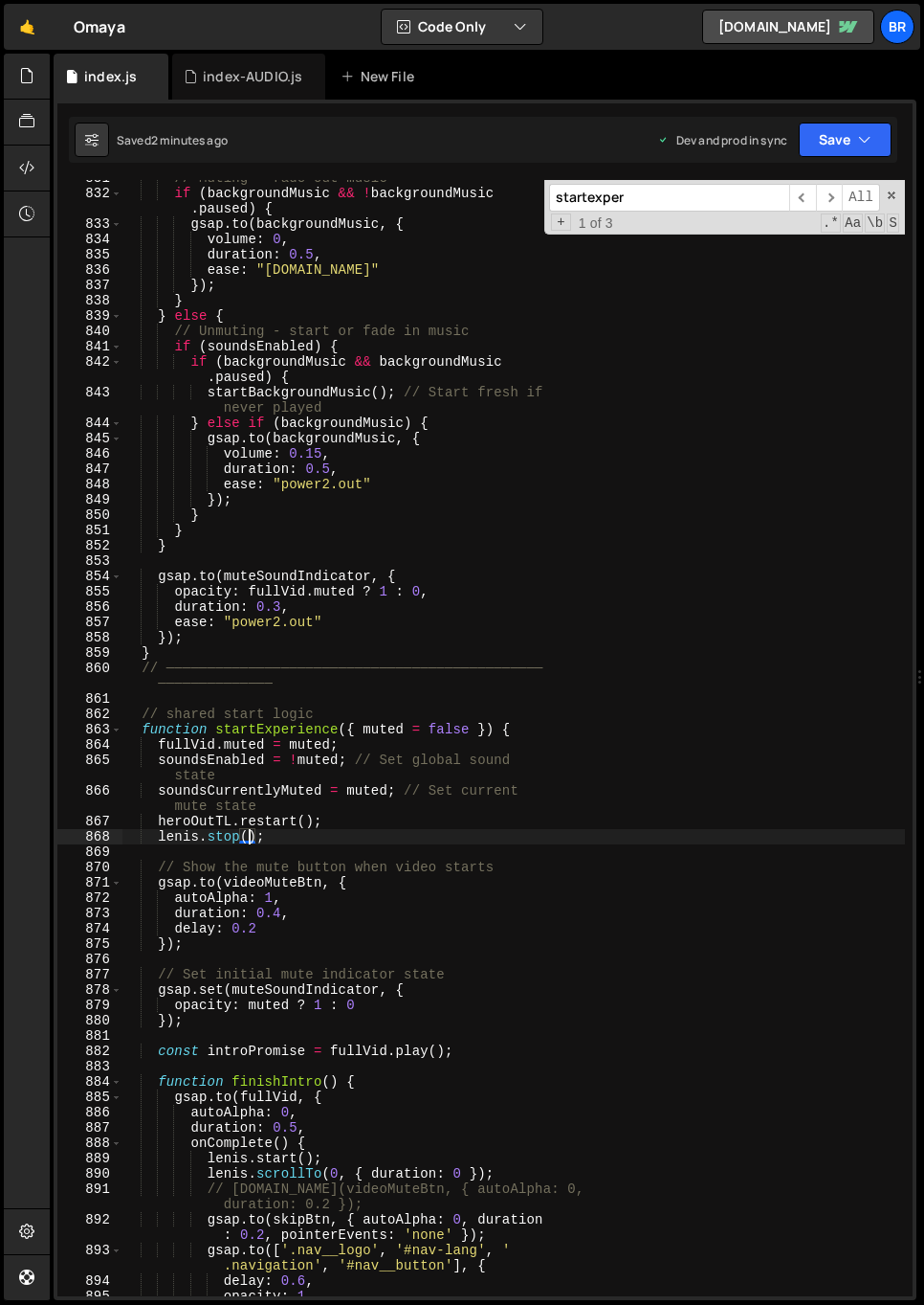
scroll to position [15756, 0]
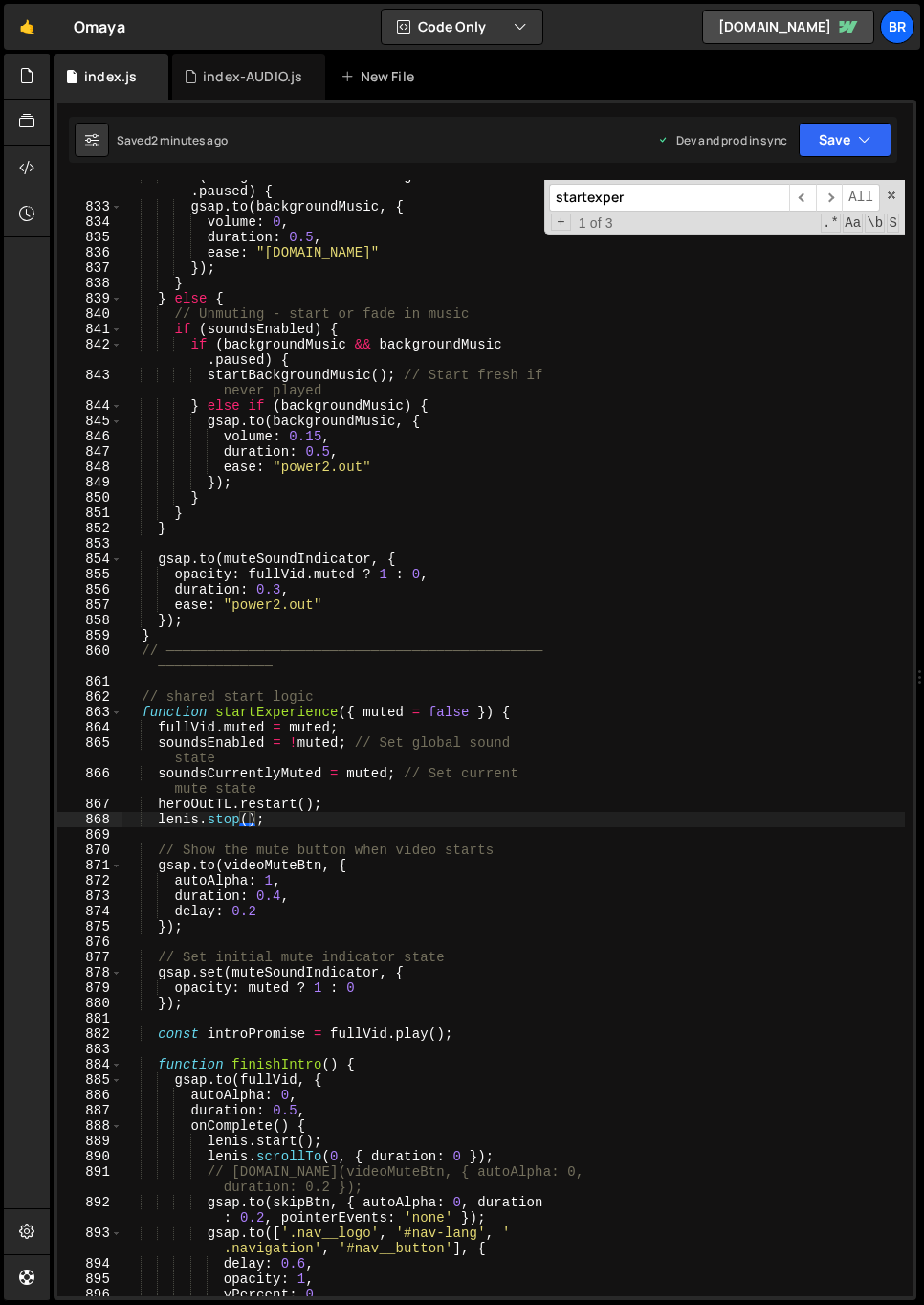
click at [497, 1036] on div "if ( backgroundMusic && ! backgroundMusic . paused ) { gsap . to ( backgroundMu…" at bounding box center [513, 749] width 783 height 1162
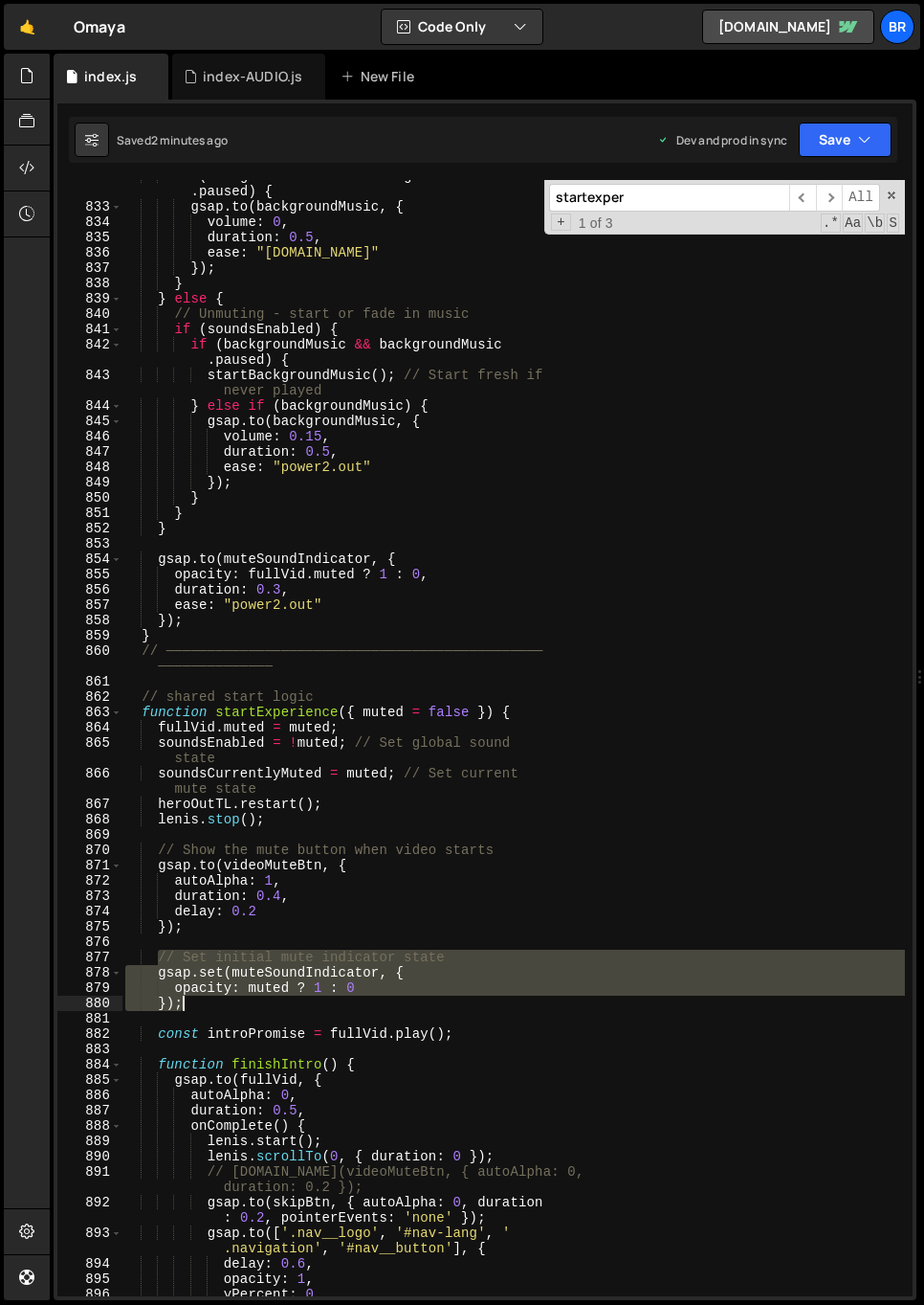
drag, startPoint x: 155, startPoint y: 957, endPoint x: 208, endPoint y: 1000, distance: 68.2
click at [208, 1000] on div "if ( backgroundMusic && ! backgroundMusic . paused ) { gsap . to ( backgroundMu…" at bounding box center [513, 749] width 783 height 1162
paste textarea
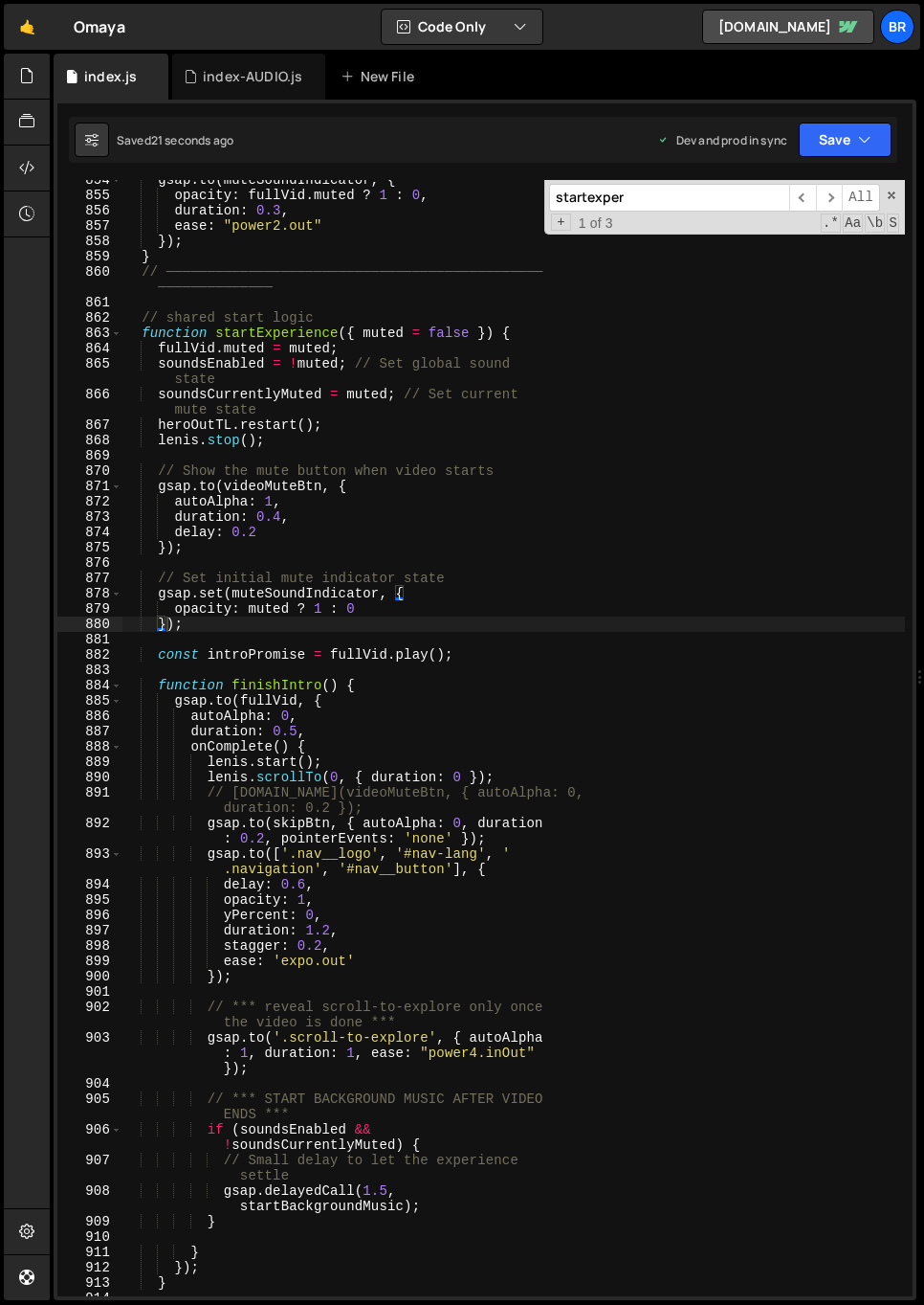
scroll to position [16136, 0]
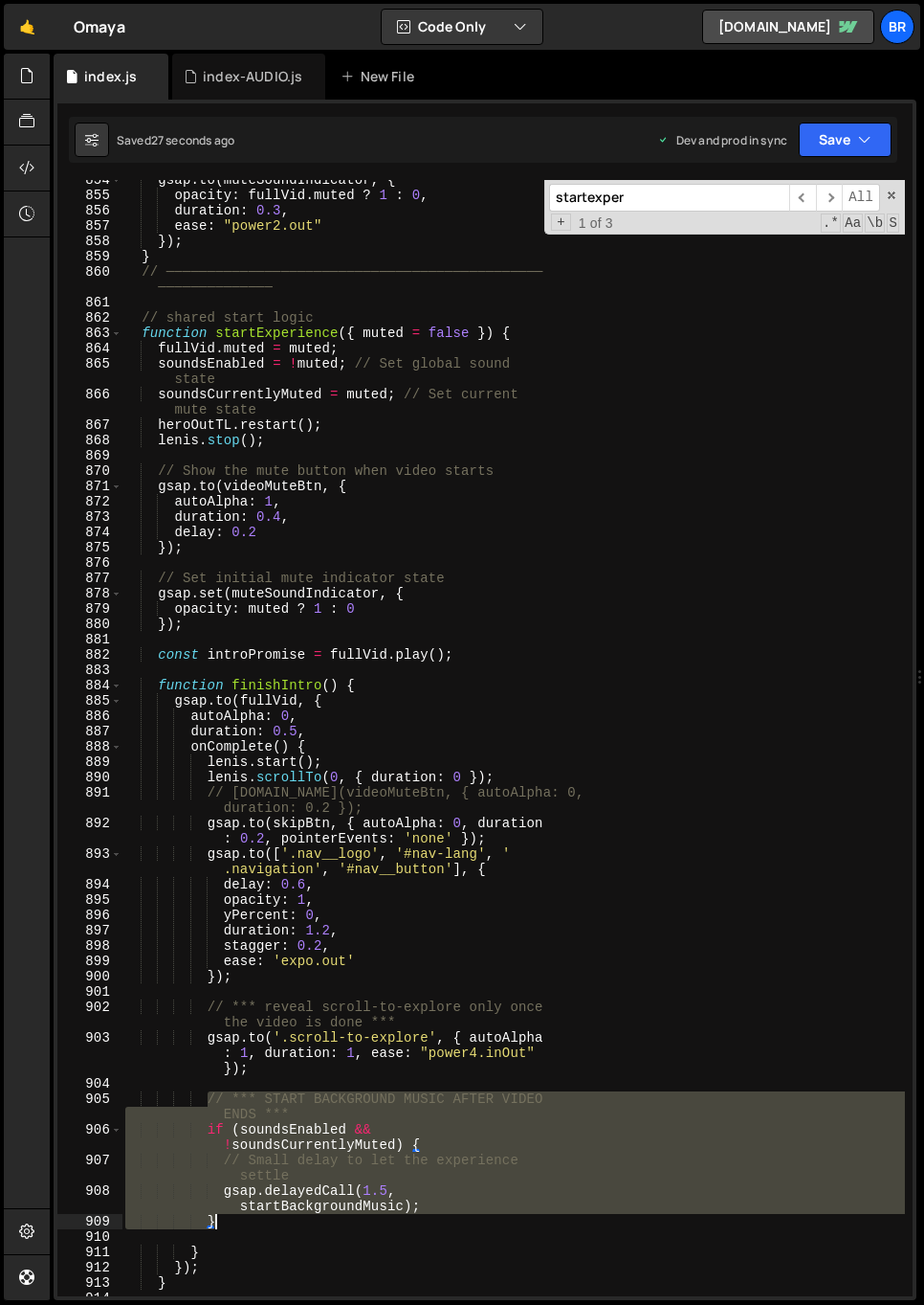
drag, startPoint x: 209, startPoint y: 1096, endPoint x: 447, endPoint y: 1221, distance: 268.8
click at [447, 1221] on div "gsap . to ( muteSoundIndicator , { opacity : fullVid . muted ? 1 : 0 , duration…" at bounding box center [513, 745] width 783 height 1146
paste textarea
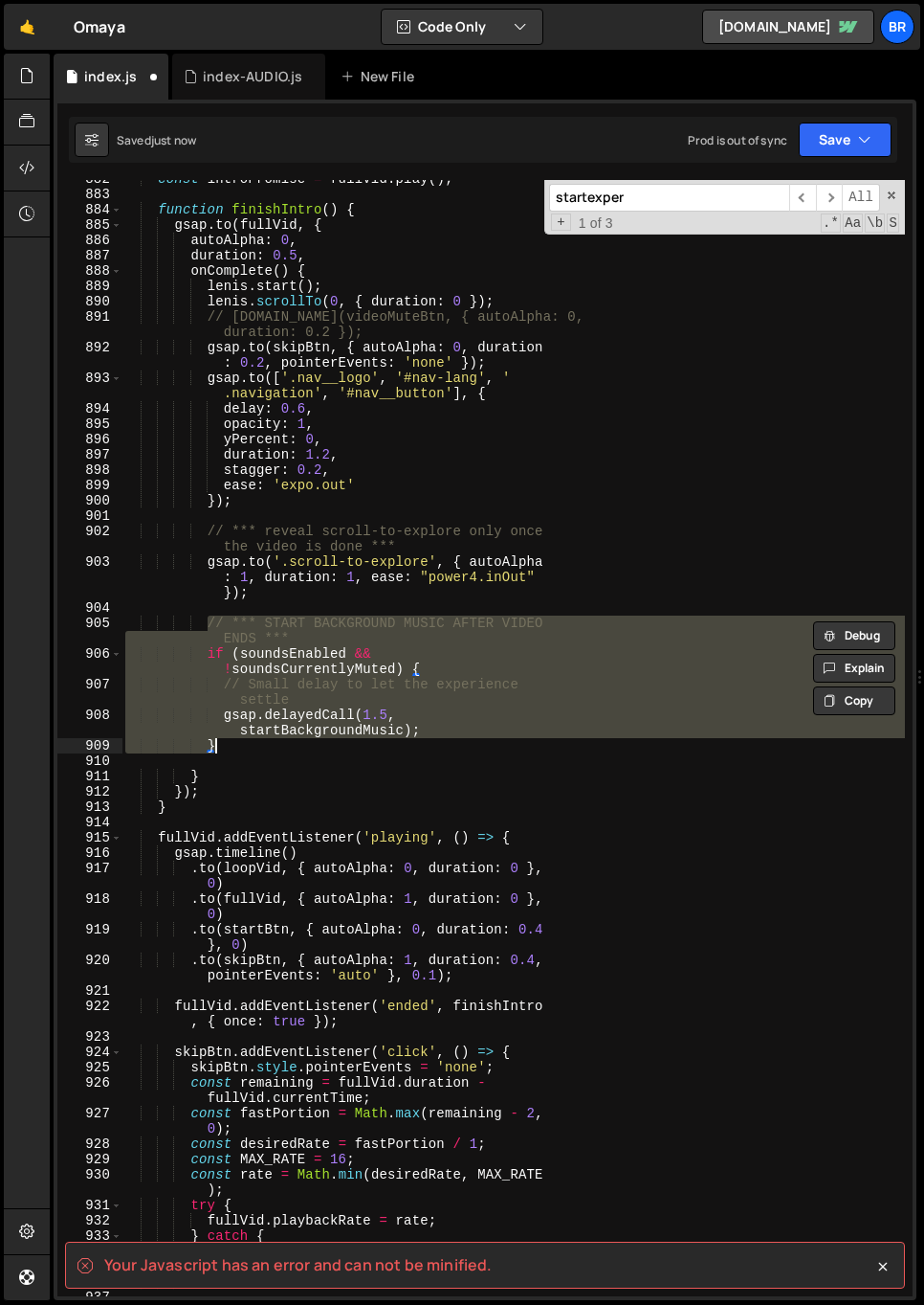
scroll to position [16611, 0]
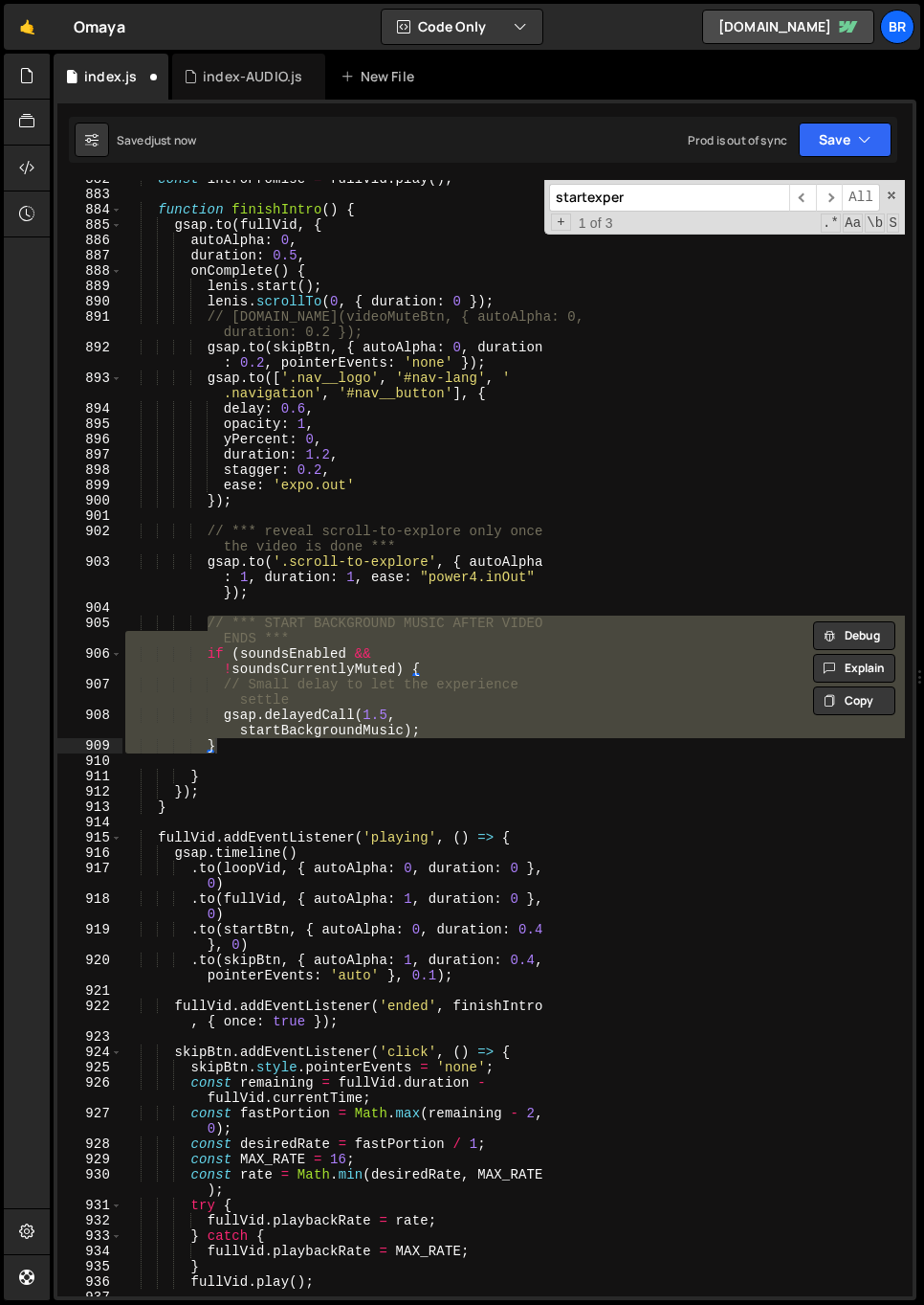
click at [220, 666] on div "const introPromise = fullVid . play ( ) ; function finishIntro ( ) { gsap . to …" at bounding box center [513, 738] width 783 height 1116
drag, startPoint x: 205, startPoint y: 617, endPoint x: 236, endPoint y: 740, distance: 126.8
click at [236, 740] on div "const introPromise = fullVid . play ( ) ; function finishIntro ( ) { gsap . to …" at bounding box center [513, 744] width 783 height 1146
paste textarea
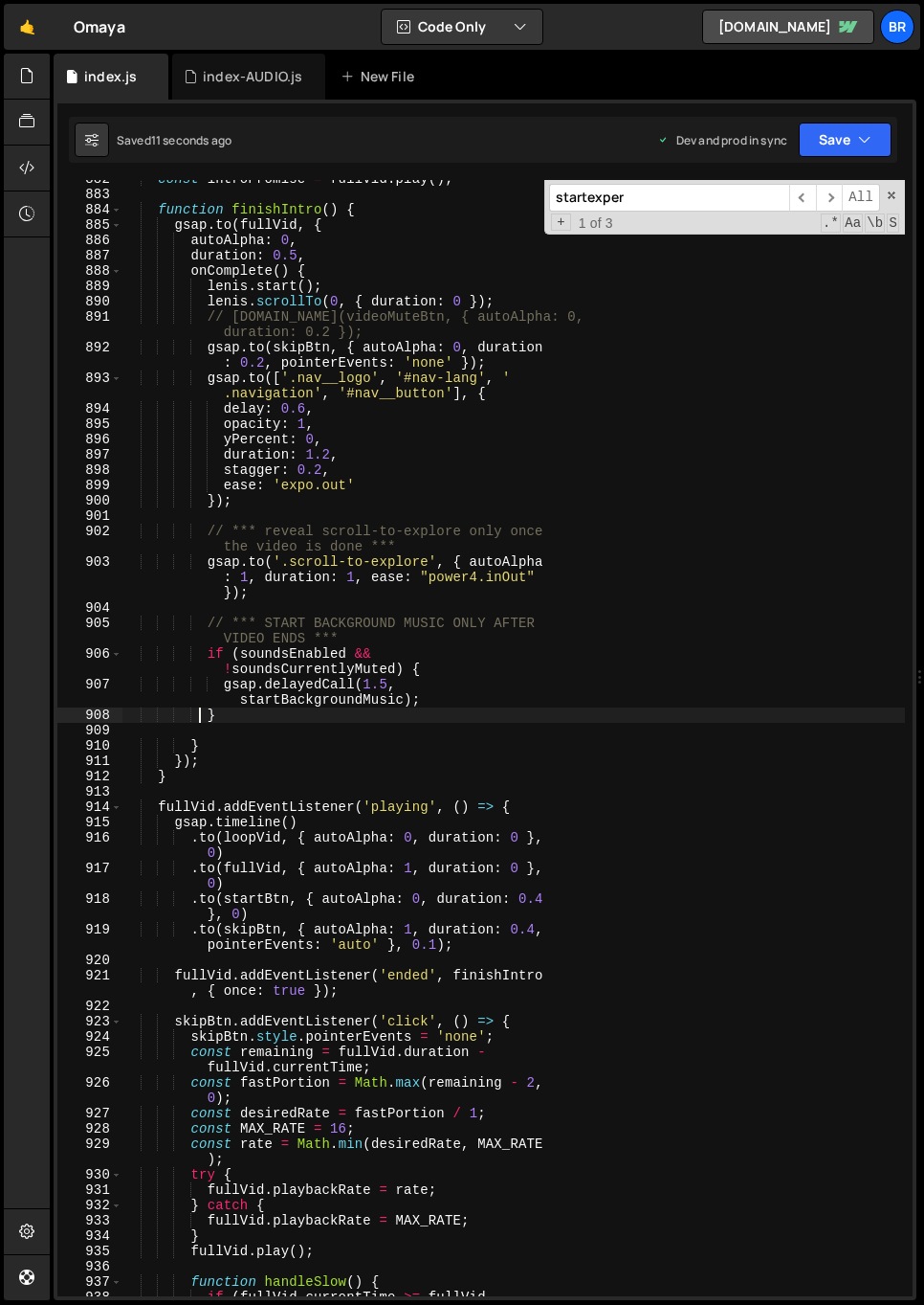
click at [450, 544] on div "const introPromise = fullVid . play ( ) ; function finishIntro ( ) { gsap . to …" at bounding box center [513, 752] width 783 height 1162
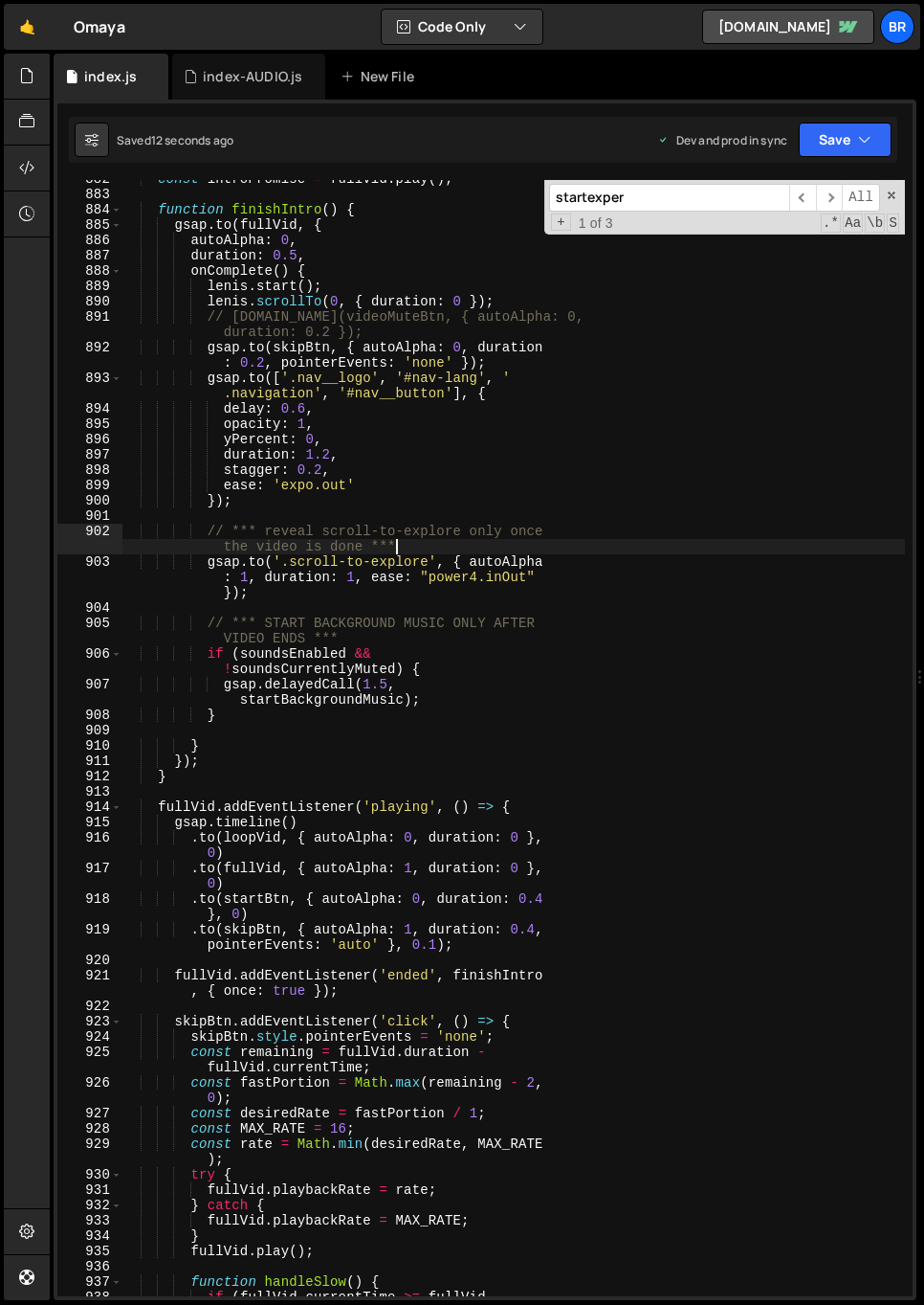
type textarea "});"
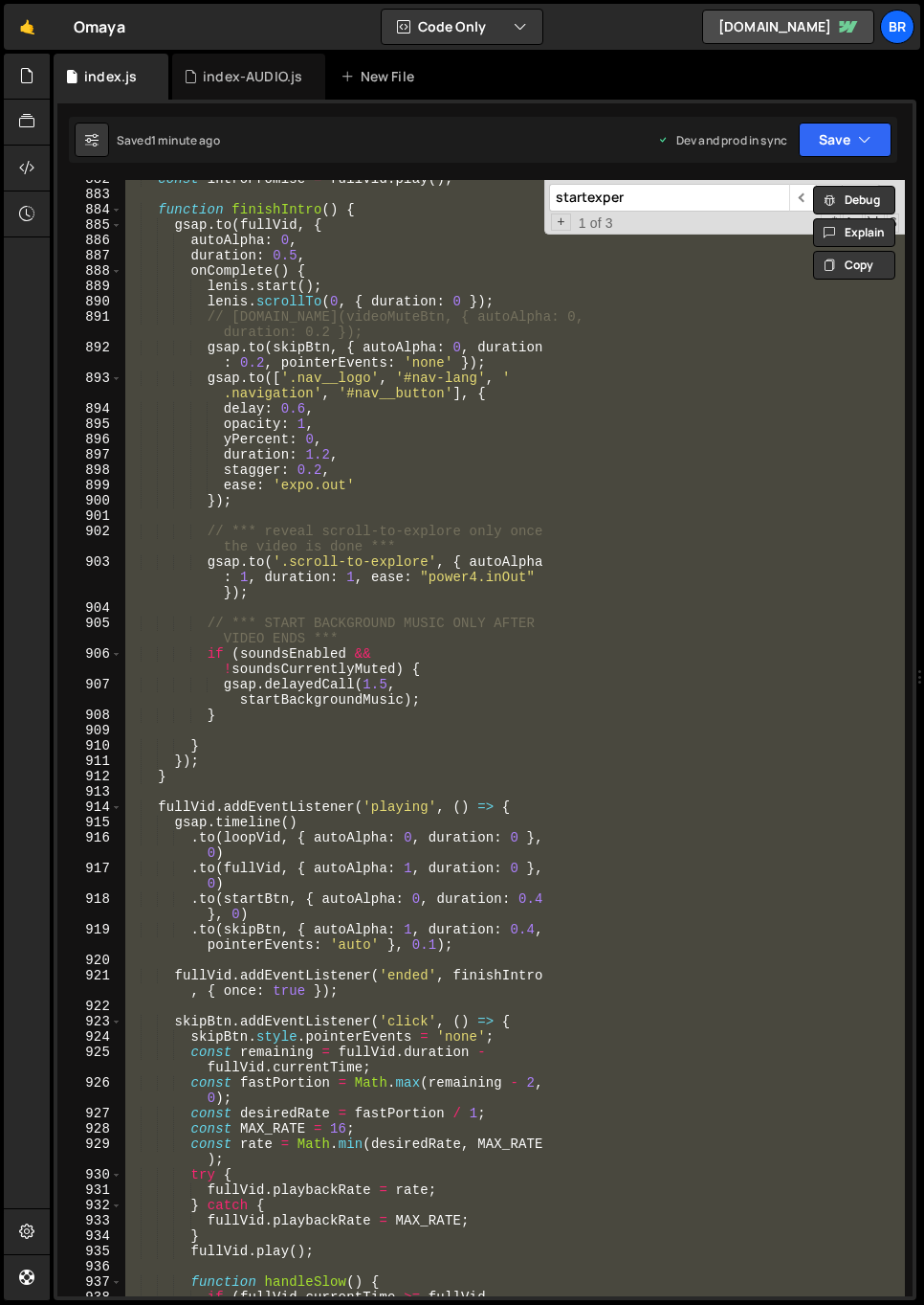
click at [331, 731] on div "const introPromise = fullVid . play ( ) ; function finishIntro ( ) { gsap . to …" at bounding box center [513, 738] width 783 height 1116
click at [608, 280] on div "const introPromise = fullVid . play ( ) ; function finishIntro ( ) { gsap . to …" at bounding box center [513, 738] width 783 height 1116
type textarea "lenis.start();"
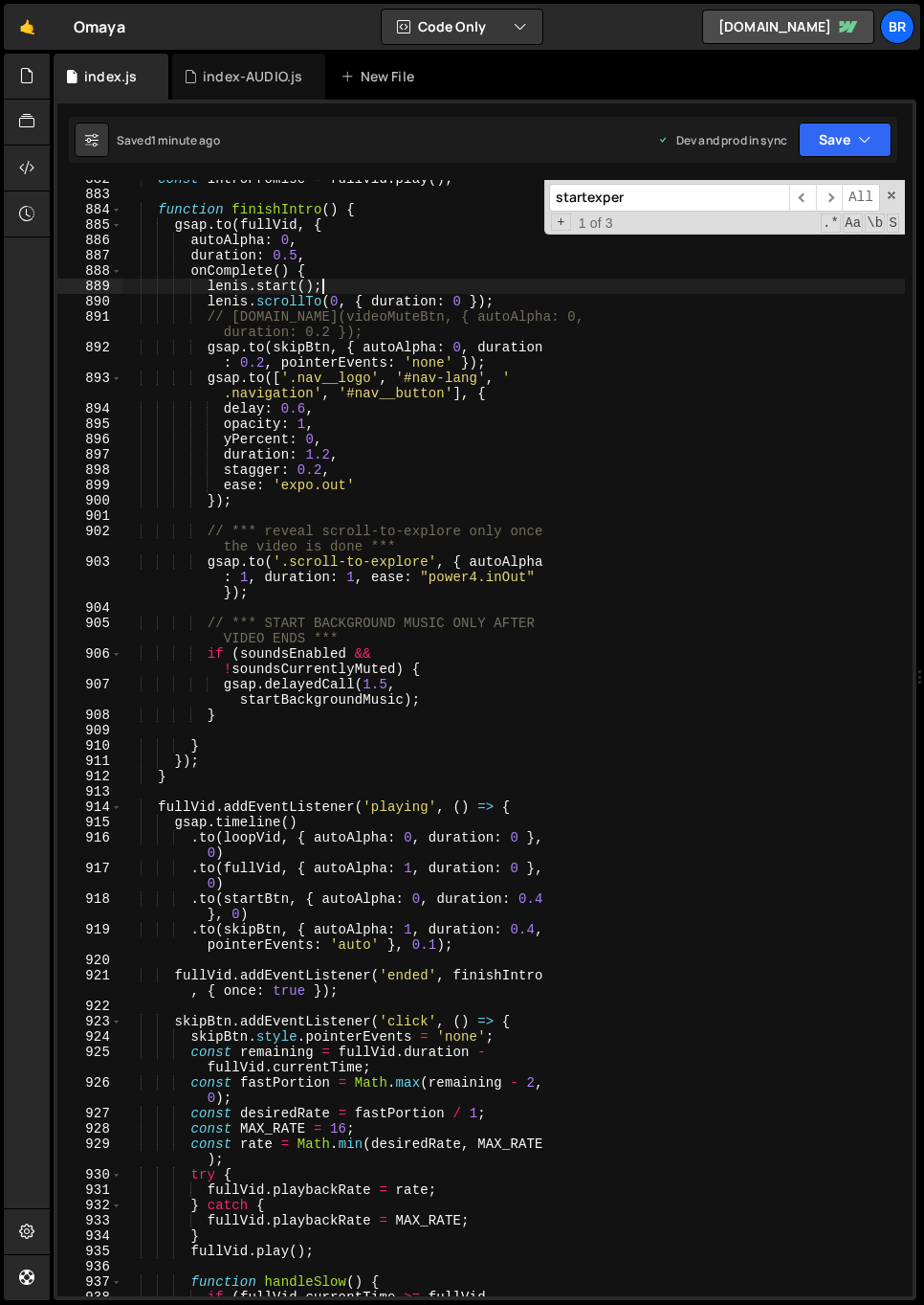
click at [640, 193] on input "startexper" at bounding box center [669, 197] width 240 height 28
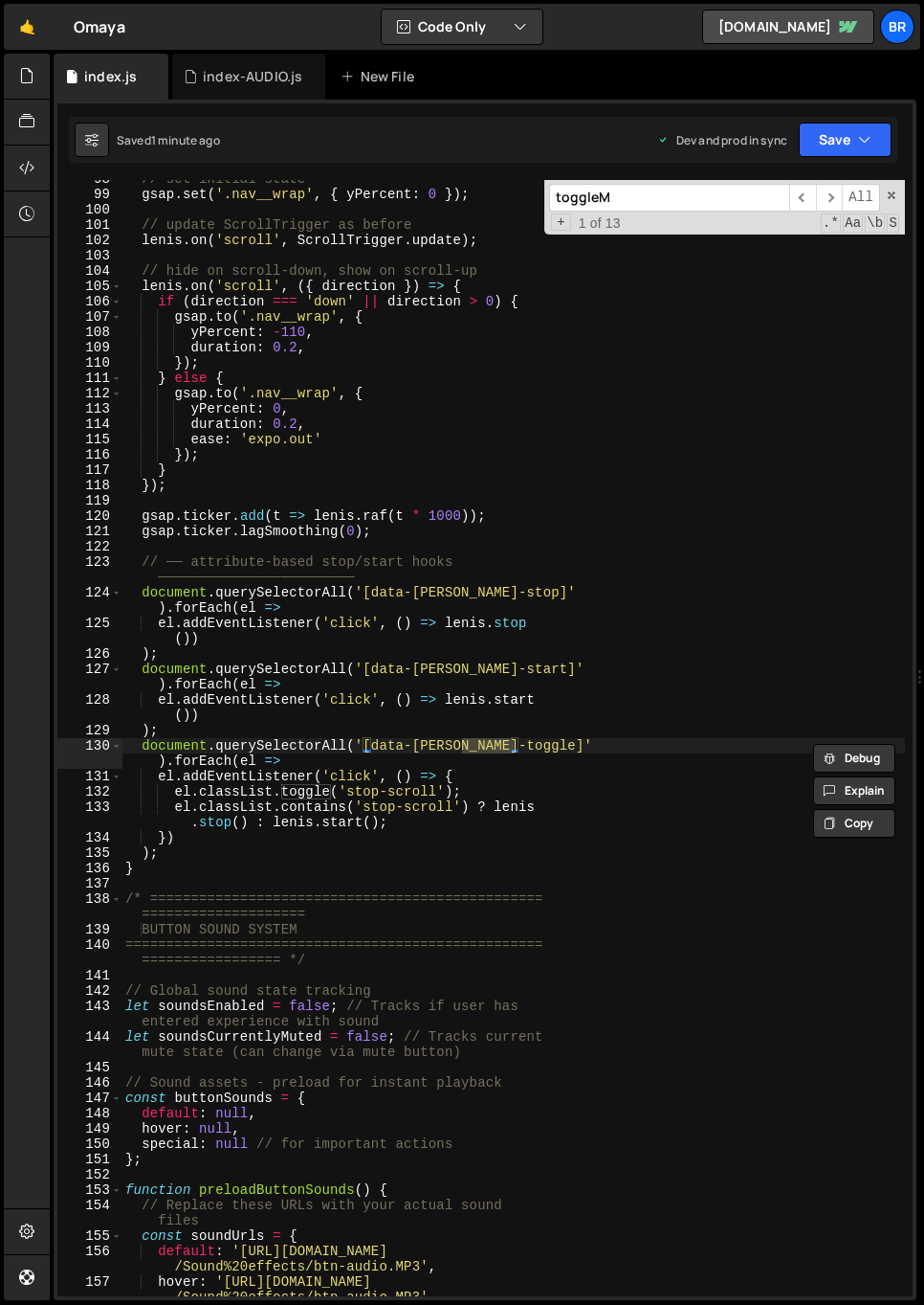
scroll to position [14651, 0]
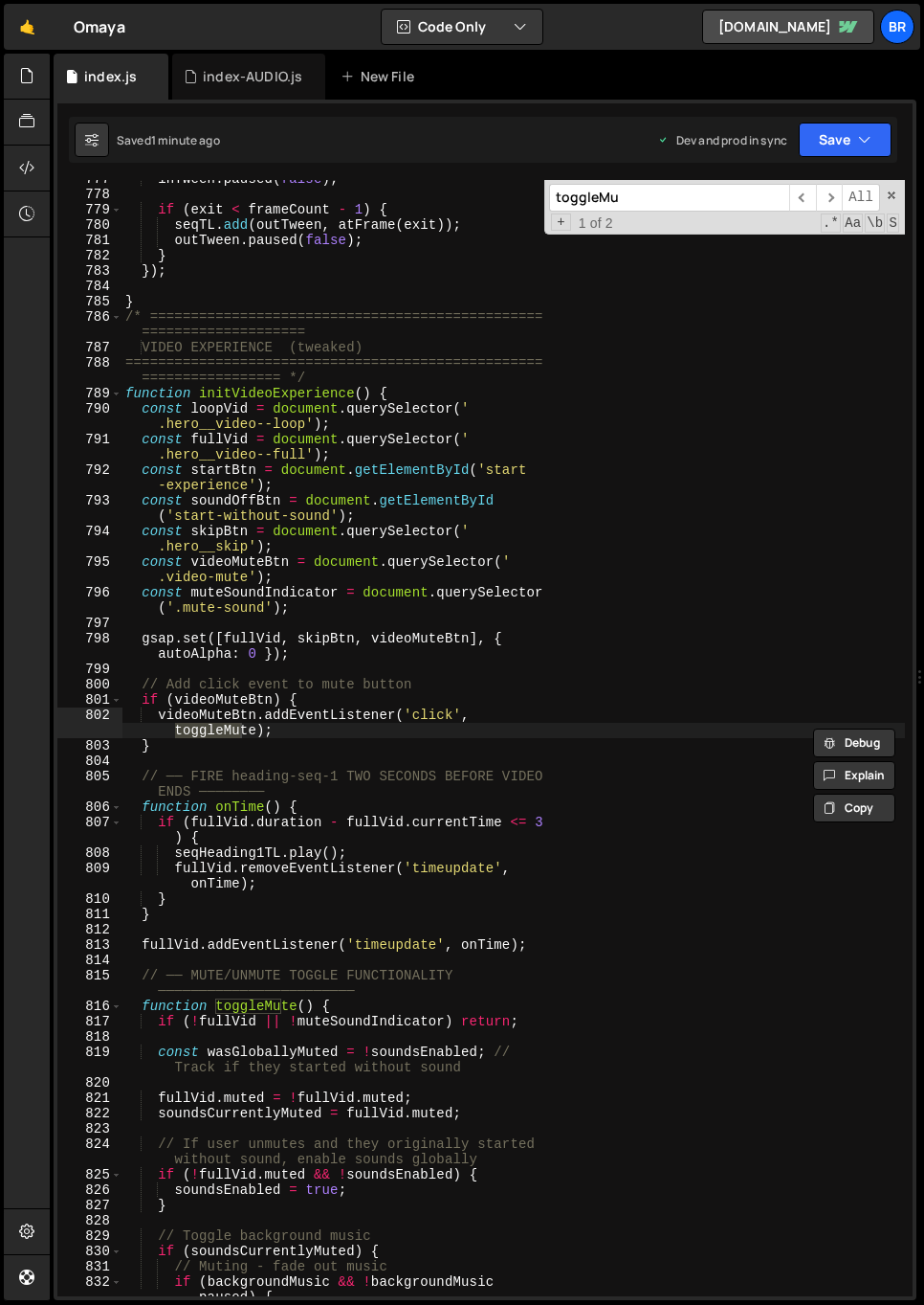
type input "toggleMu"
click at [540, 760] on div "inTween . paused ( false ) ; if ( exit < frameCount - 1 ) { seqTL . add ( outTw…" at bounding box center [513, 752] width 783 height 1162
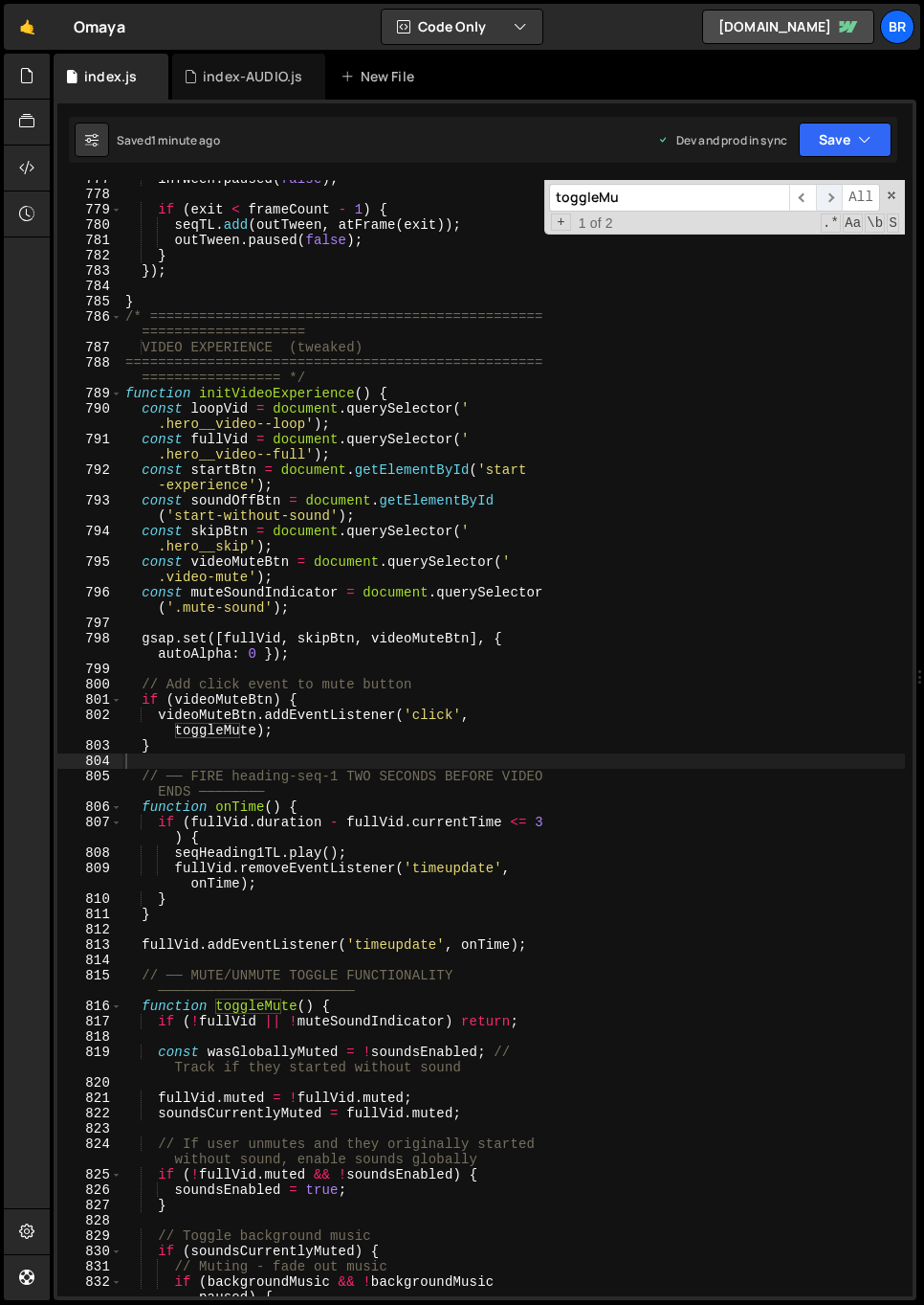
click at [825, 197] on span "​" at bounding box center [829, 197] width 27 height 28
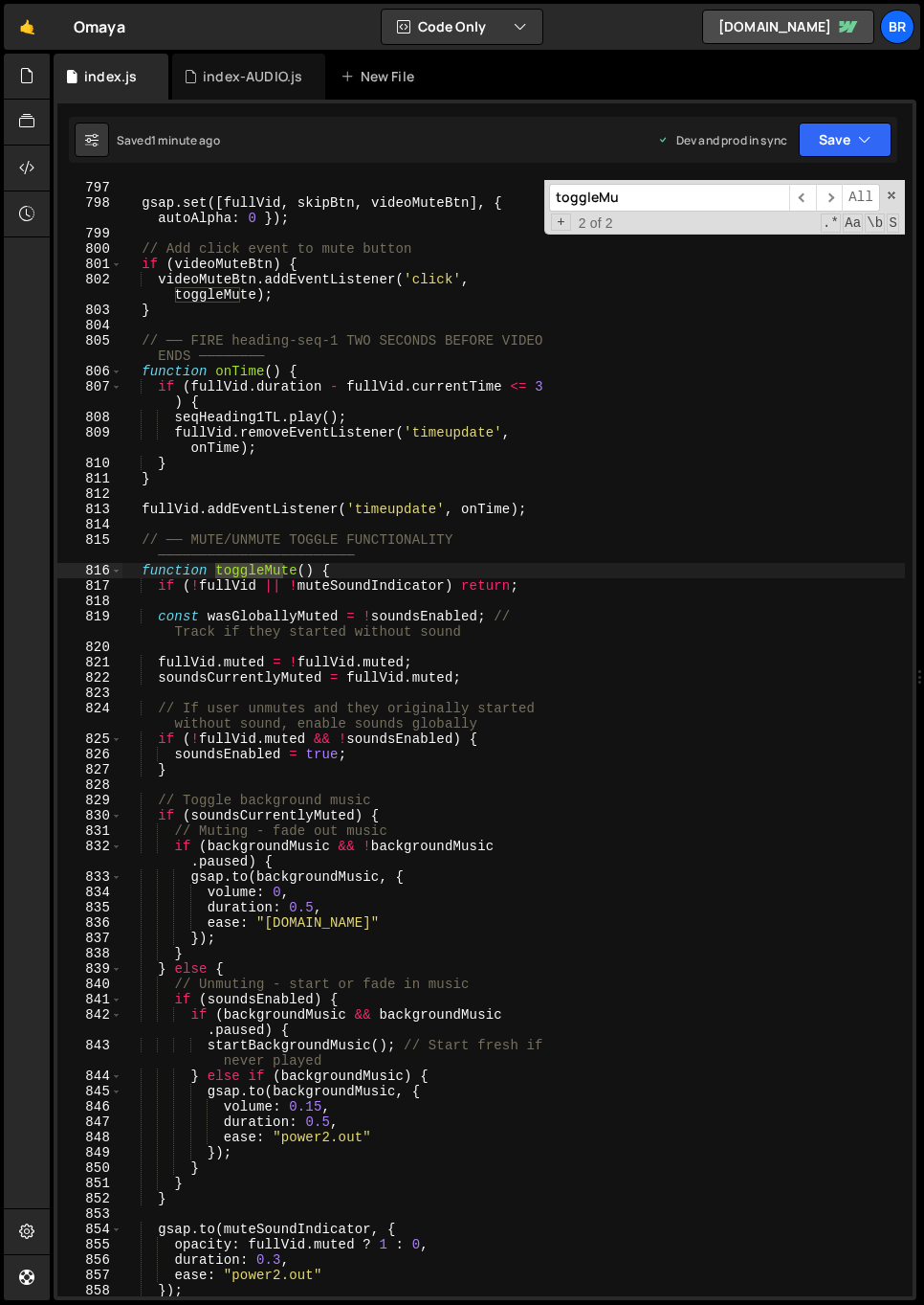
scroll to position [15086, 0]
click at [176, 557] on div "gsap . set ([ fullVid , skipBtn , videoMuteBtn ] , { autoAlpha : 0 }) ; // Add …" at bounding box center [513, 753] width 783 height 1146
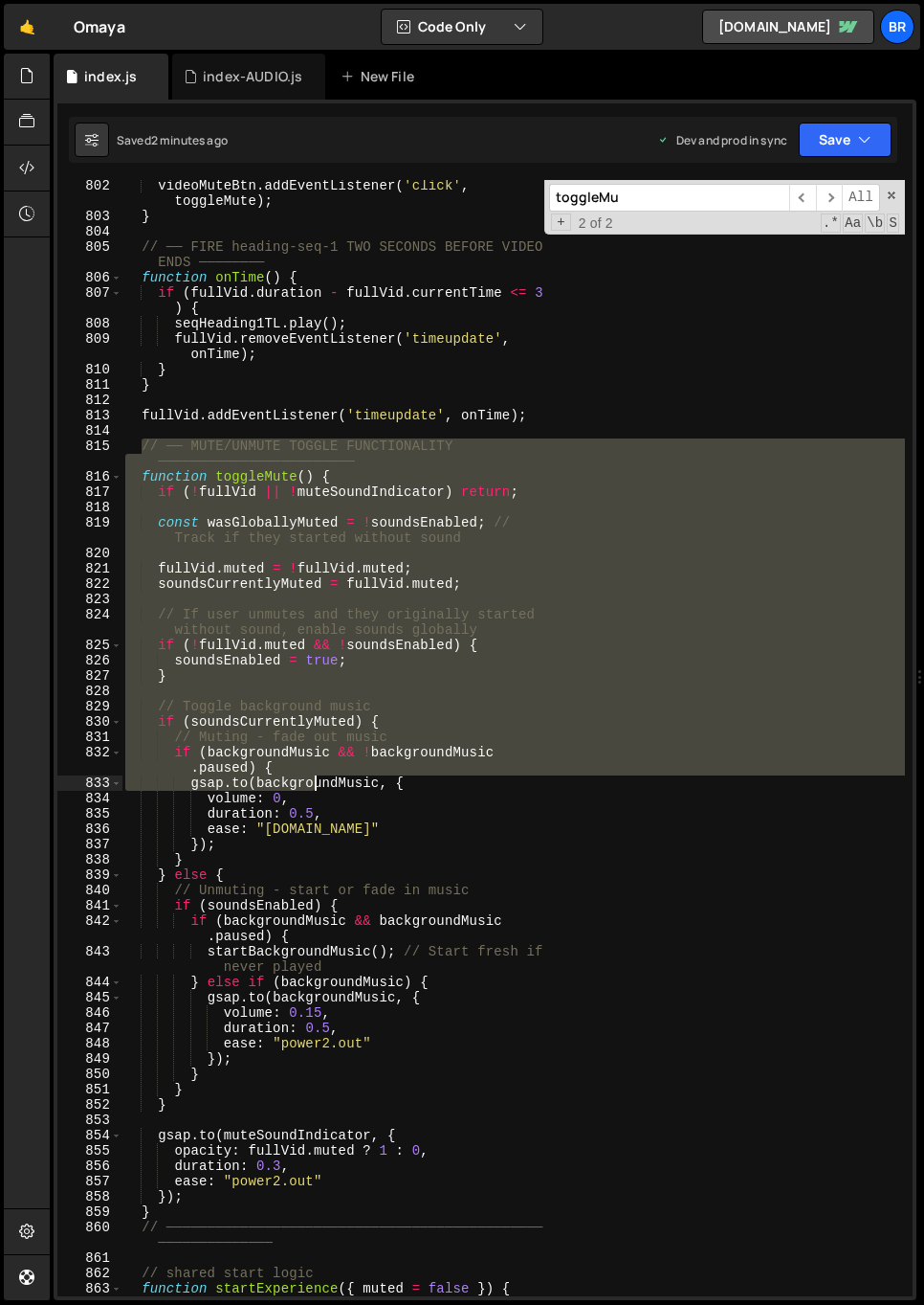
scroll to position [15269, 0]
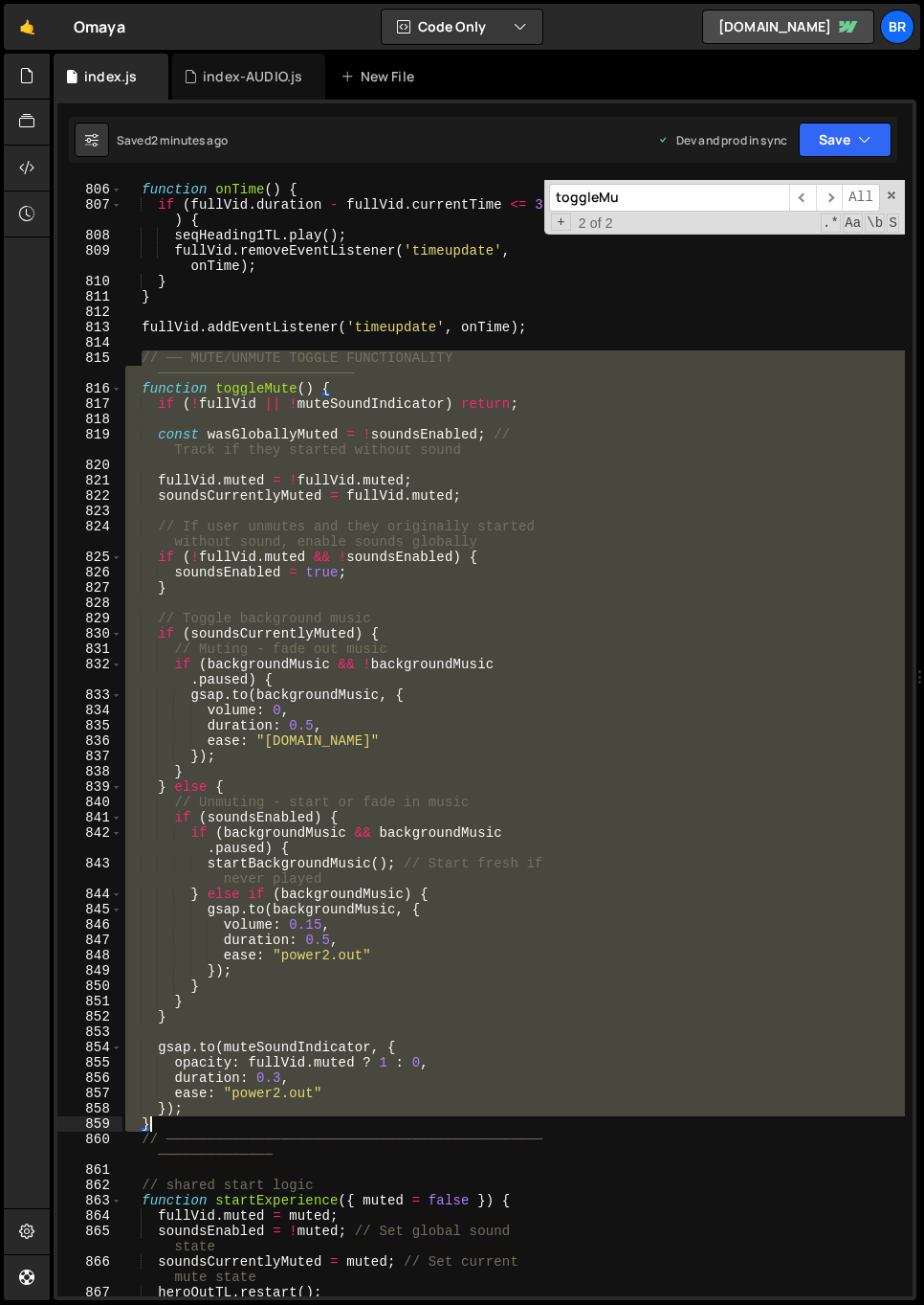
drag, startPoint x: 204, startPoint y: 606, endPoint x: 216, endPoint y: 1119, distance: 513.1
click at [216, 1119] on div "// ── FIRE heading-seq-1 TWO SECONDS BEFORE VIDEO ENDS ──────── function onTime…" at bounding box center [513, 732] width 783 height 1162
paste textarea
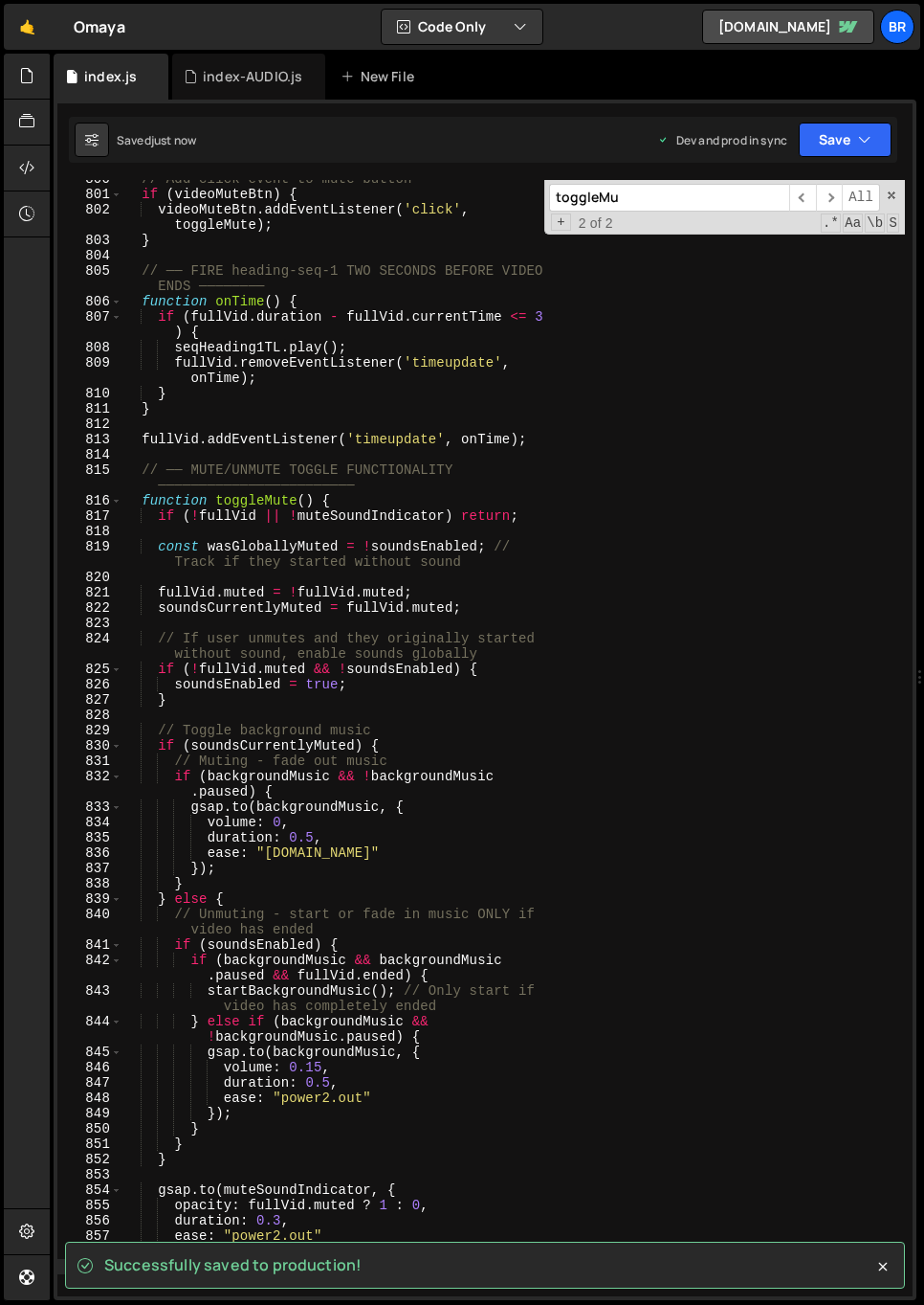
scroll to position [15157, 0]
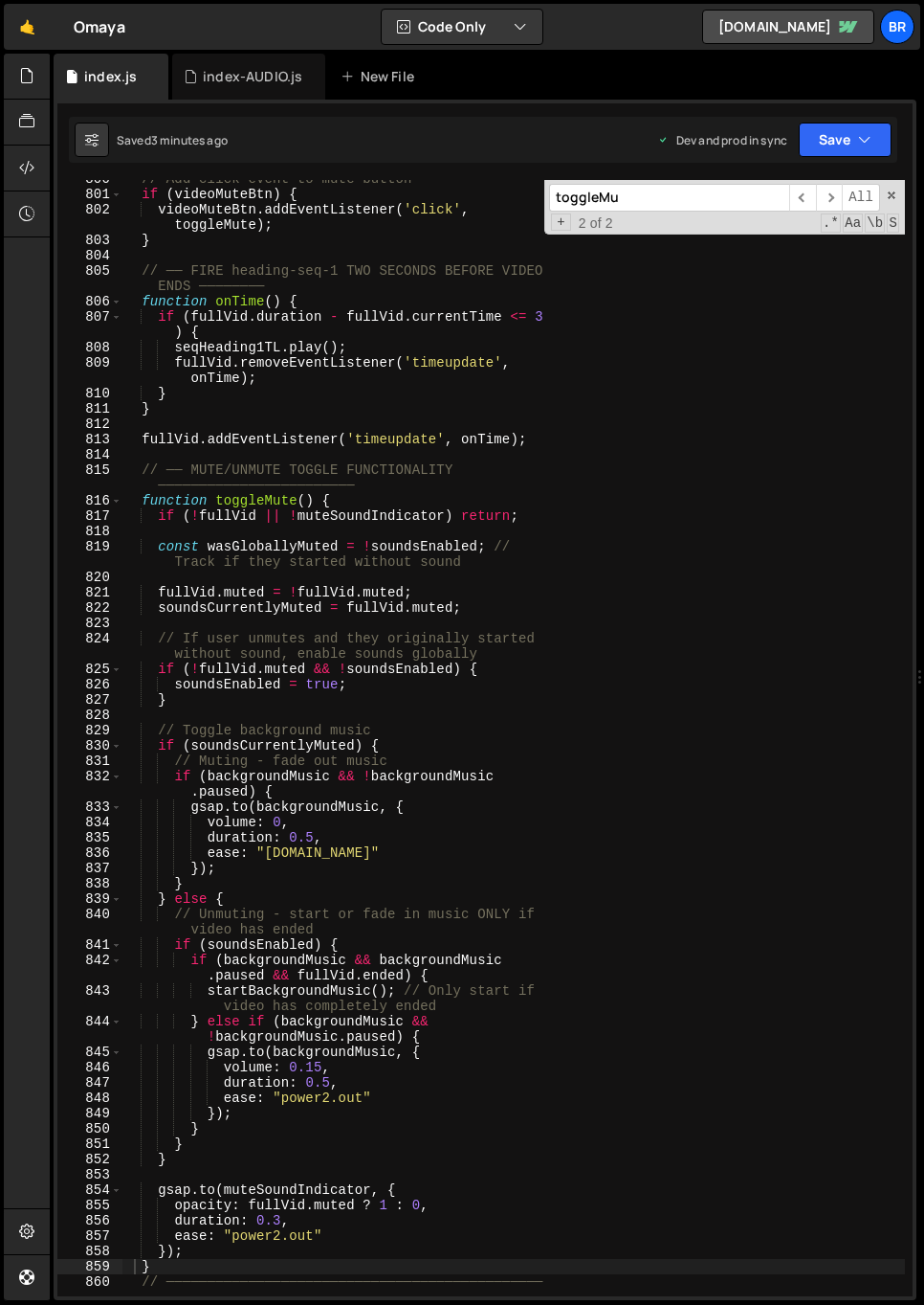
click at [601, 775] on div "// Add click event to mute button if ( videoMuteBtn ) { videoMuteBtn . addEvent…" at bounding box center [513, 752] width 783 height 1162
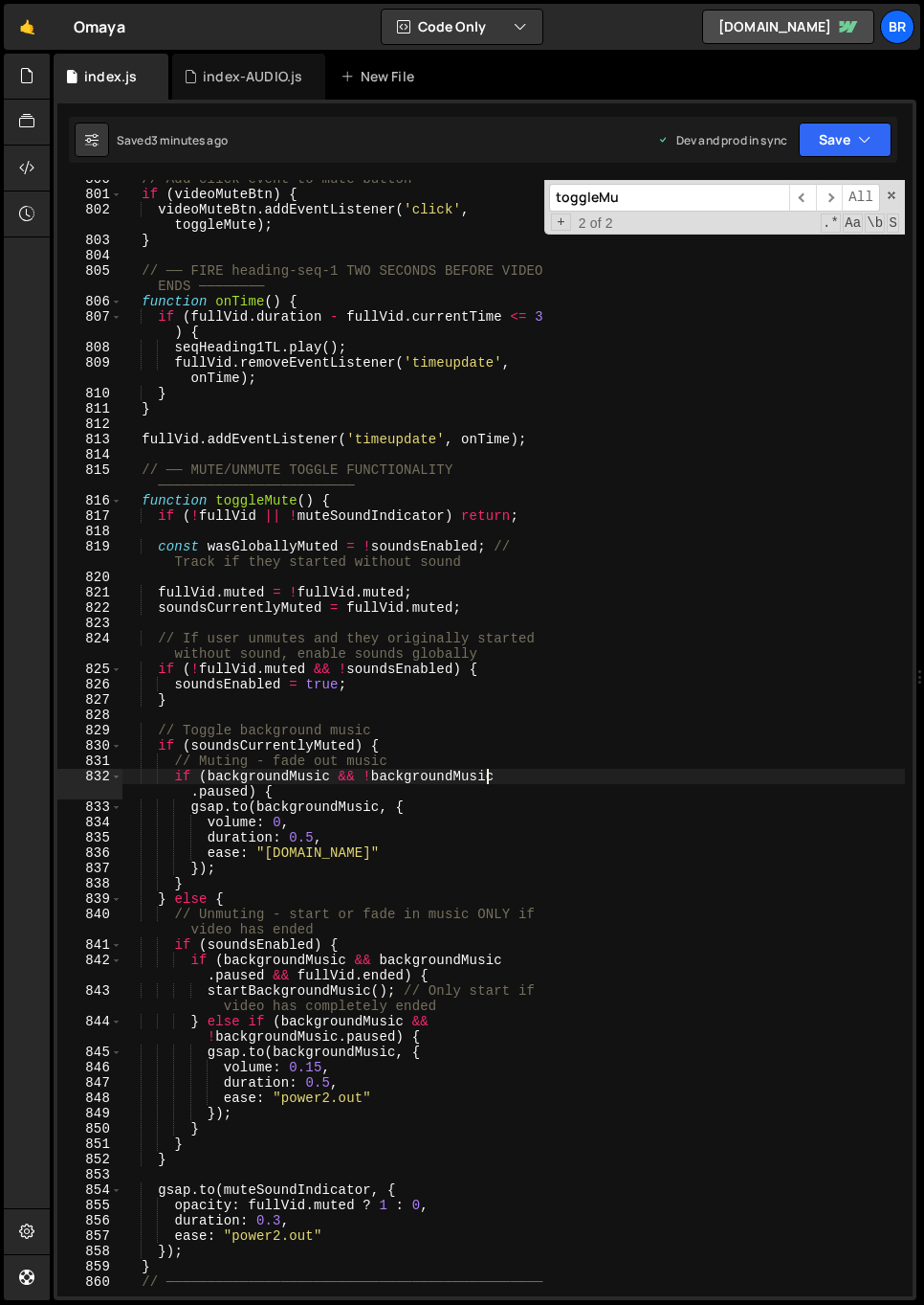
click at [511, 776] on div "// Add click event to mute button if ( videoMuteBtn ) { videoMuteBtn . addEvent…" at bounding box center [513, 752] width 783 height 1162
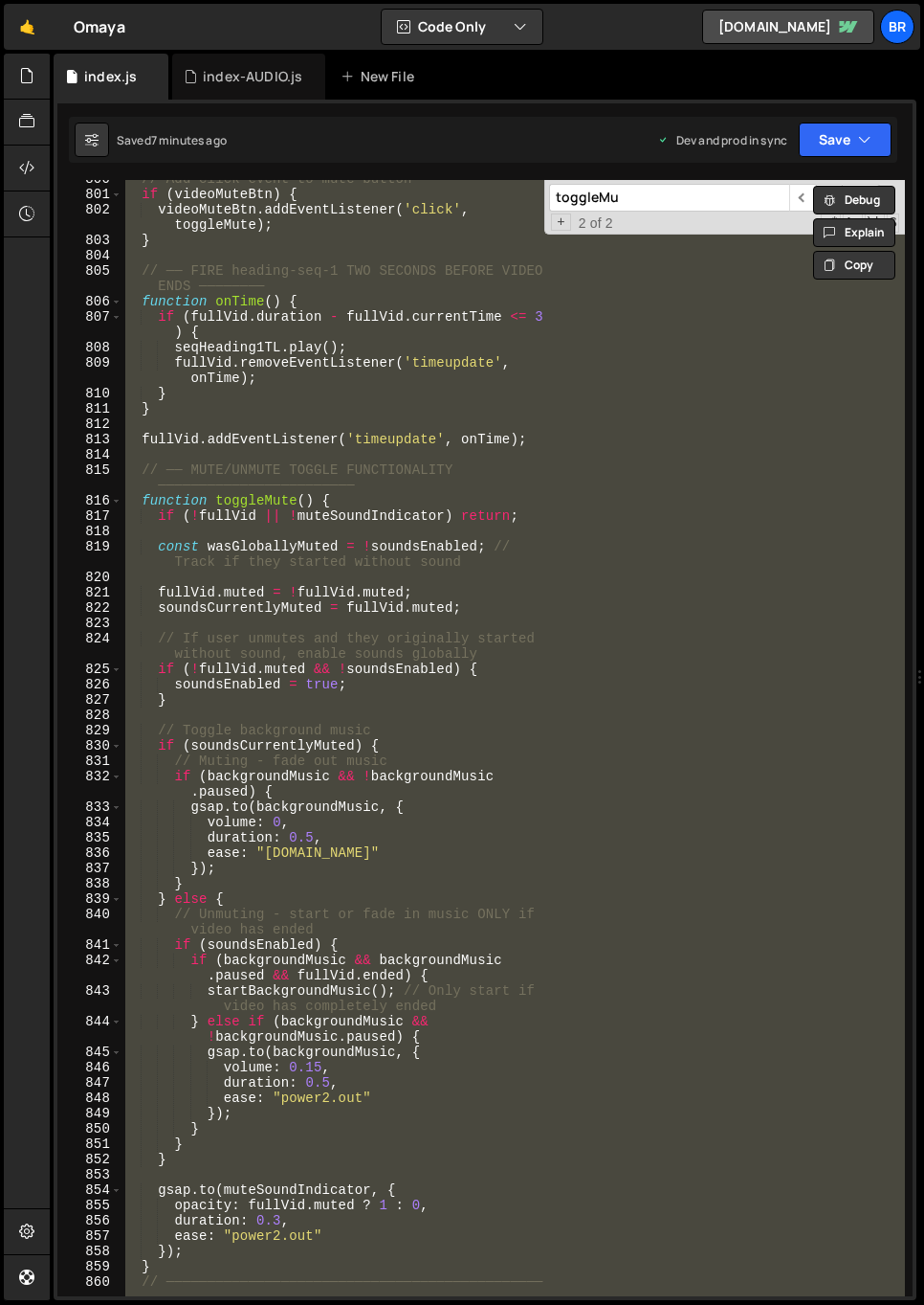
click at [451, 656] on div "// Add click event to mute button if ( videoMuteBtn ) { videoMuteBtn . addEvent…" at bounding box center [513, 738] width 783 height 1116
click at [759, 519] on div "// Add click event to mute button if ( videoMuteBtn ) { videoMuteBtn . addEvent…" at bounding box center [513, 738] width 783 height 1116
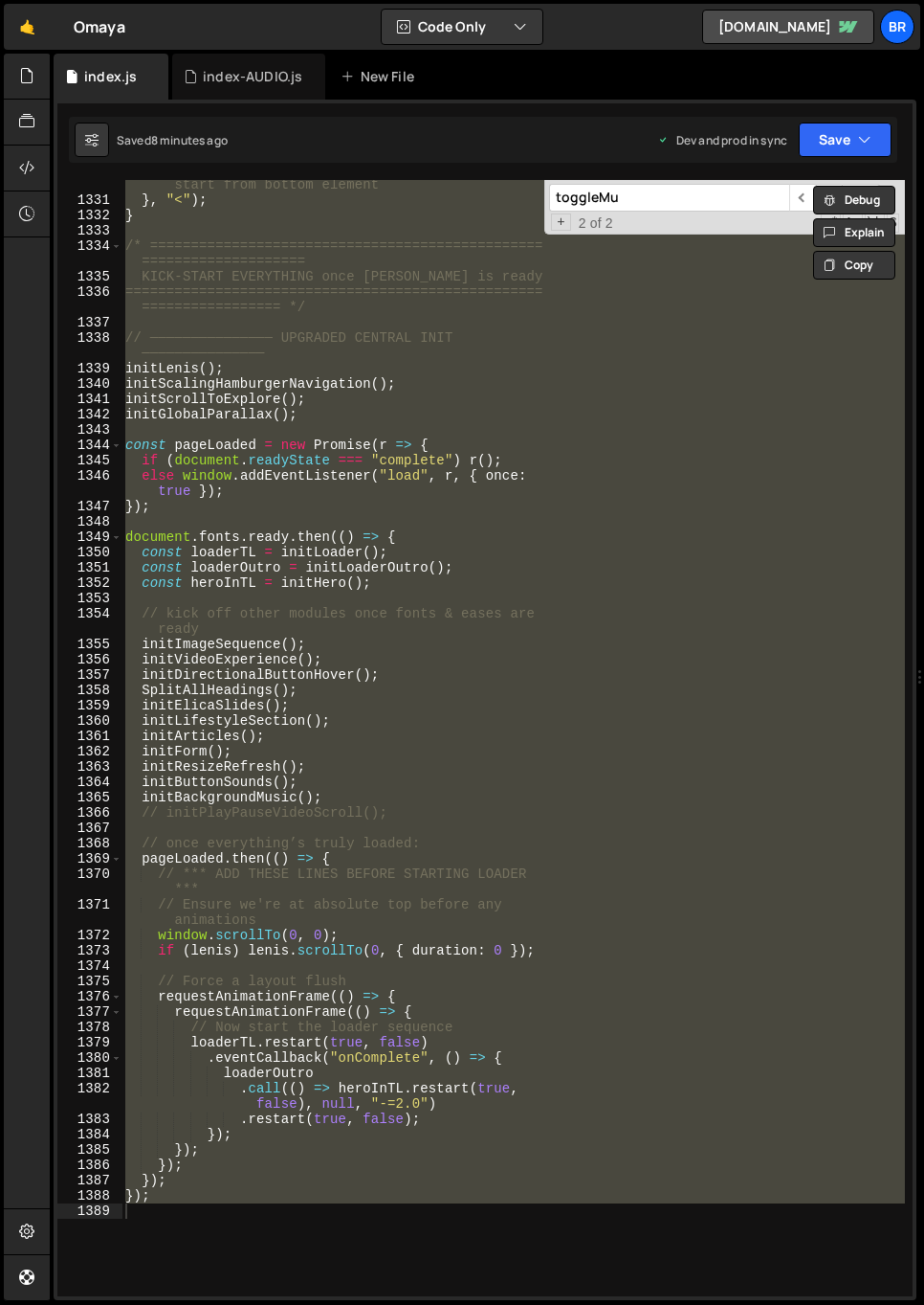
click at [771, 1071] on div "// stagger: { each: 0.1, from: "end" } // <-- start from bottom element } , "<"…" at bounding box center [513, 738] width 783 height 1116
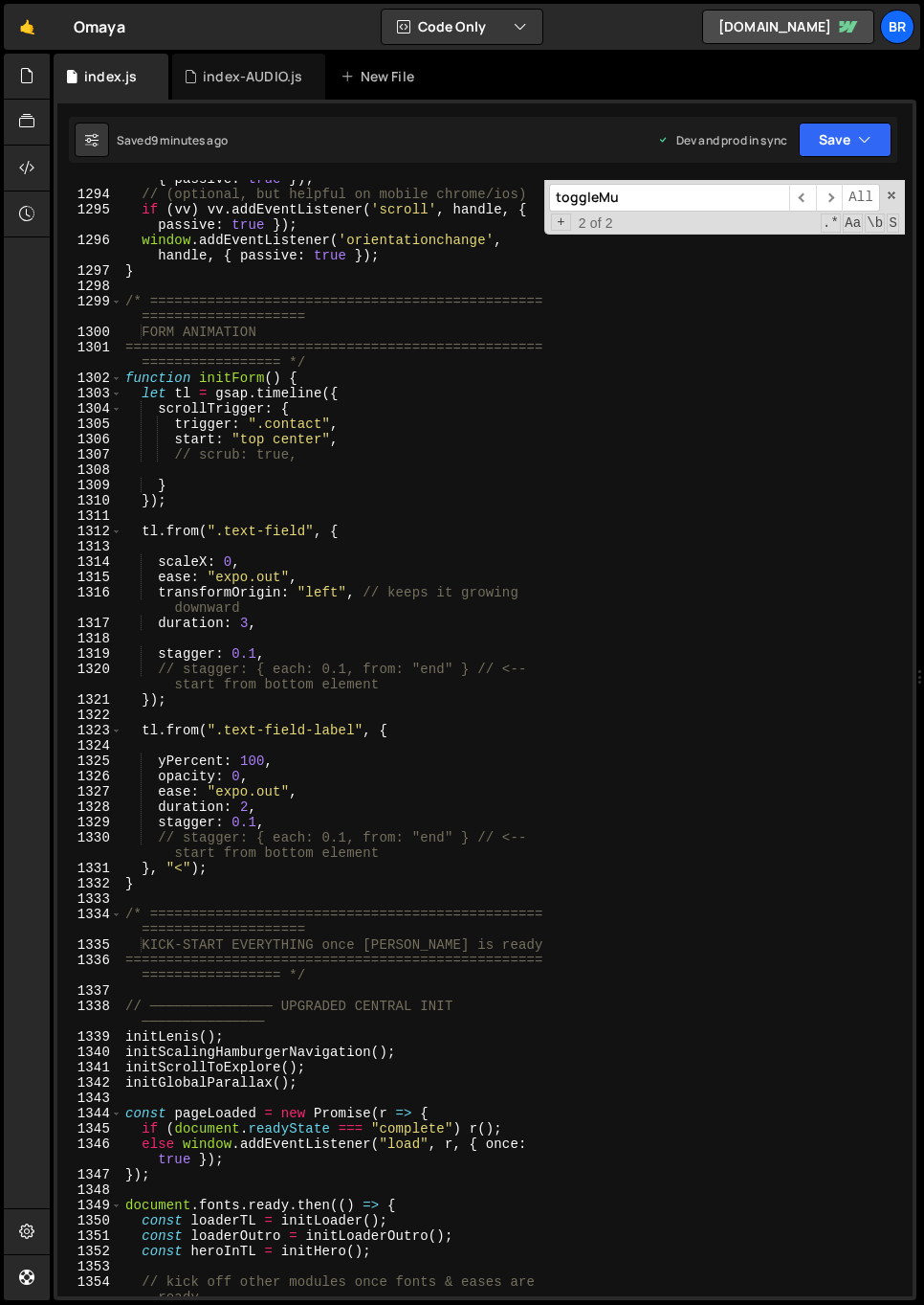
scroll to position [24350, 0]
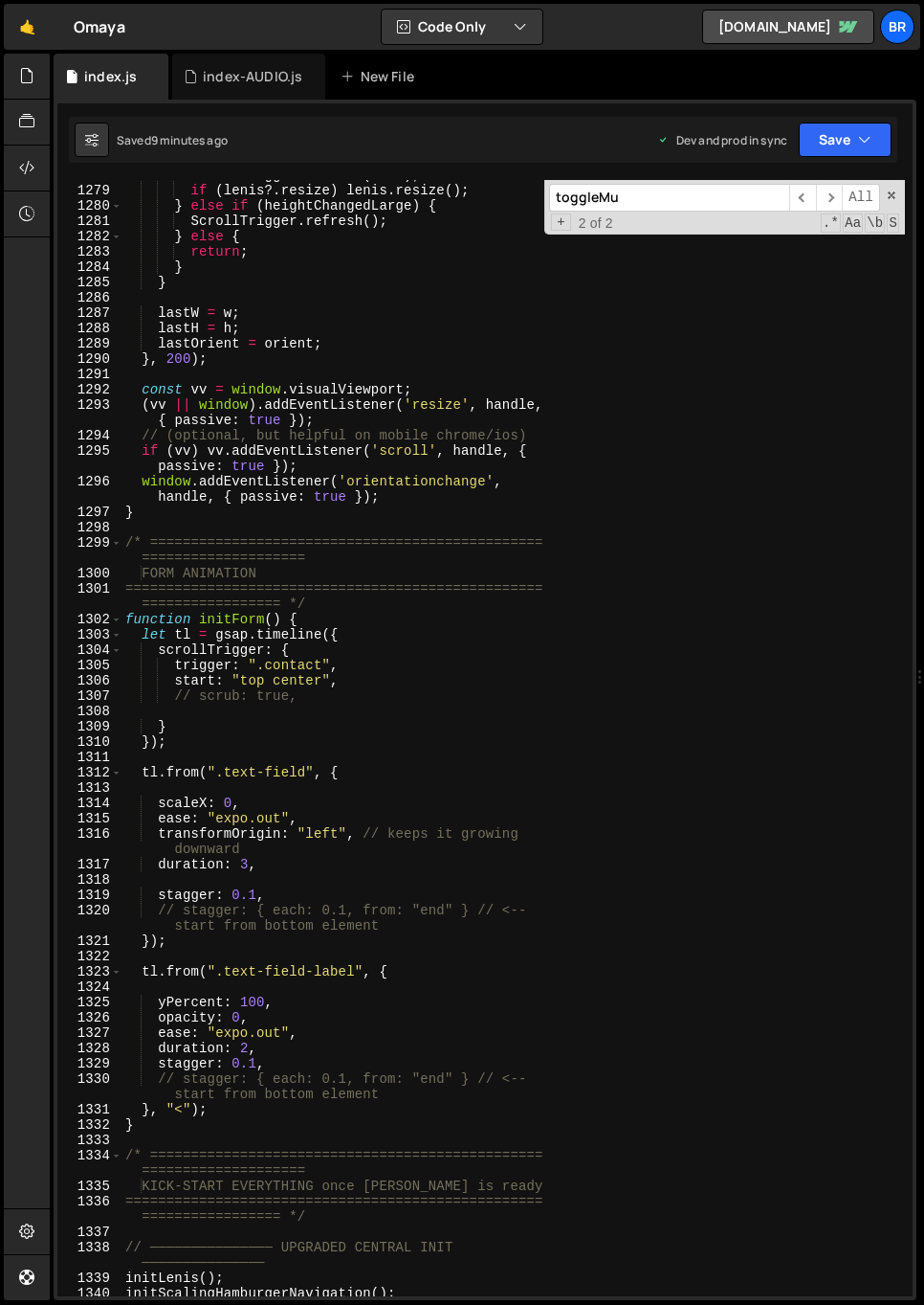
click at [590, 580] on div "ScrollTrigger . refresh ( true ) ; if ( [PERSON_NAME] ?. resize ) [PERSON_NAME]…" at bounding box center [513, 740] width 783 height 1146
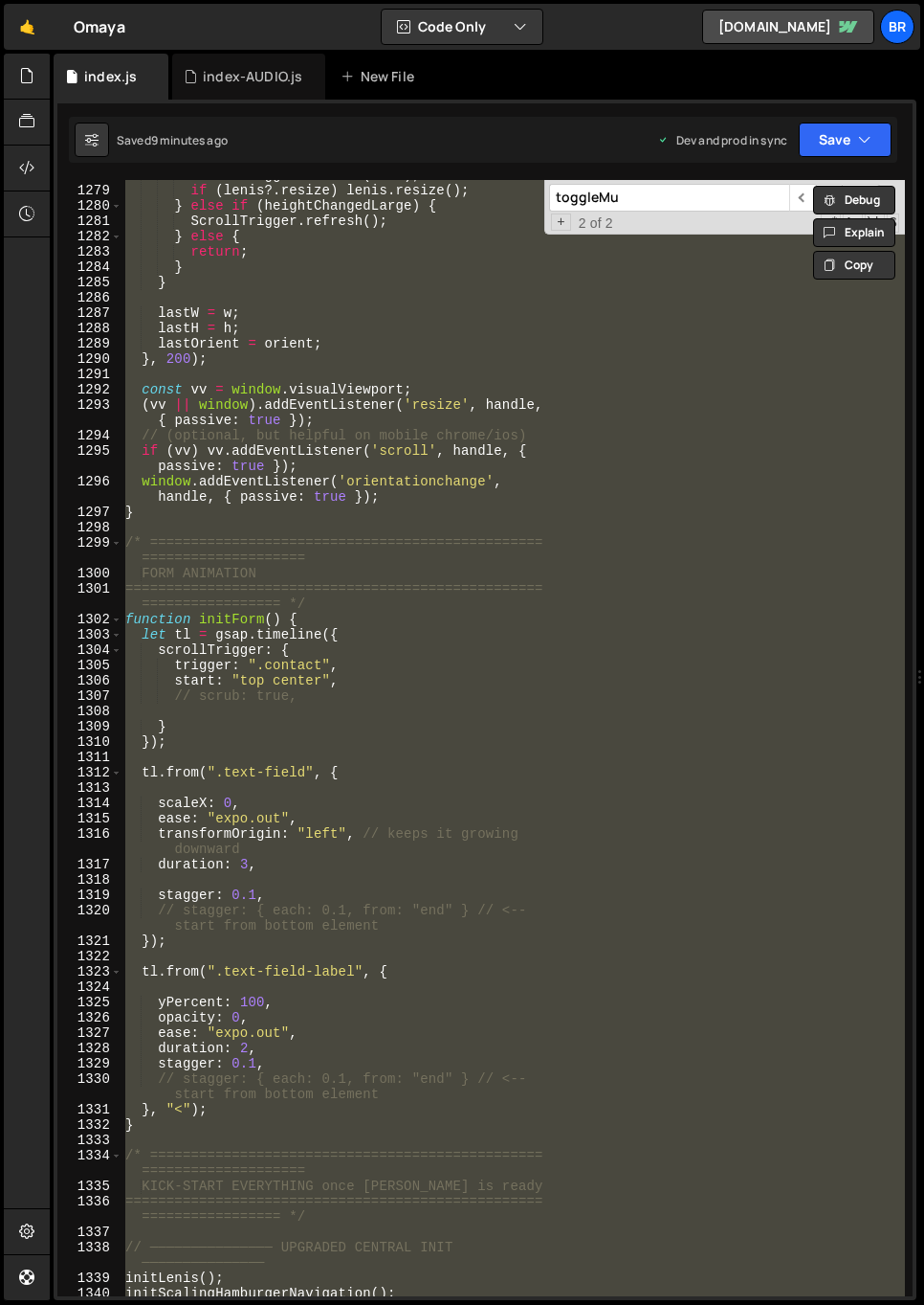
click at [695, 436] on div "ScrollTrigger . refresh ( true ) ; if ( [PERSON_NAME] ?. resize ) [PERSON_NAME]…" at bounding box center [513, 740] width 783 height 1146
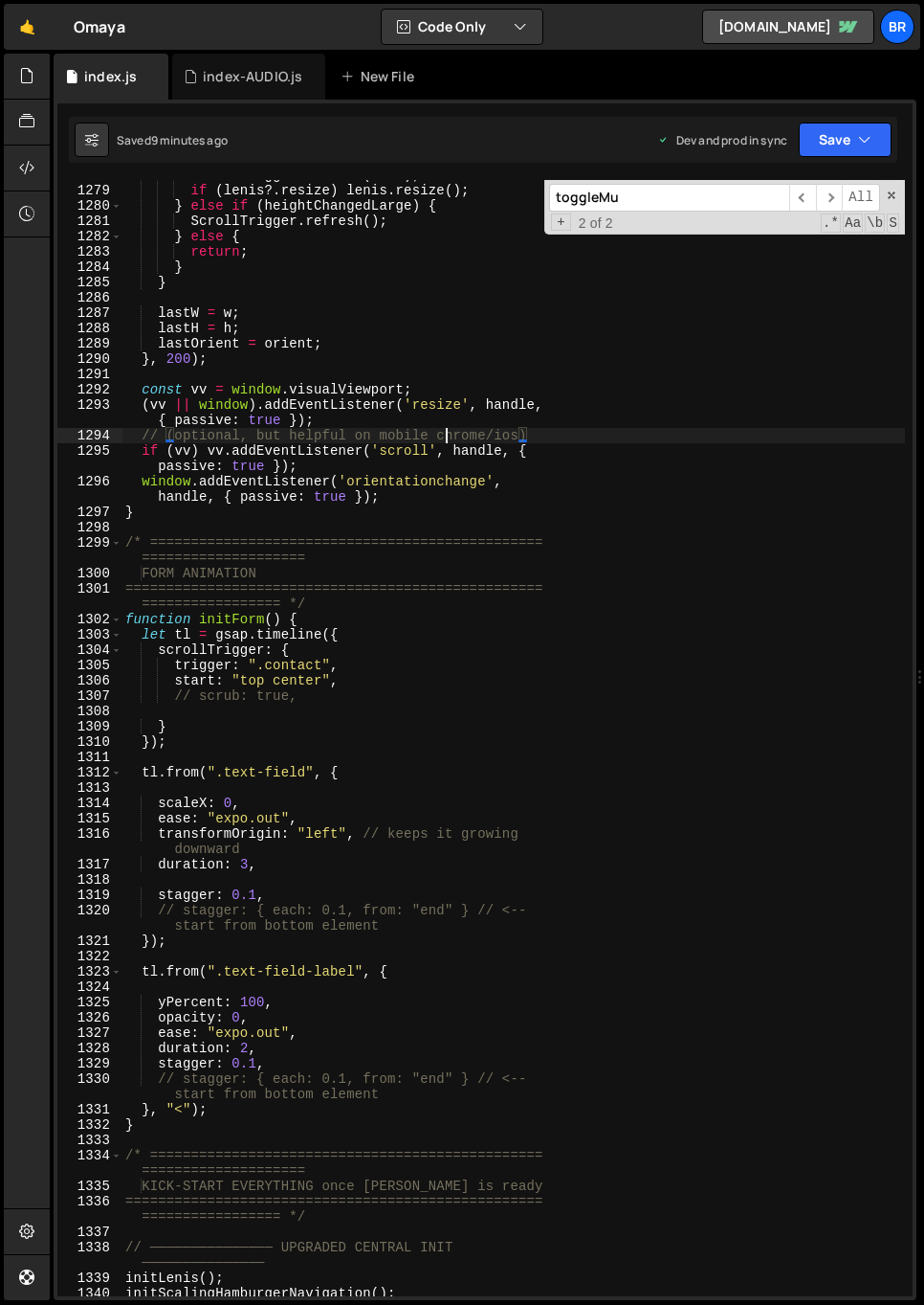
click at [449, 434] on div "ScrollTrigger . refresh ( true ) ; if ( [PERSON_NAME] ?. resize ) [PERSON_NAME]…" at bounding box center [513, 740] width 783 height 1146
type textarea "});"
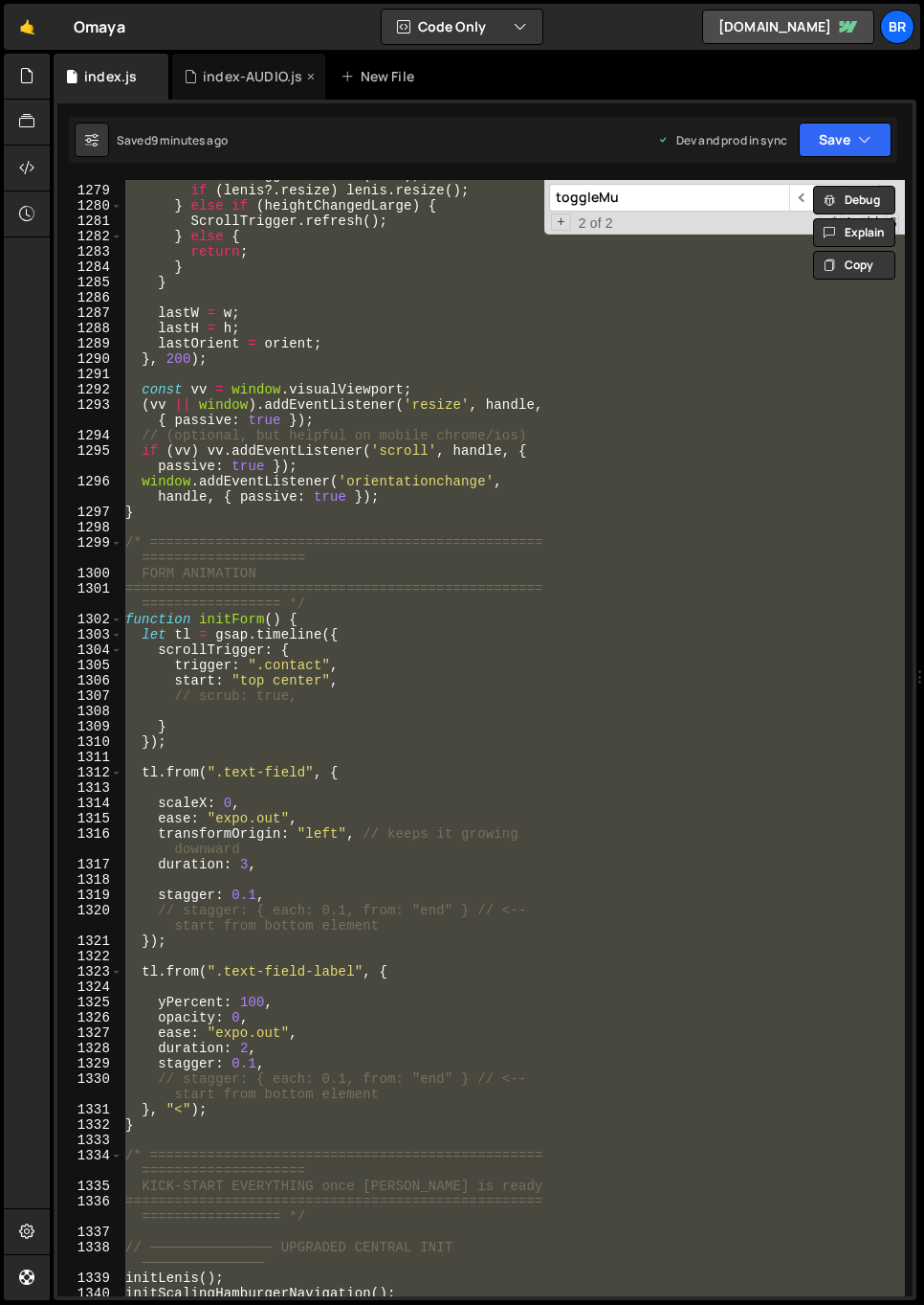
click at [234, 75] on div "index-AUDIO.js" at bounding box center [253, 76] width 99 height 19
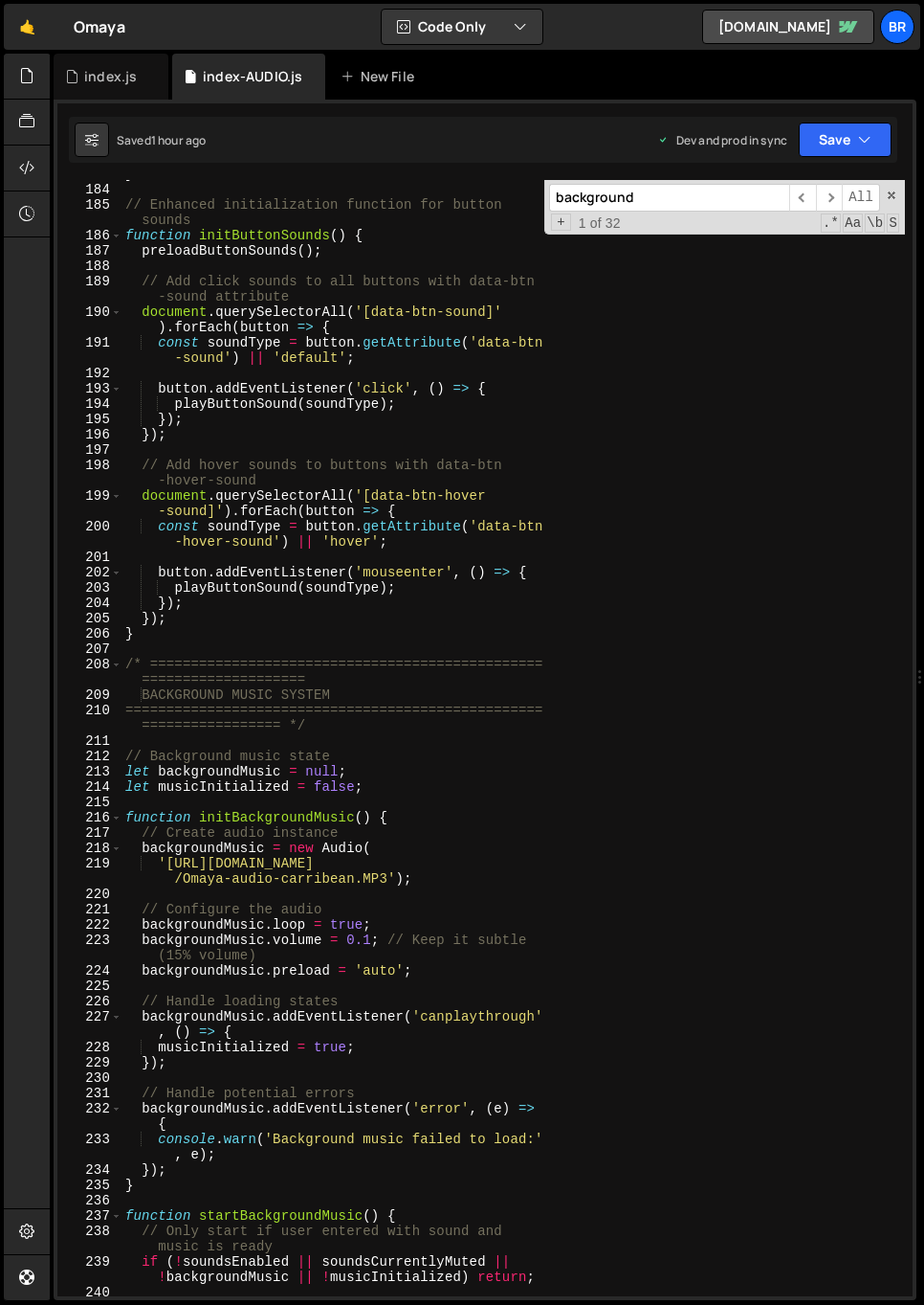
click at [507, 419] on div "} // Enhanced initialization function for button sounds function initButtonSoun…" at bounding box center [513, 739] width 783 height 1146
type textarea "});"
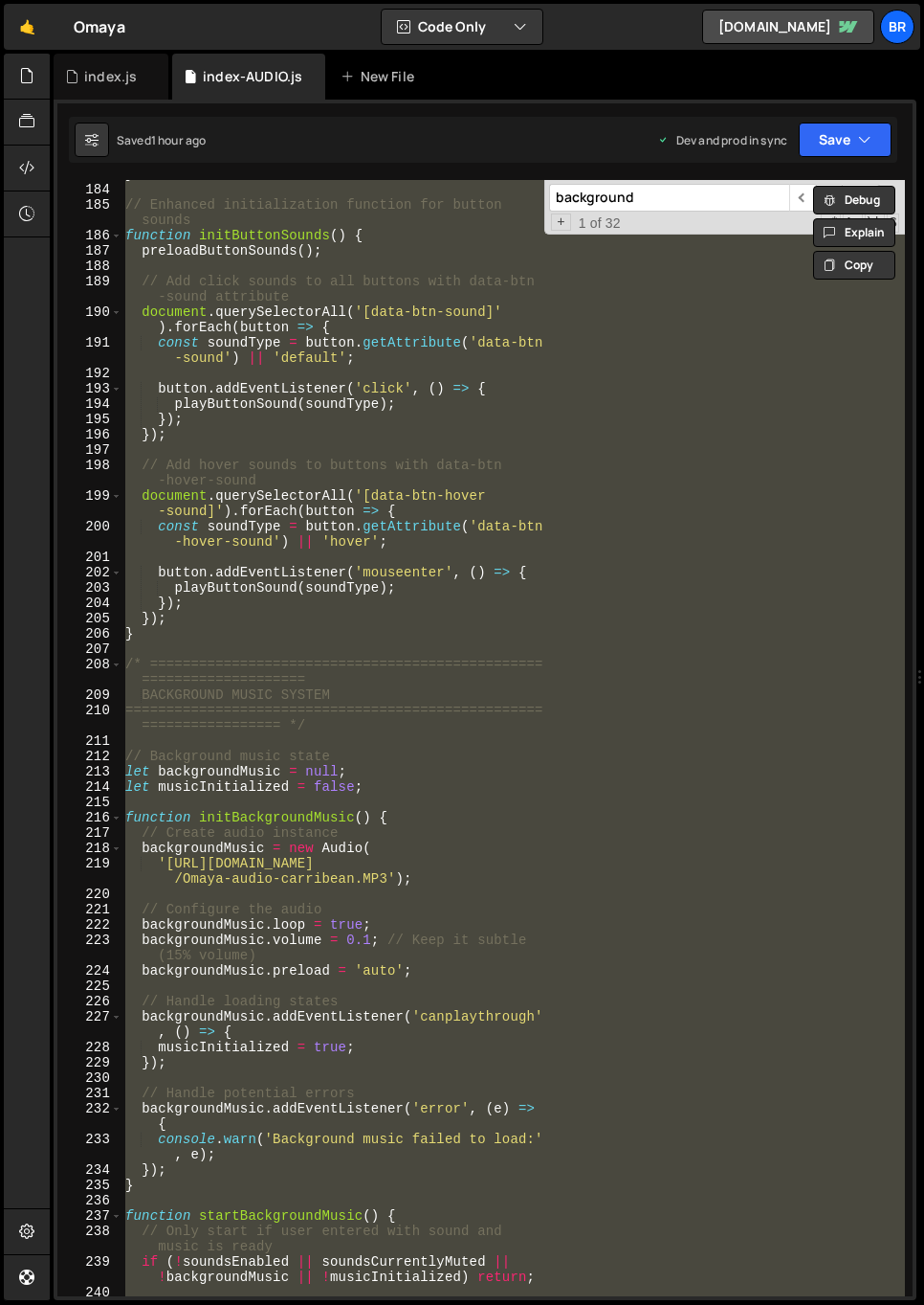
paste textarea
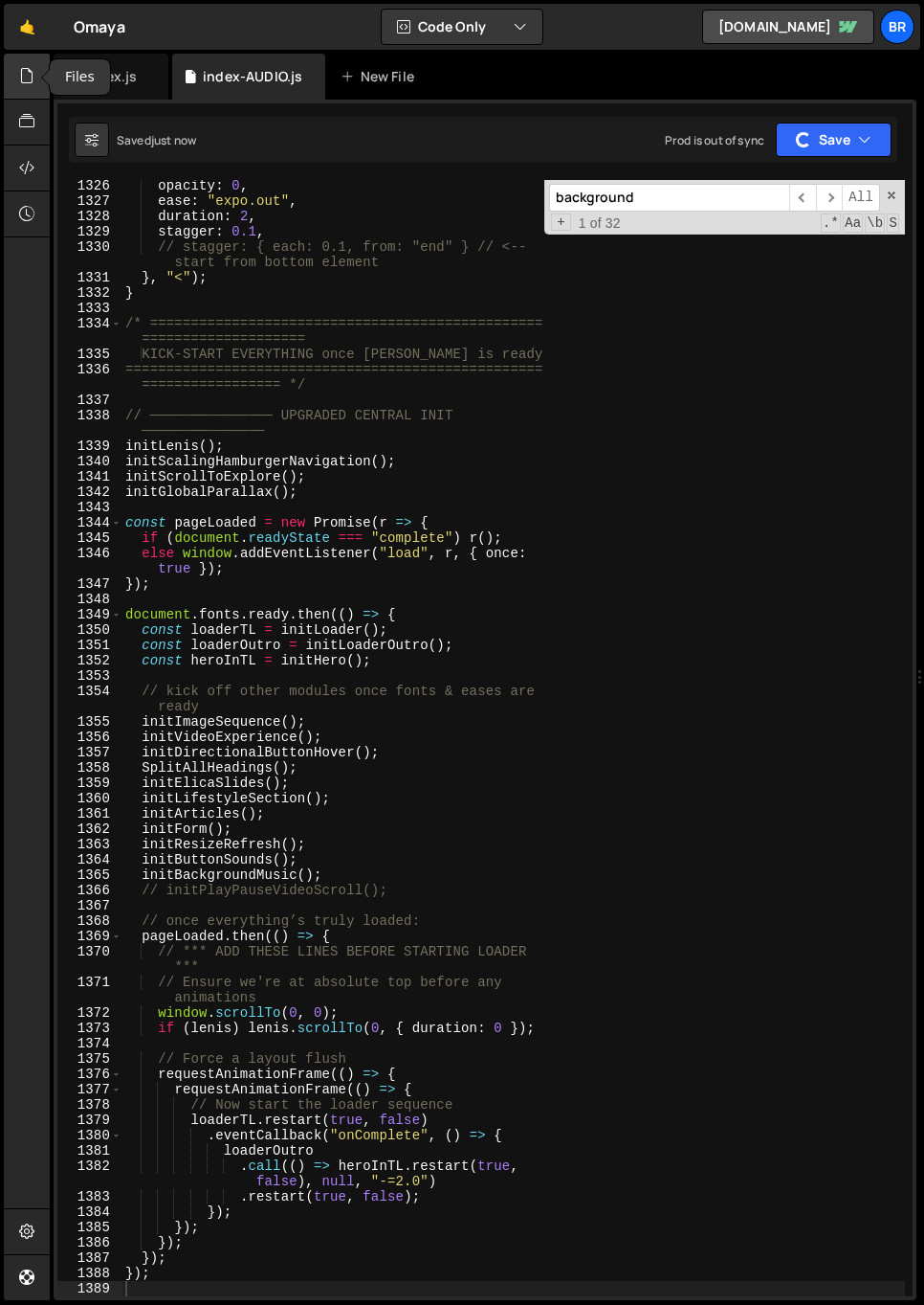
click at [22, 81] on icon at bounding box center [26, 75] width 15 height 21
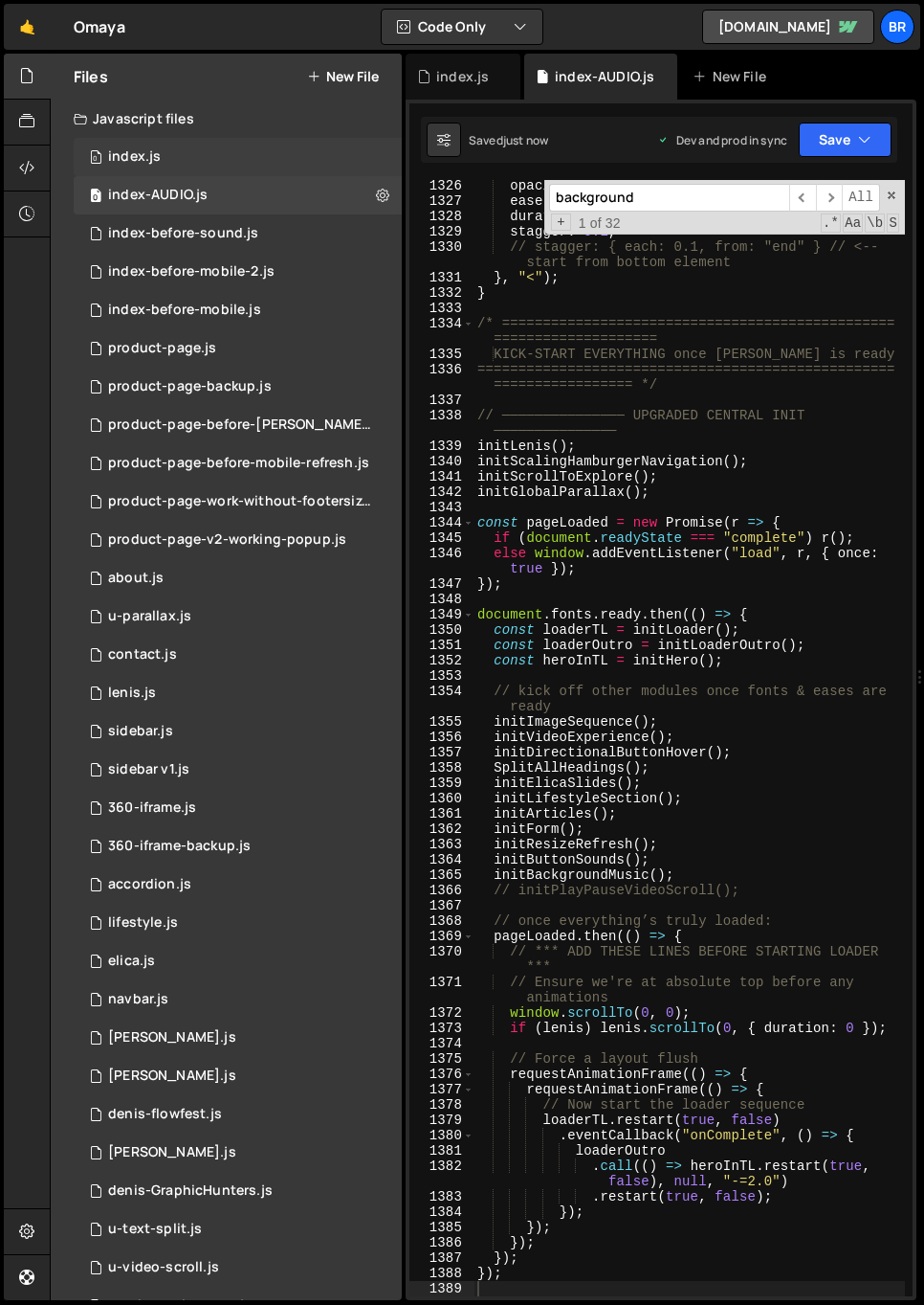
click at [188, 157] on div "0 index.js 0" at bounding box center [237, 157] width 328 height 39
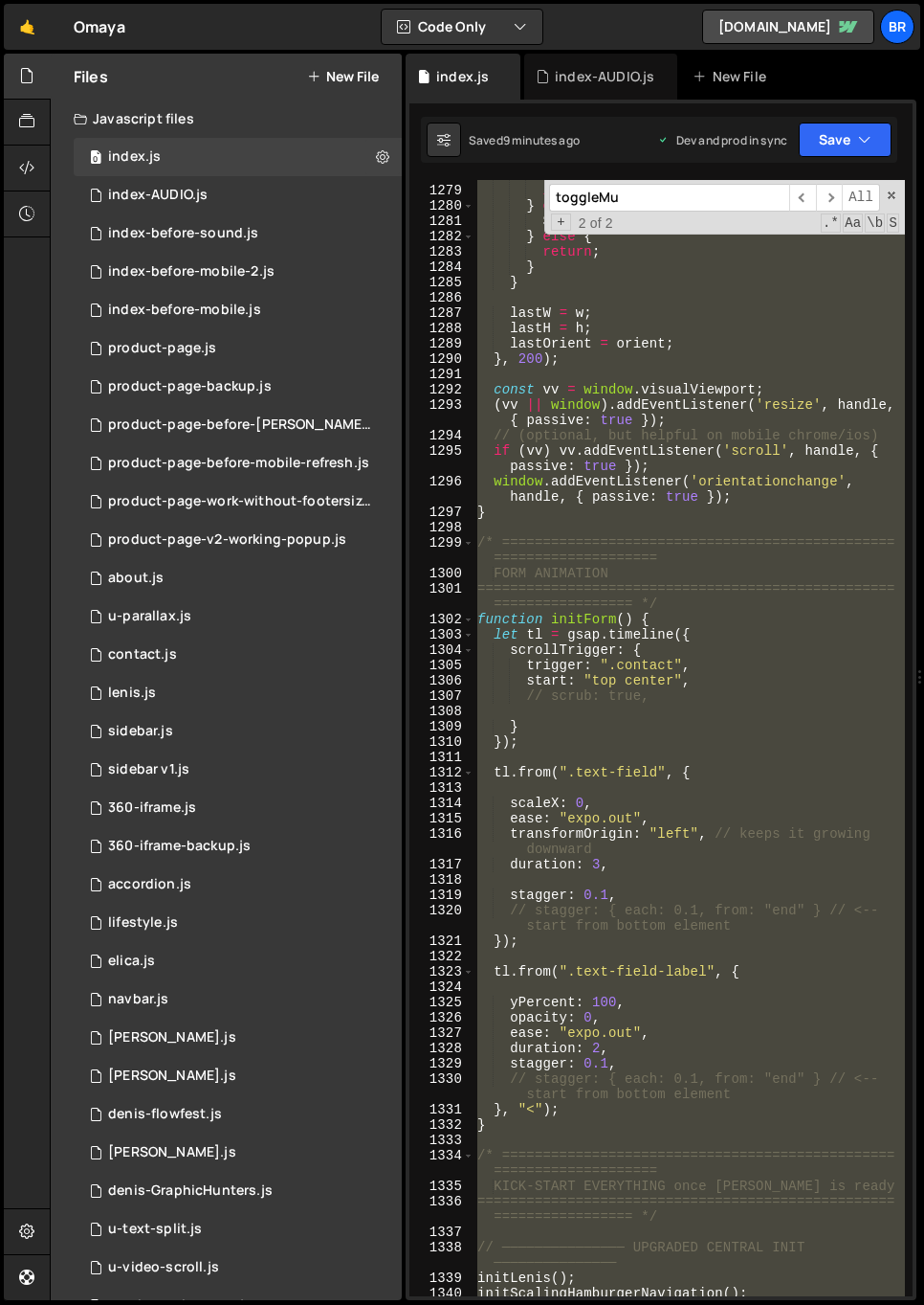
click at [546, 307] on div "ScrollTrigger . refresh ( true ) ; if ( [PERSON_NAME] ?. resize ) [PERSON_NAME]…" at bounding box center [689, 738] width 432 height 1116
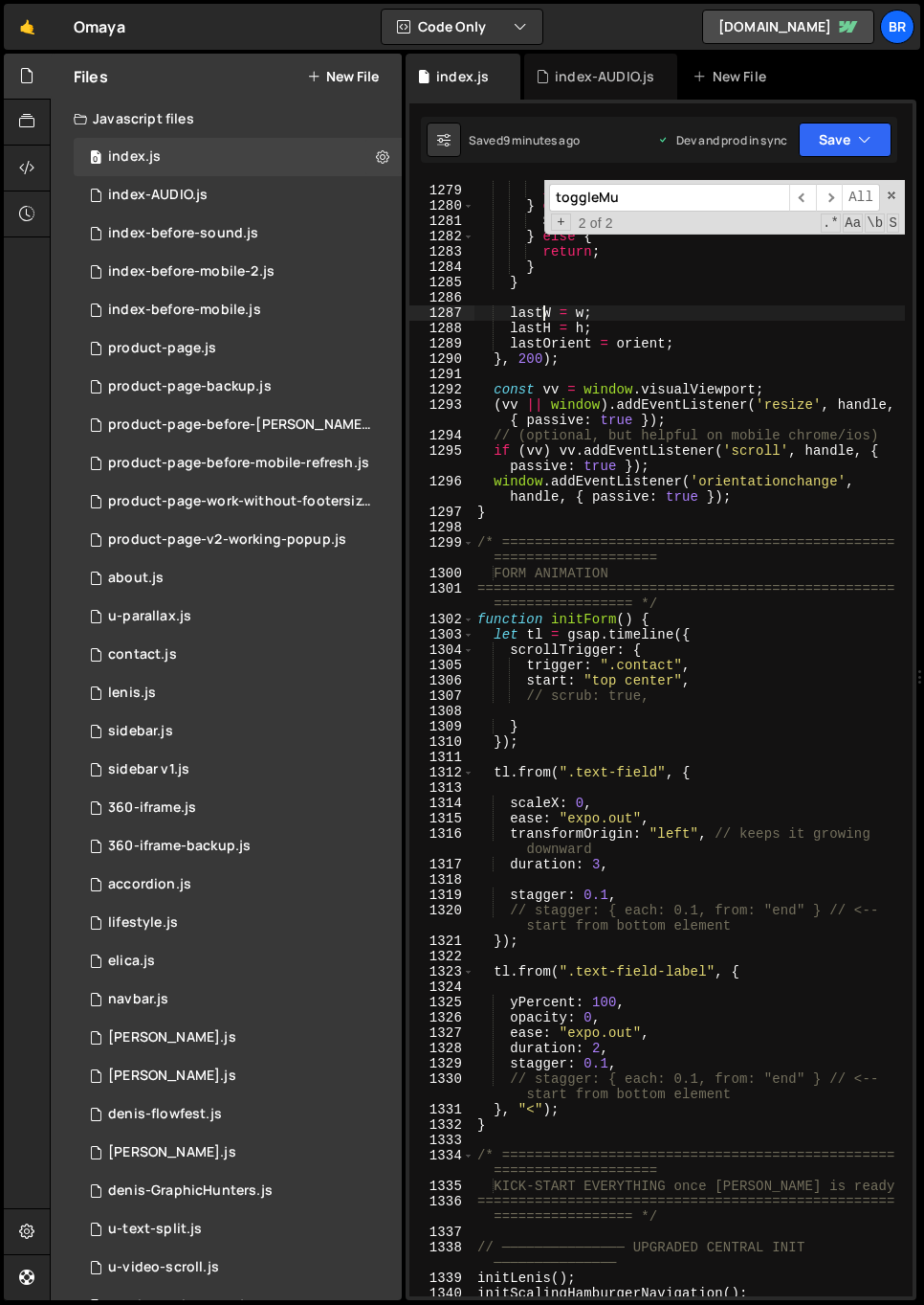
scroll to position [4636, 0]
type textarea "});"
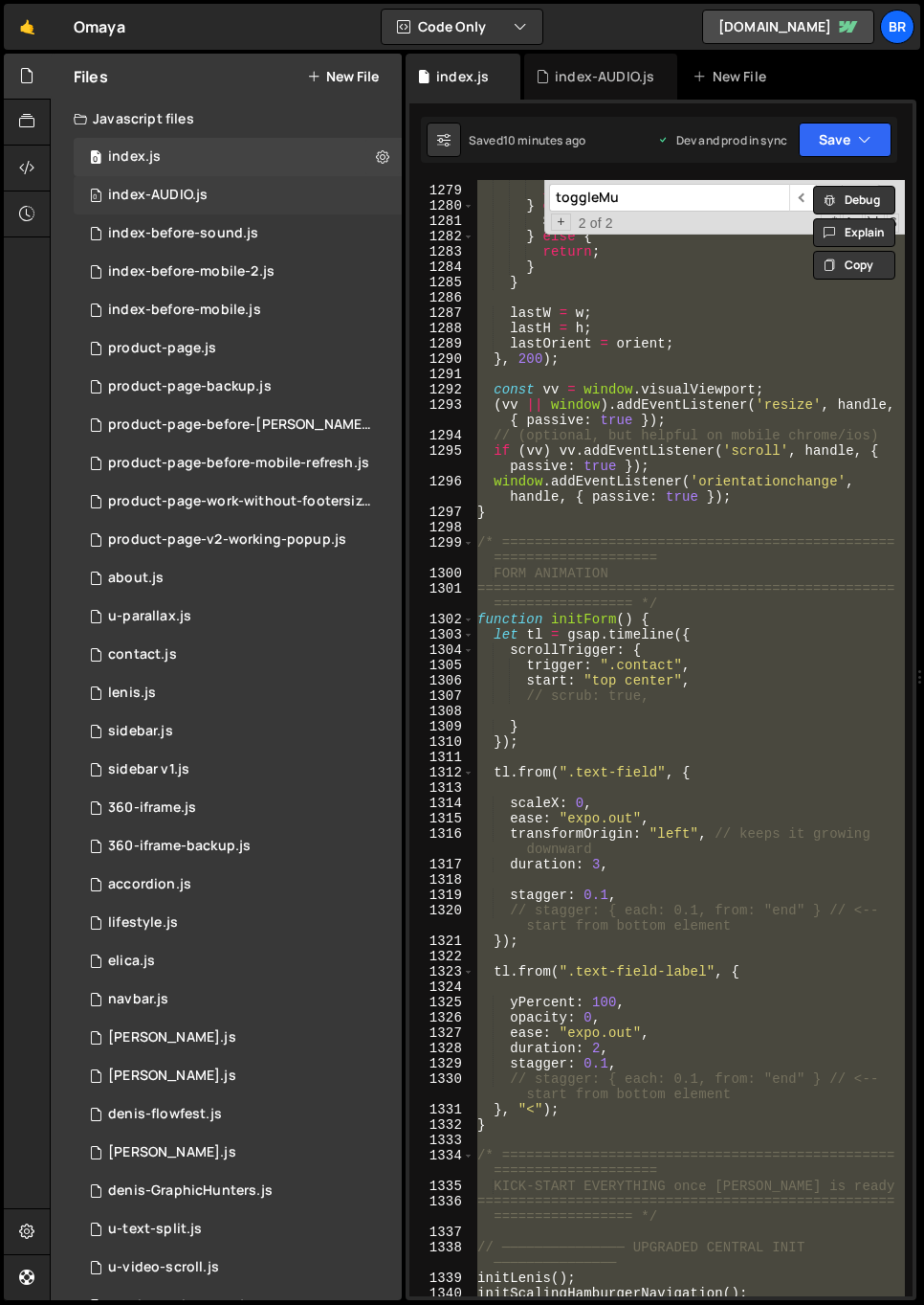
click at [227, 200] on div "0 index-AUDIO.js 0" at bounding box center [237, 195] width 328 height 39
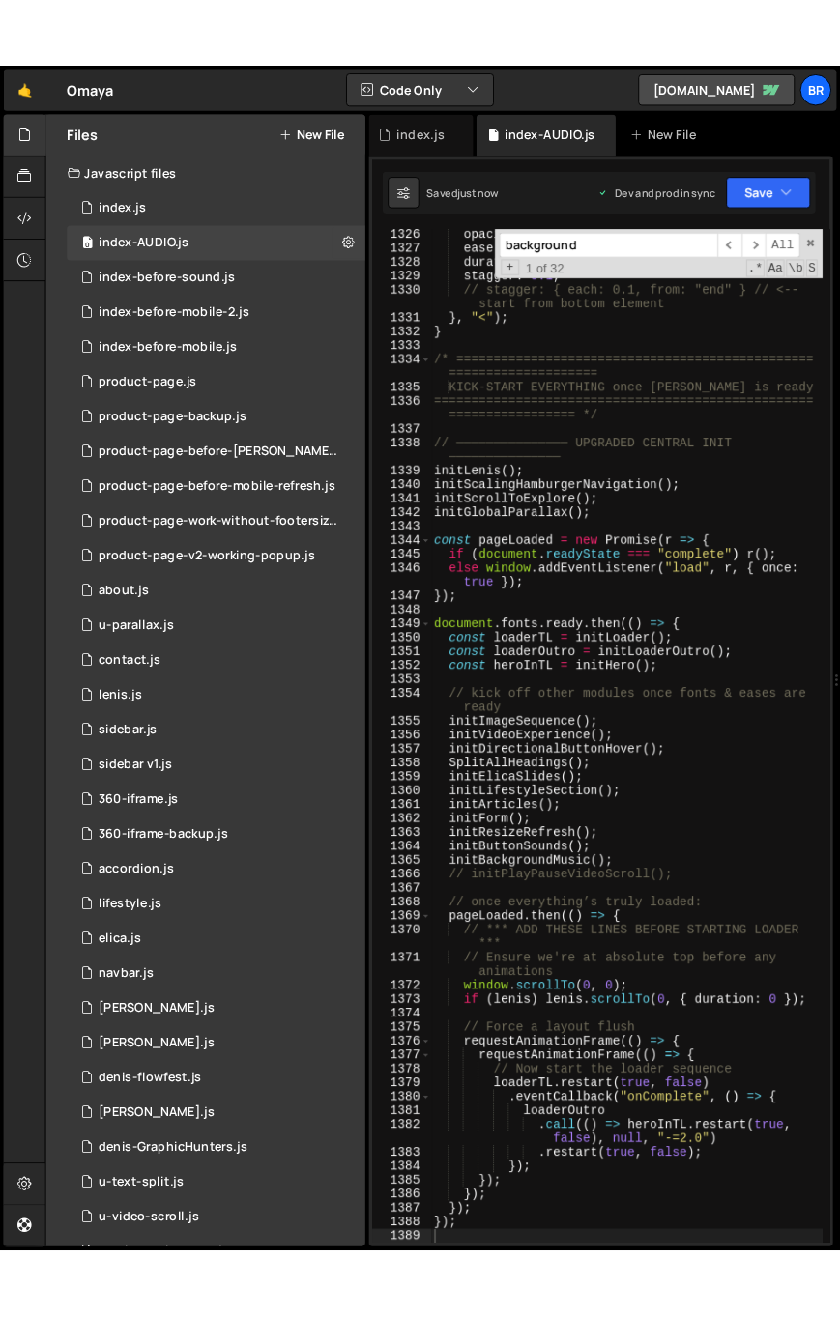
scroll to position [0, 0]
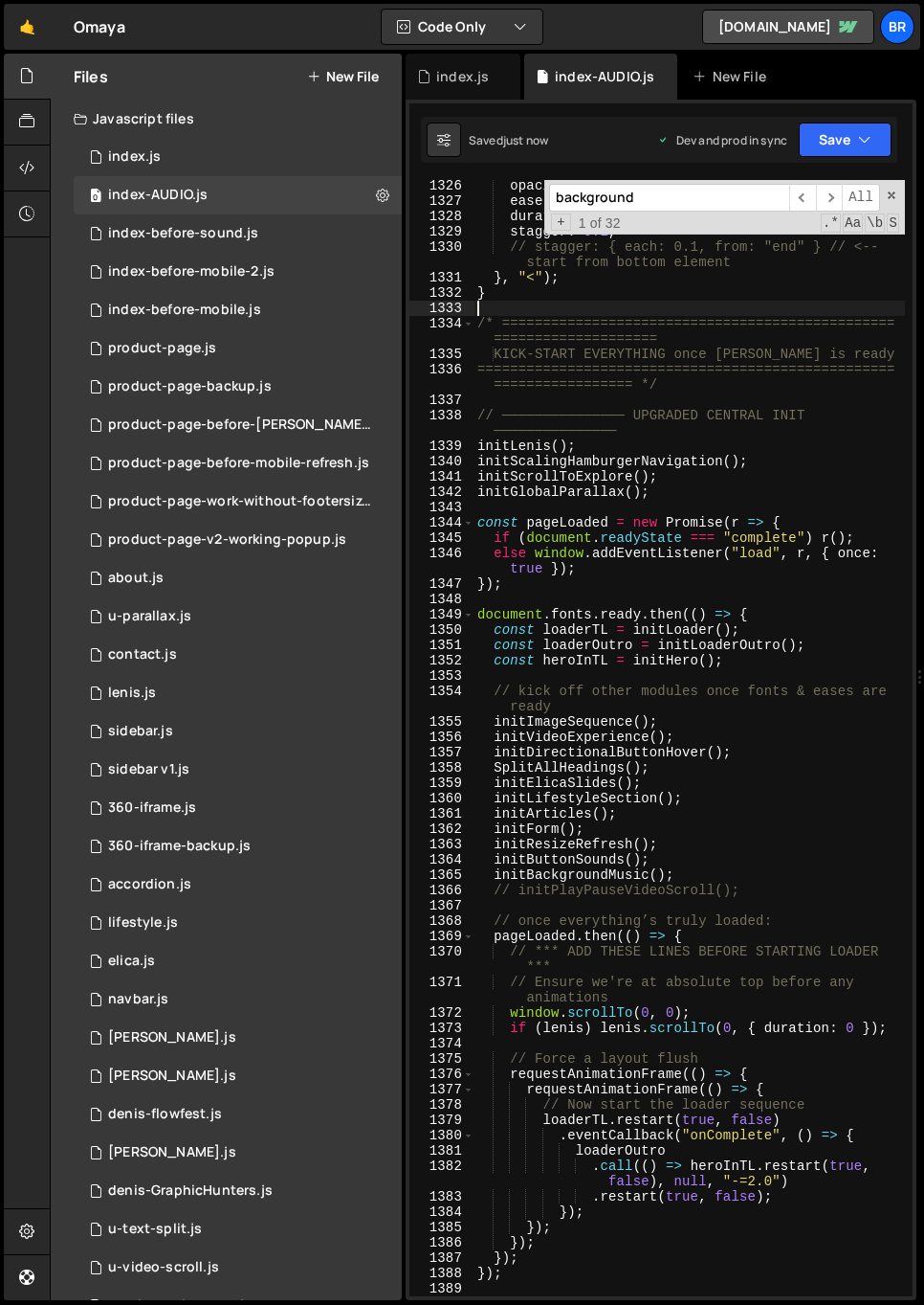
click at [612, 308] on div "opacity : 0 , ease : "expo.out" , duration : 2 , stagger : 0.1 , // stagger: { …" at bounding box center [689, 751] width 432 height 1146
type textarea "});"
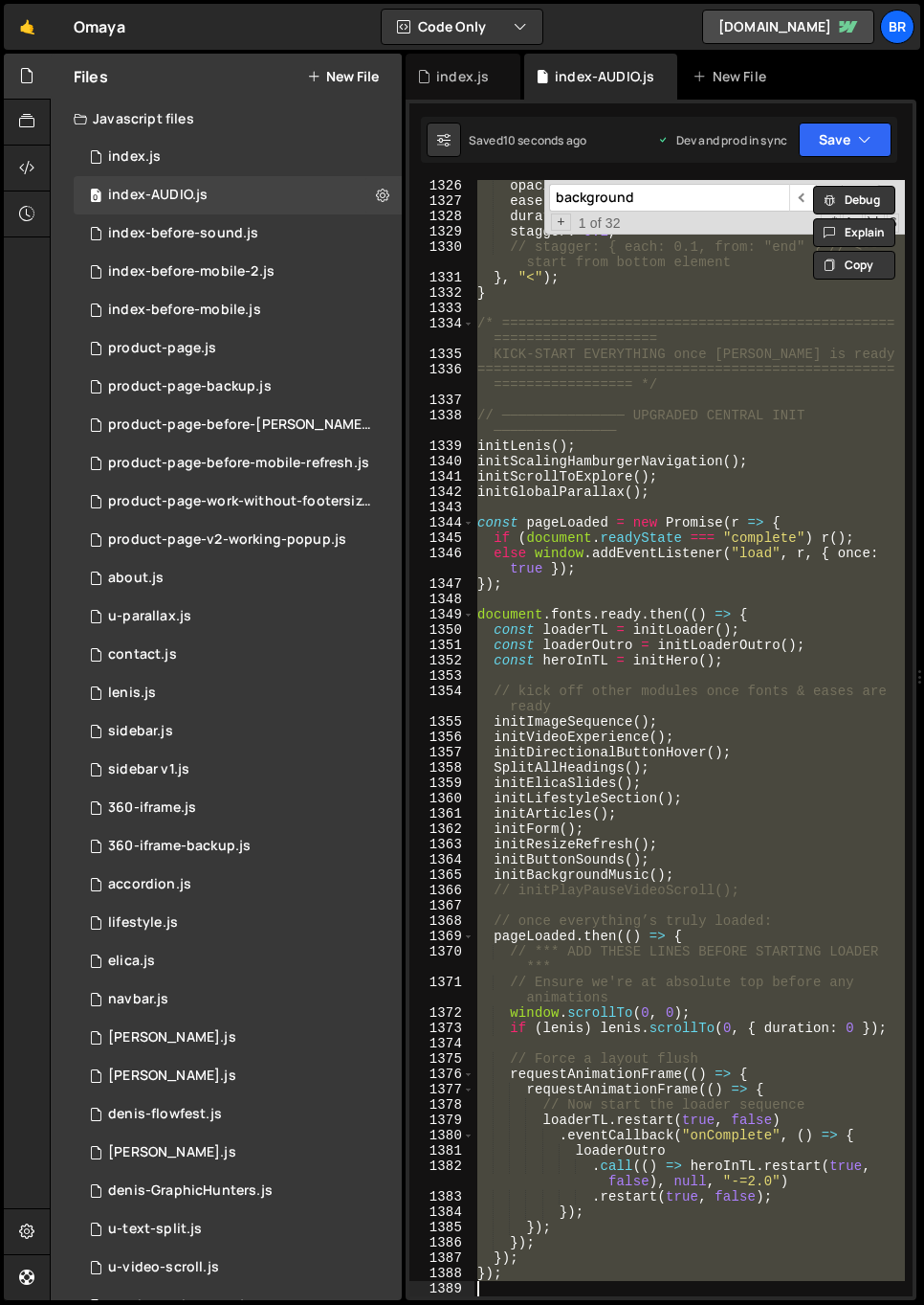
paste textarea
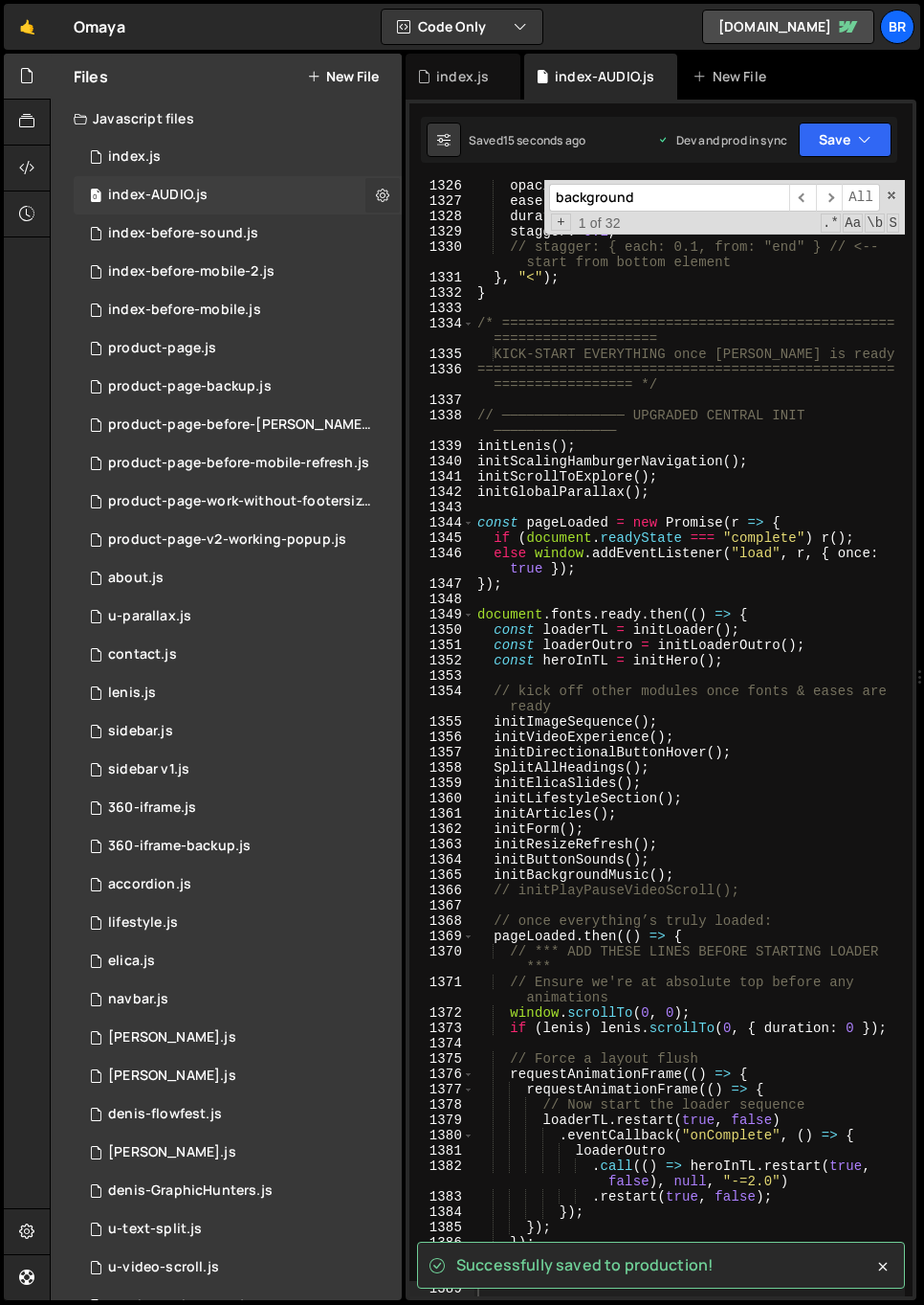
click at [376, 191] on icon at bounding box center [383, 194] width 14 height 18
type input "index-AUDIO"
radio input "true"
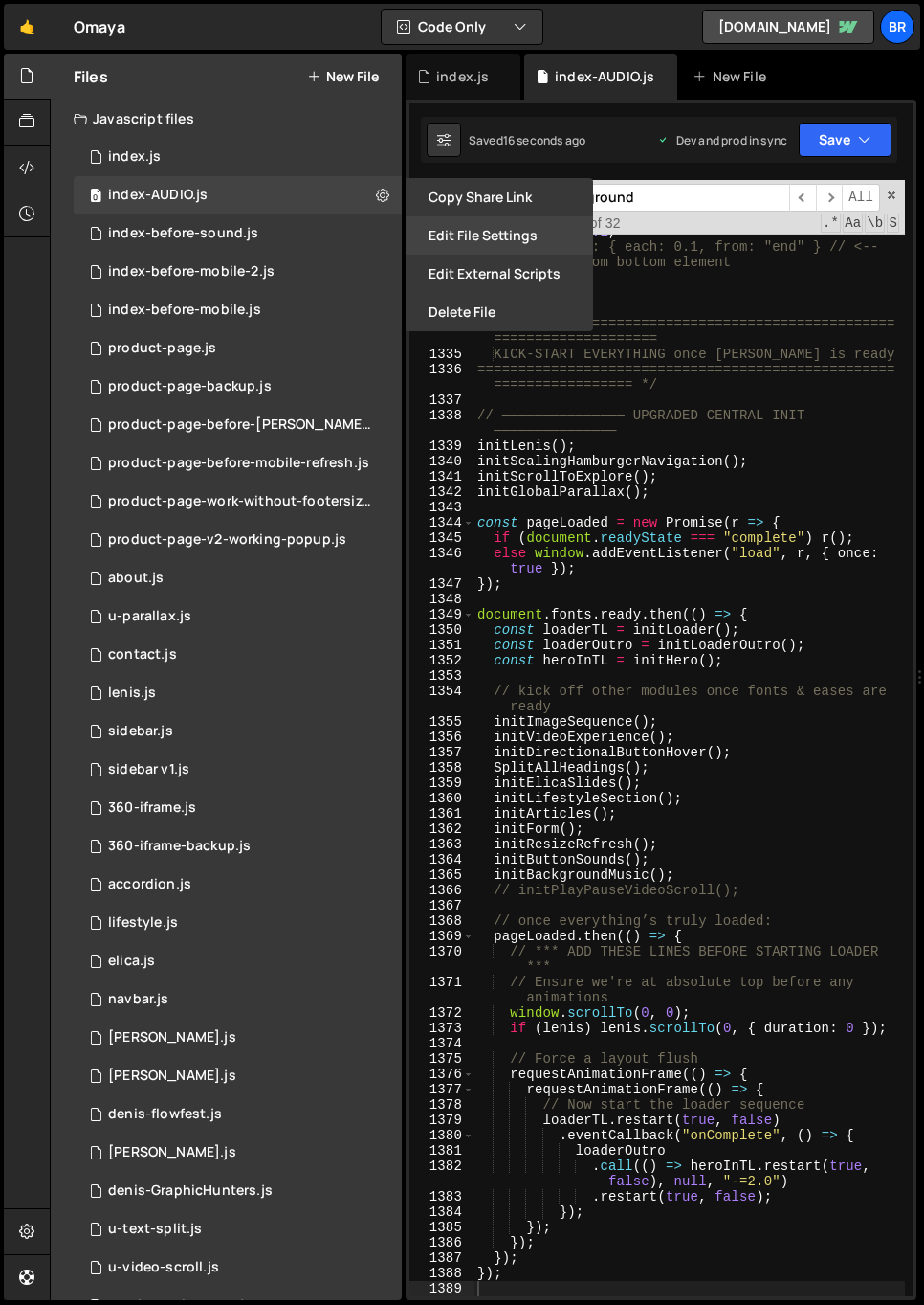
click at [480, 229] on button "Edit File Settings" at bounding box center [499, 235] width 187 height 39
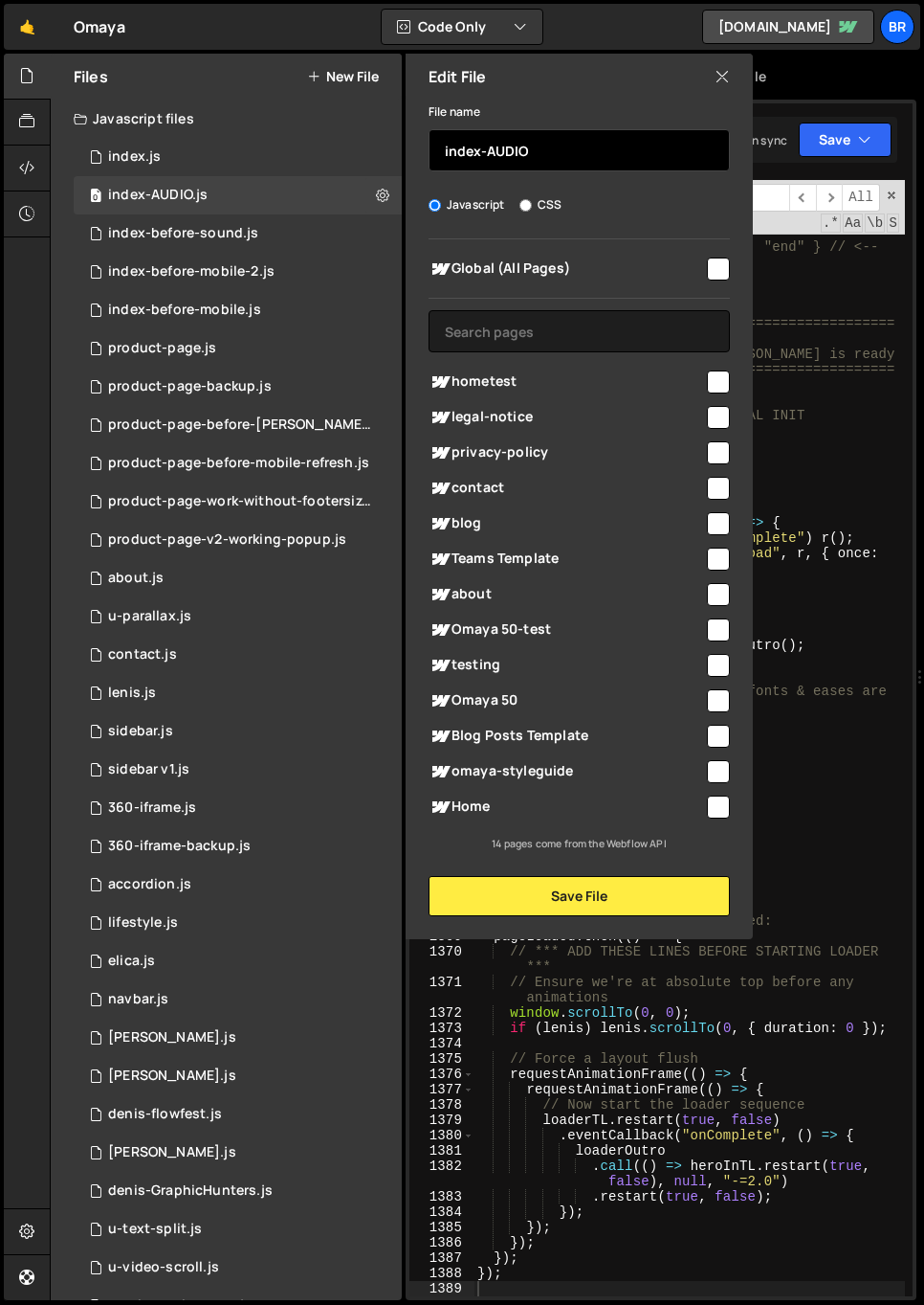
click at [538, 159] on input "index-AUDIO" at bounding box center [579, 150] width 301 height 43
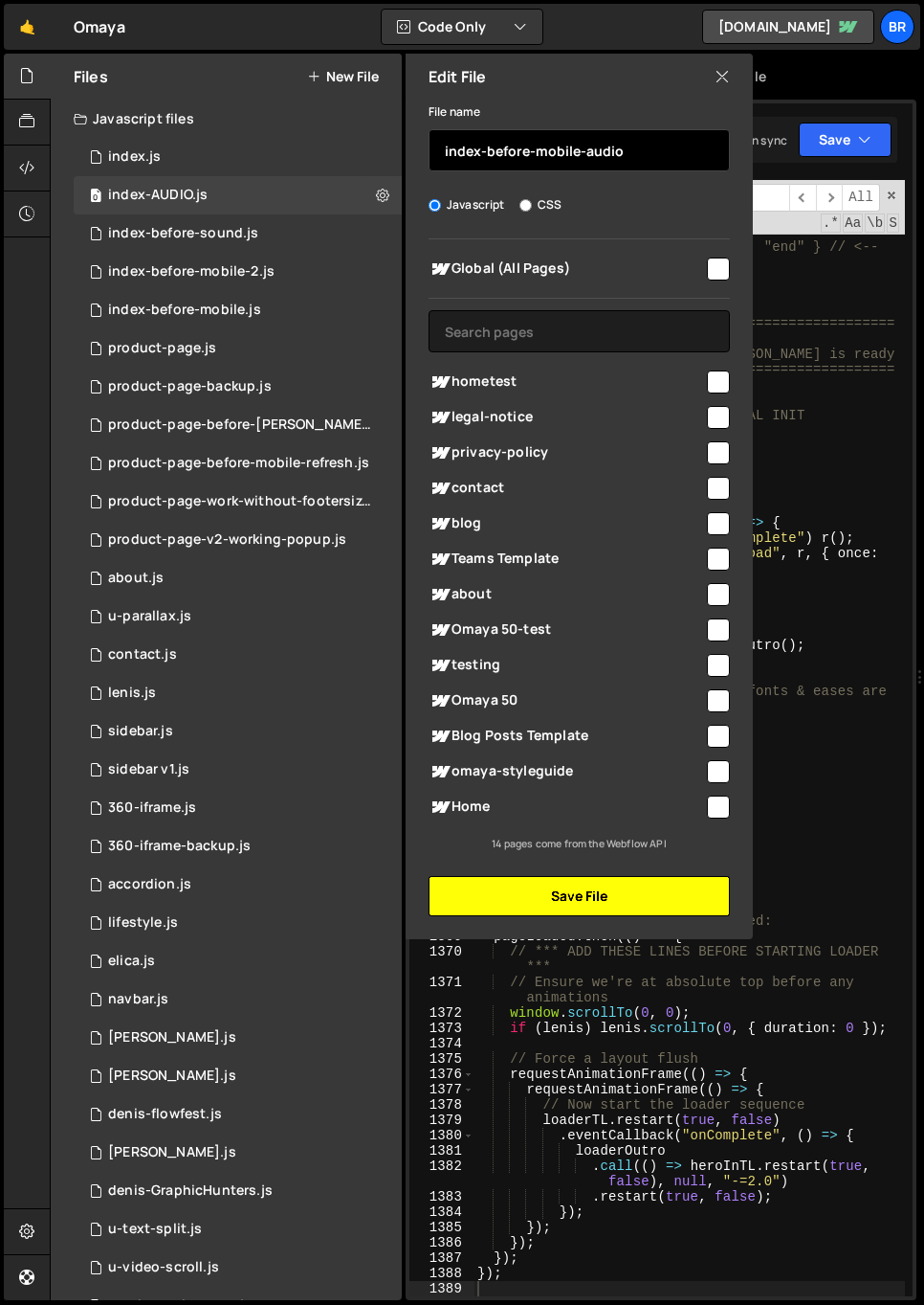
type input "index-before-mobile-audio"
click at [566, 888] on button "Save File" at bounding box center [579, 896] width 301 height 41
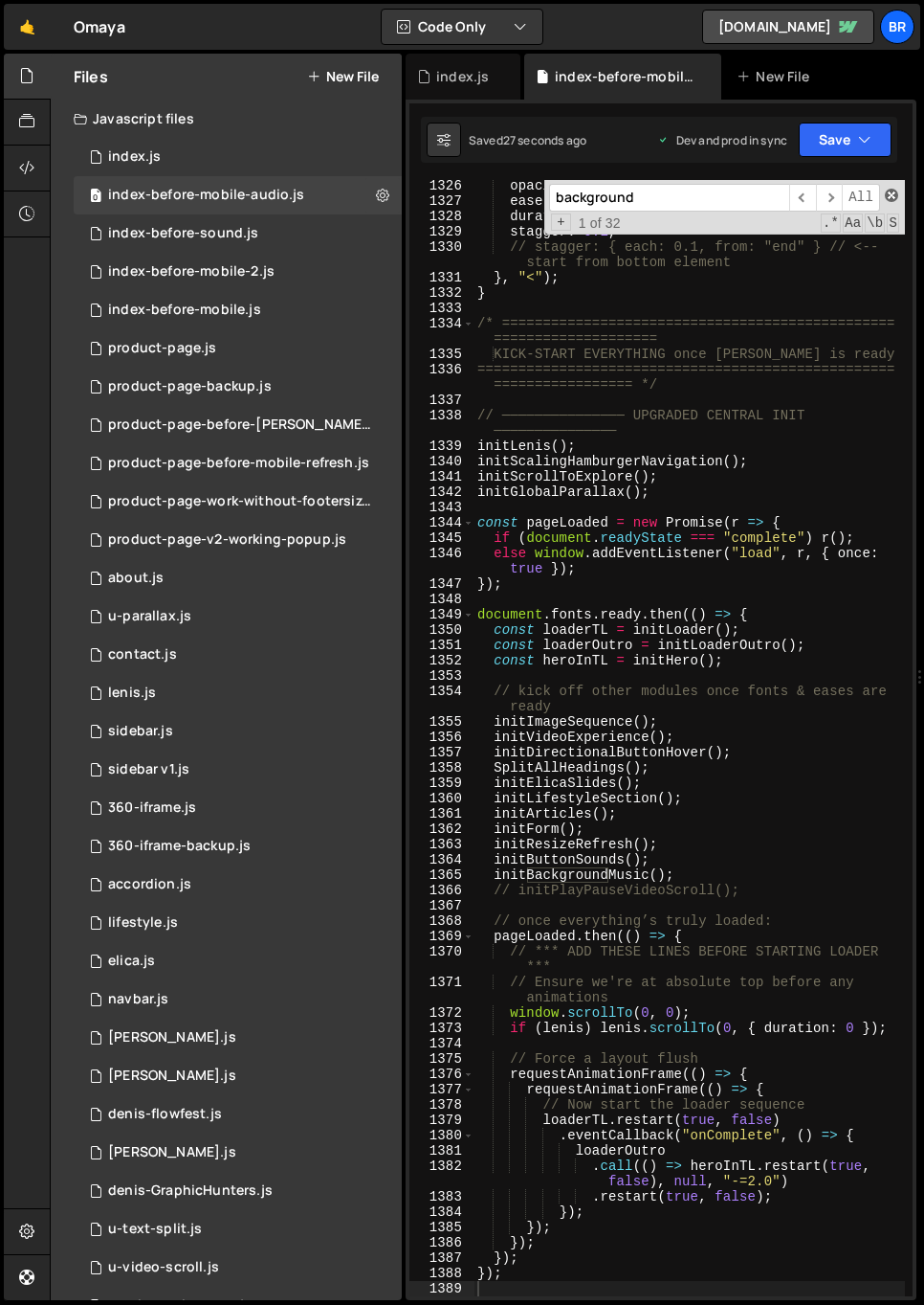
click at [896, 194] on span at bounding box center [892, 195] width 14 height 14
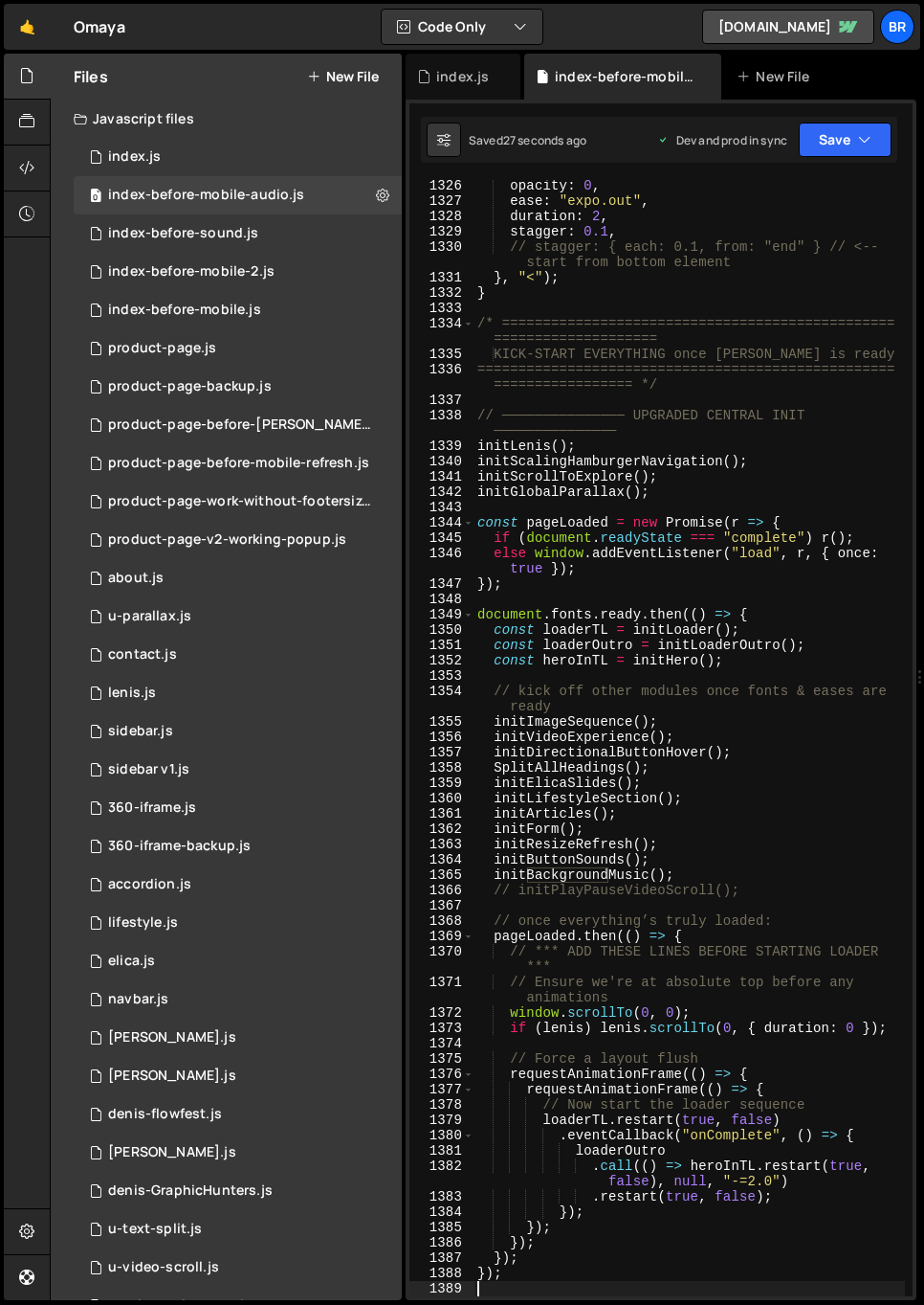
click at [750, 343] on div "opacity : 0 , ease : "expo.out" , duration : 2 , stagger : 0.1 , // stagger: { …" at bounding box center [689, 751] width 432 height 1146
type textarea "/* ===================================================================="
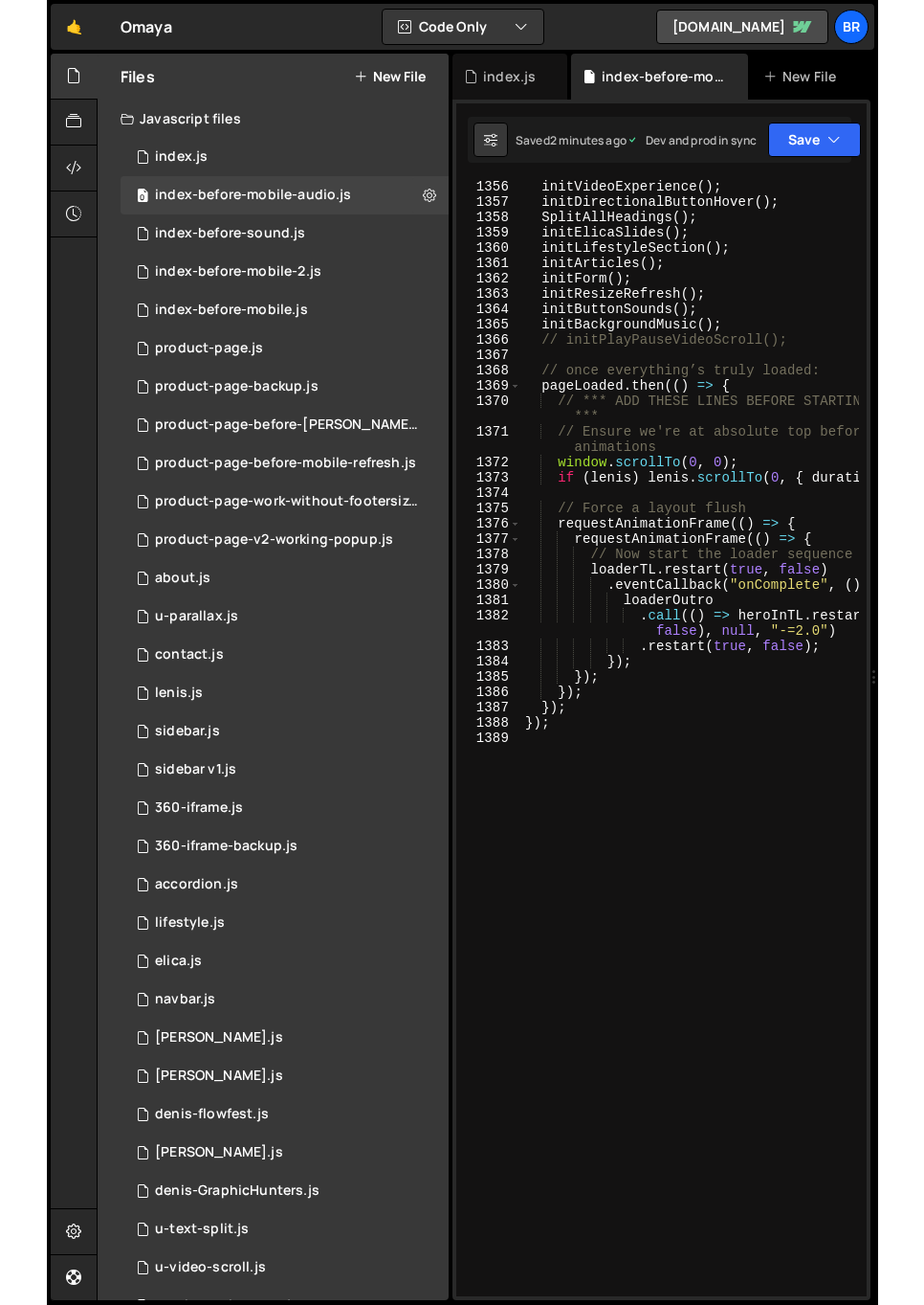
scroll to position [25732, 0]
